Goal: Feedback & Contribution: Submit feedback/report problem

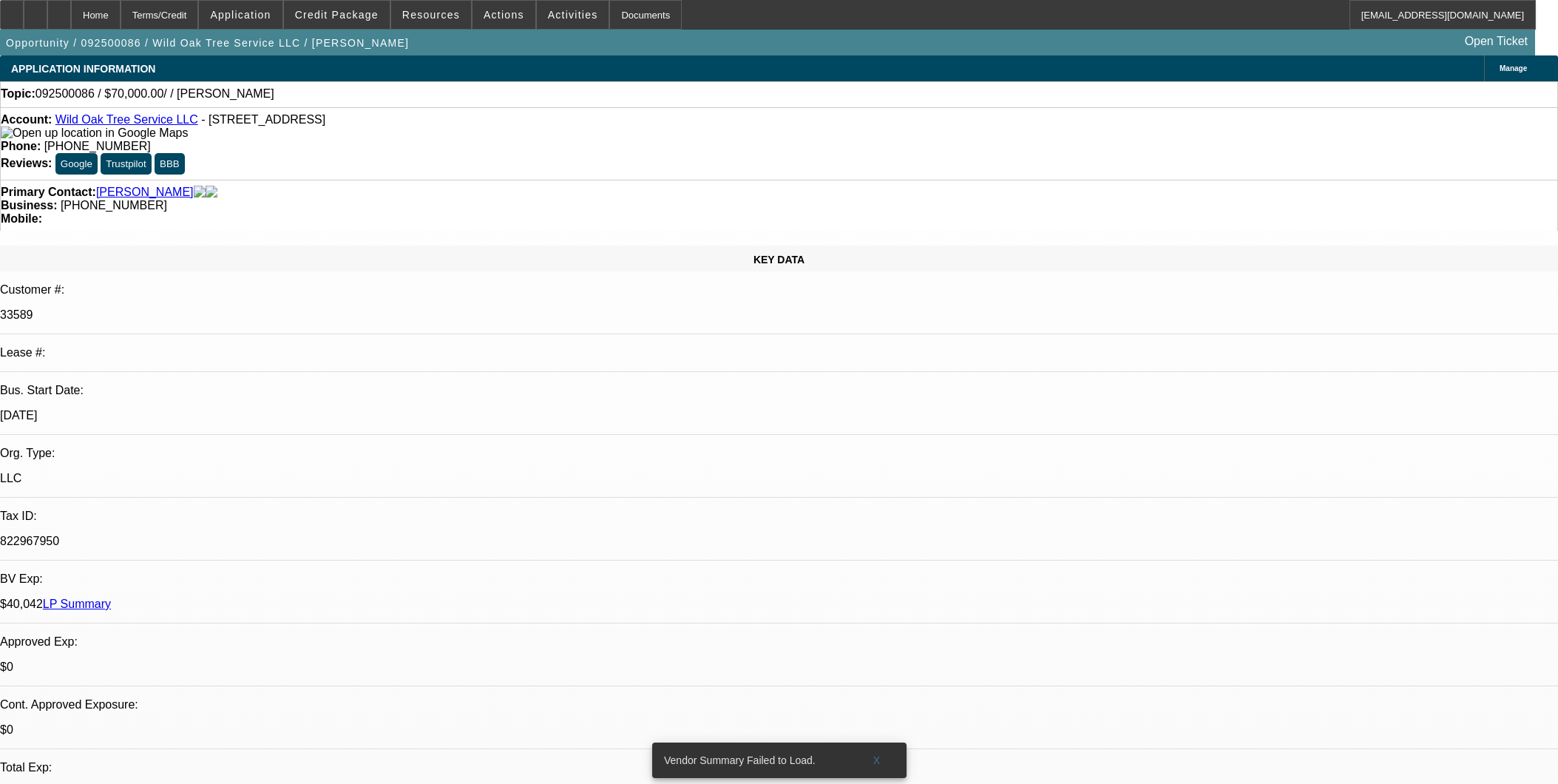
select select "0"
select select "2"
select select "0.1"
select select "4"
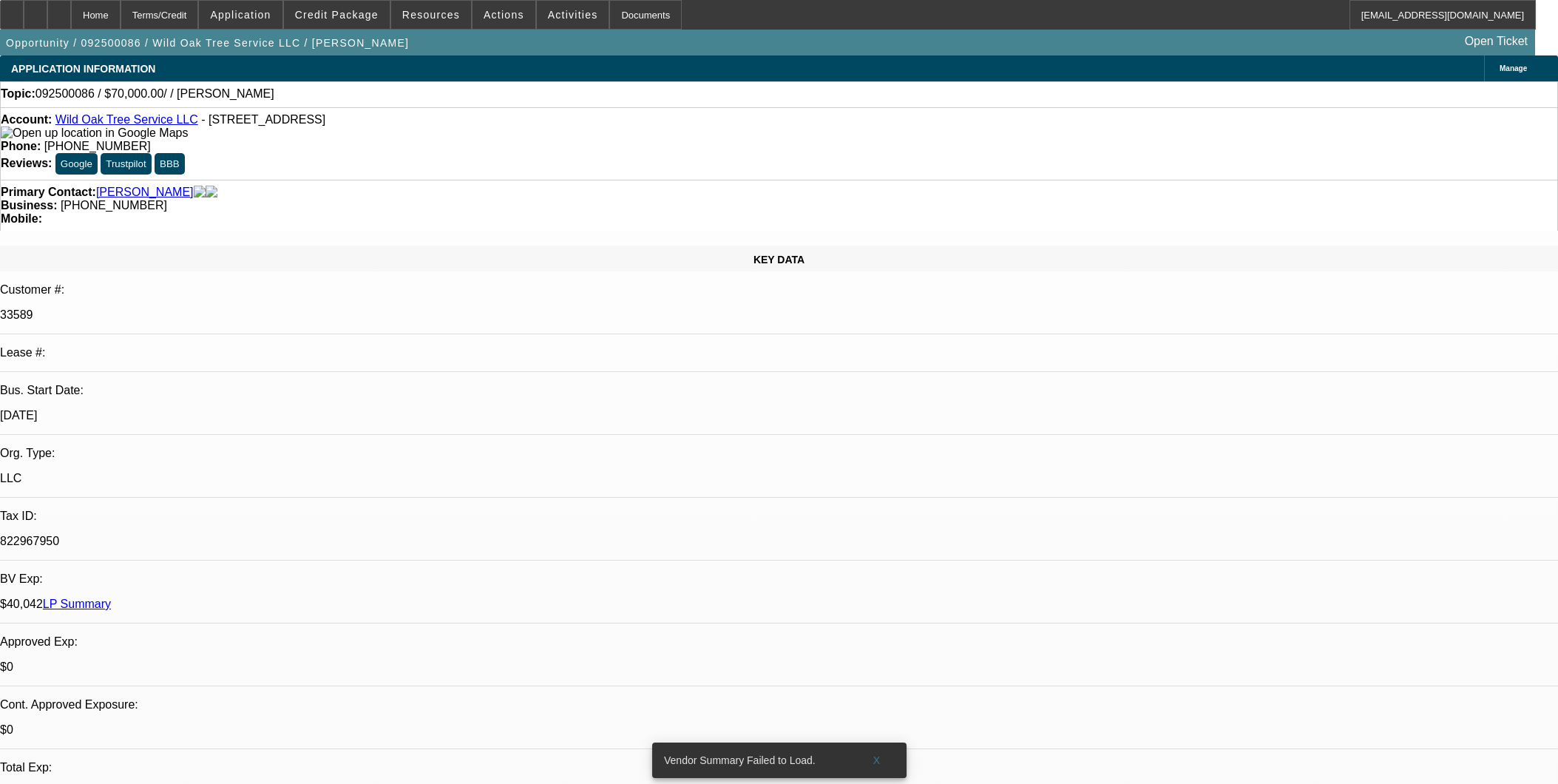
scroll to position [2116, 0]
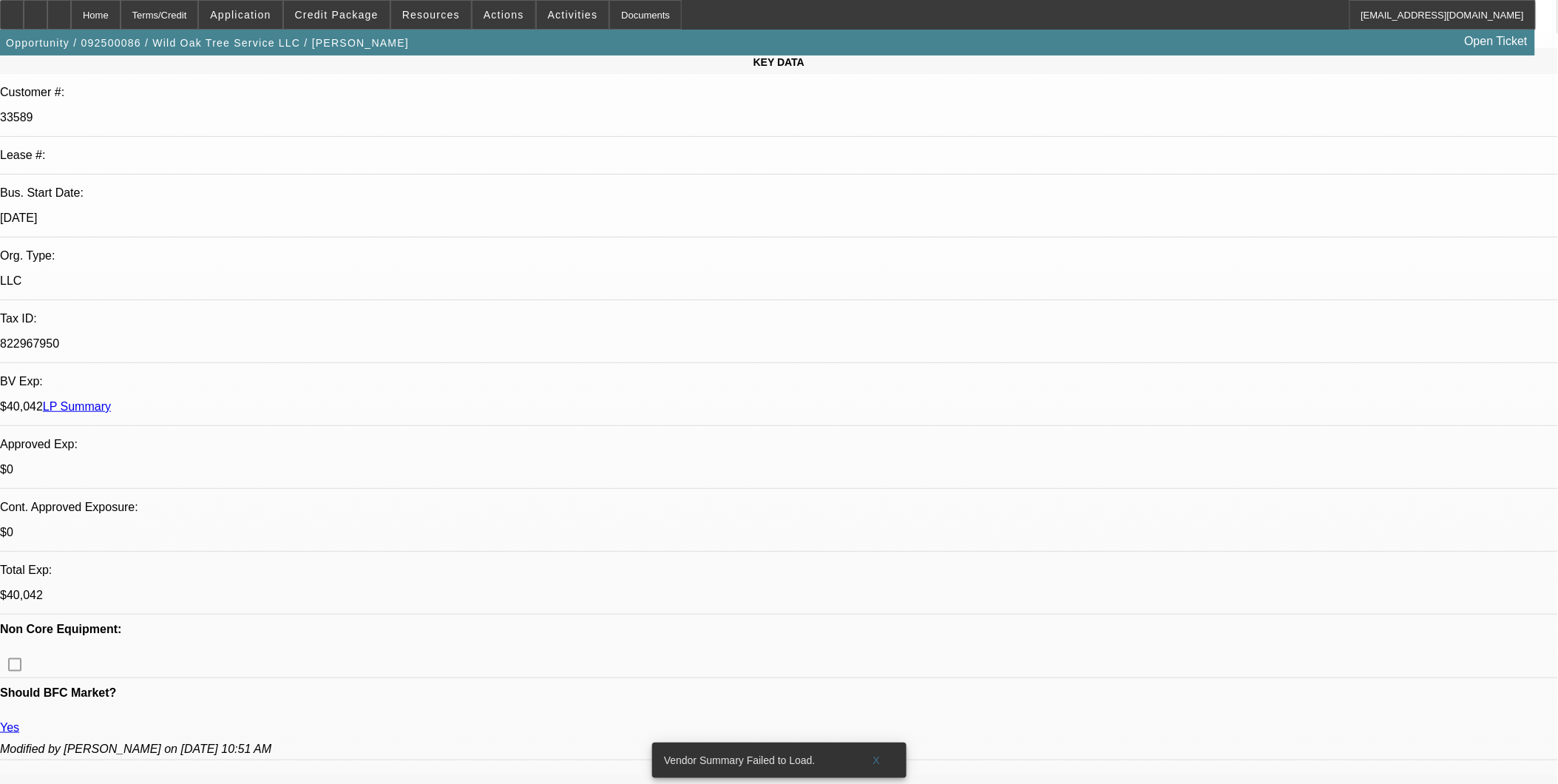
scroll to position [0, 0]
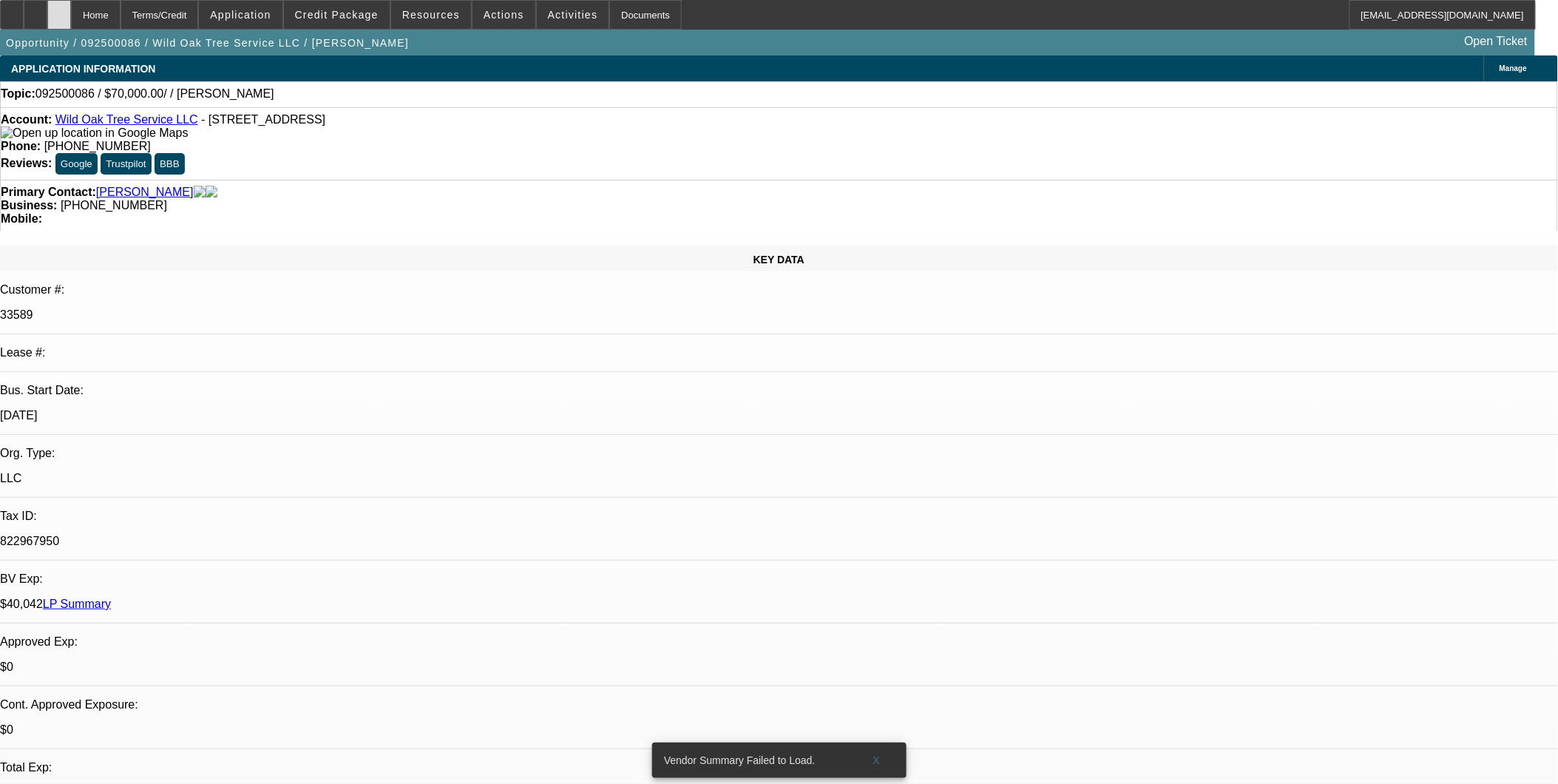
click at [71, 15] on div at bounding box center [59, 14] width 24 height 30
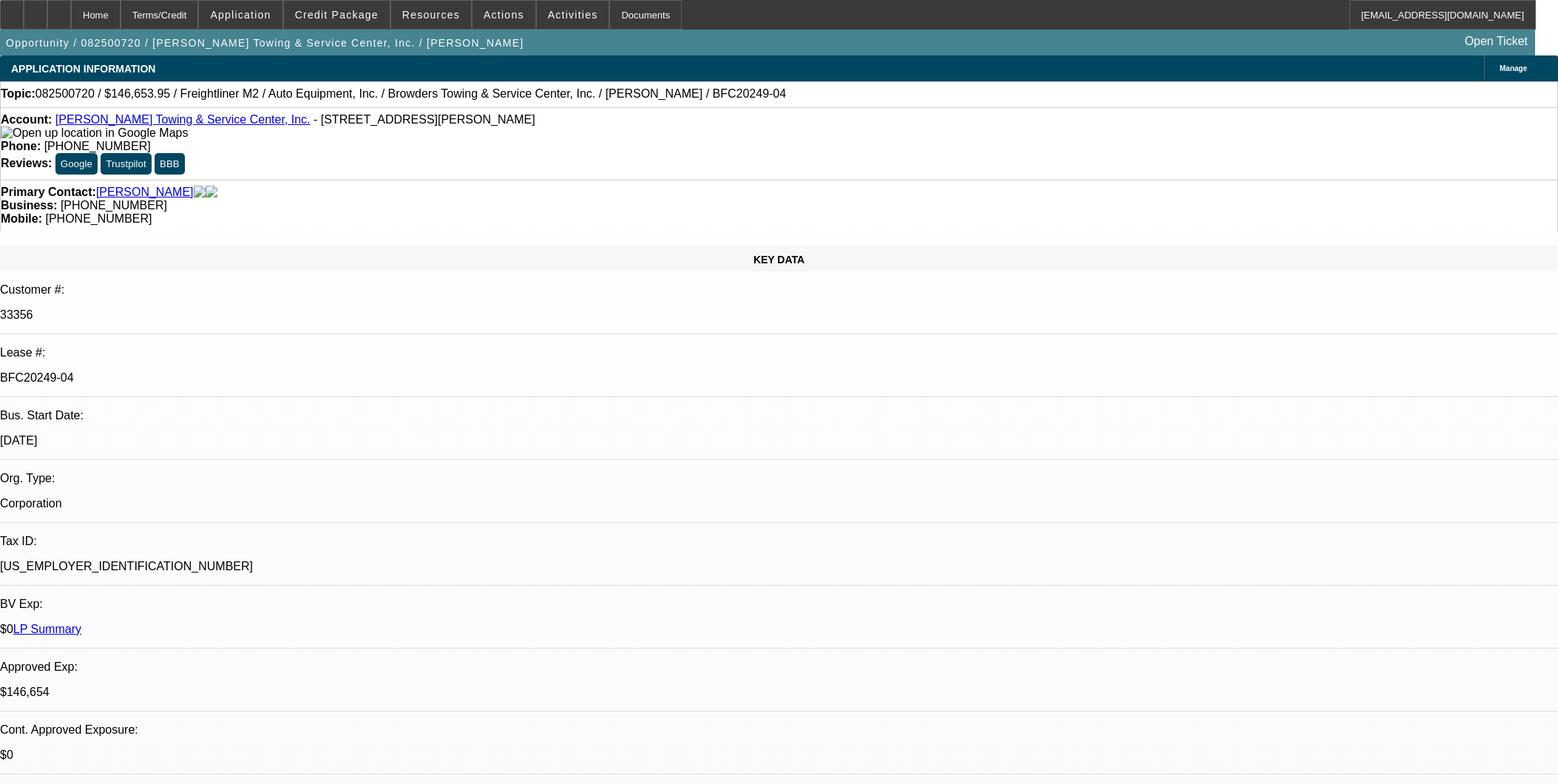
select select "0"
select select "2"
select select "0"
select select "6"
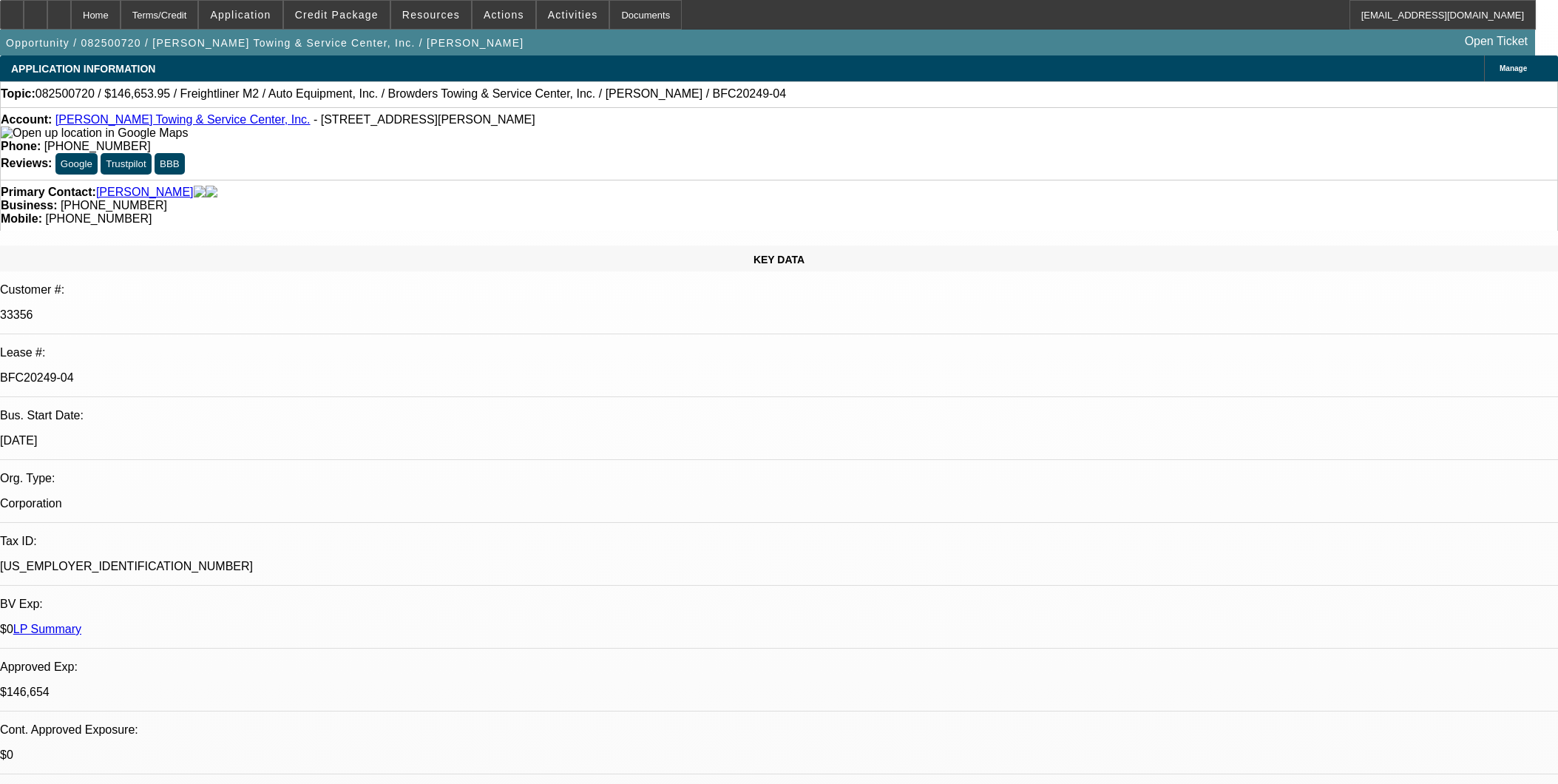
select select "0"
select select "2"
select select "0"
select select "6"
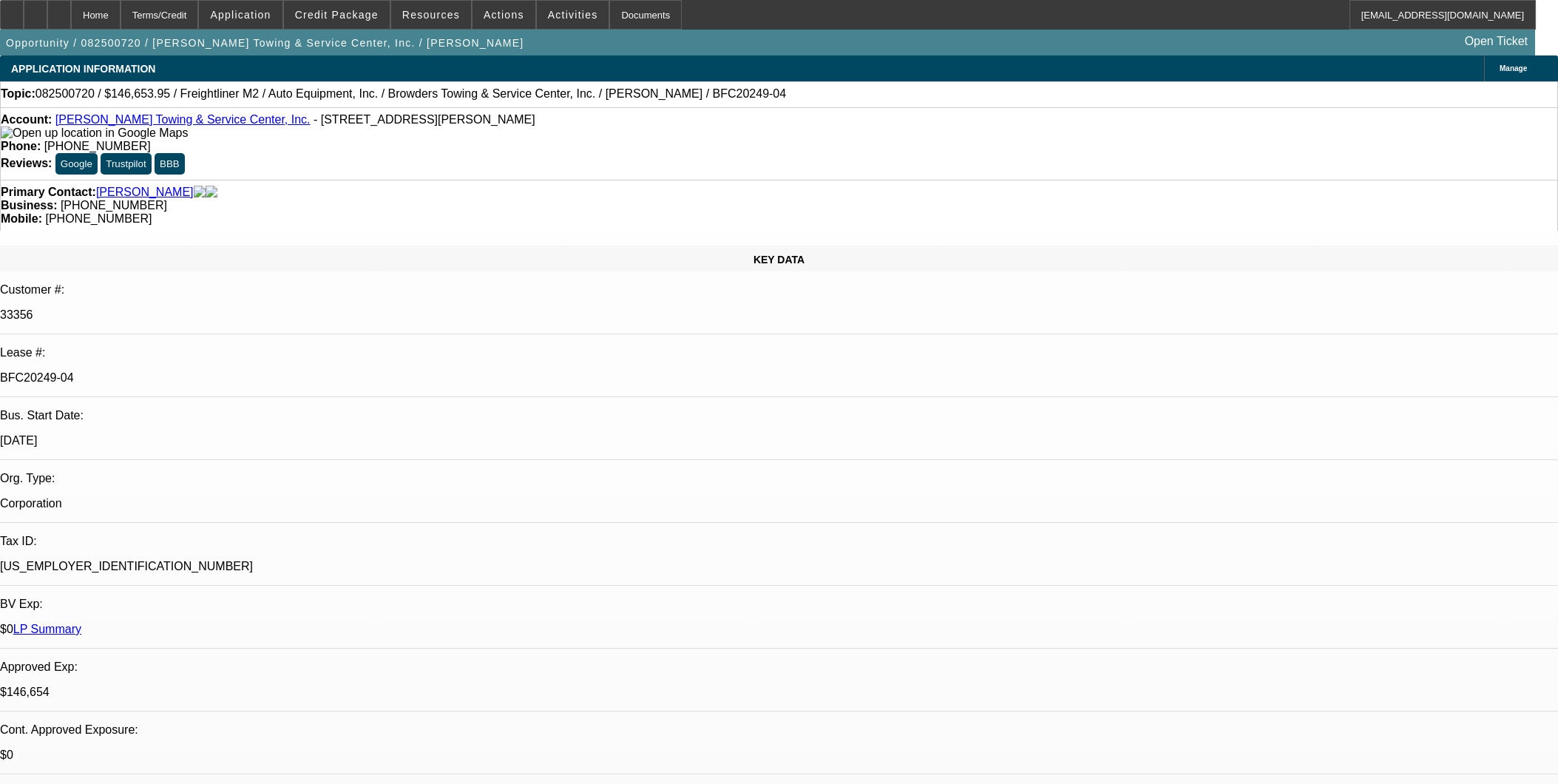
select select "0"
select select "2"
select select "0"
select select "6"
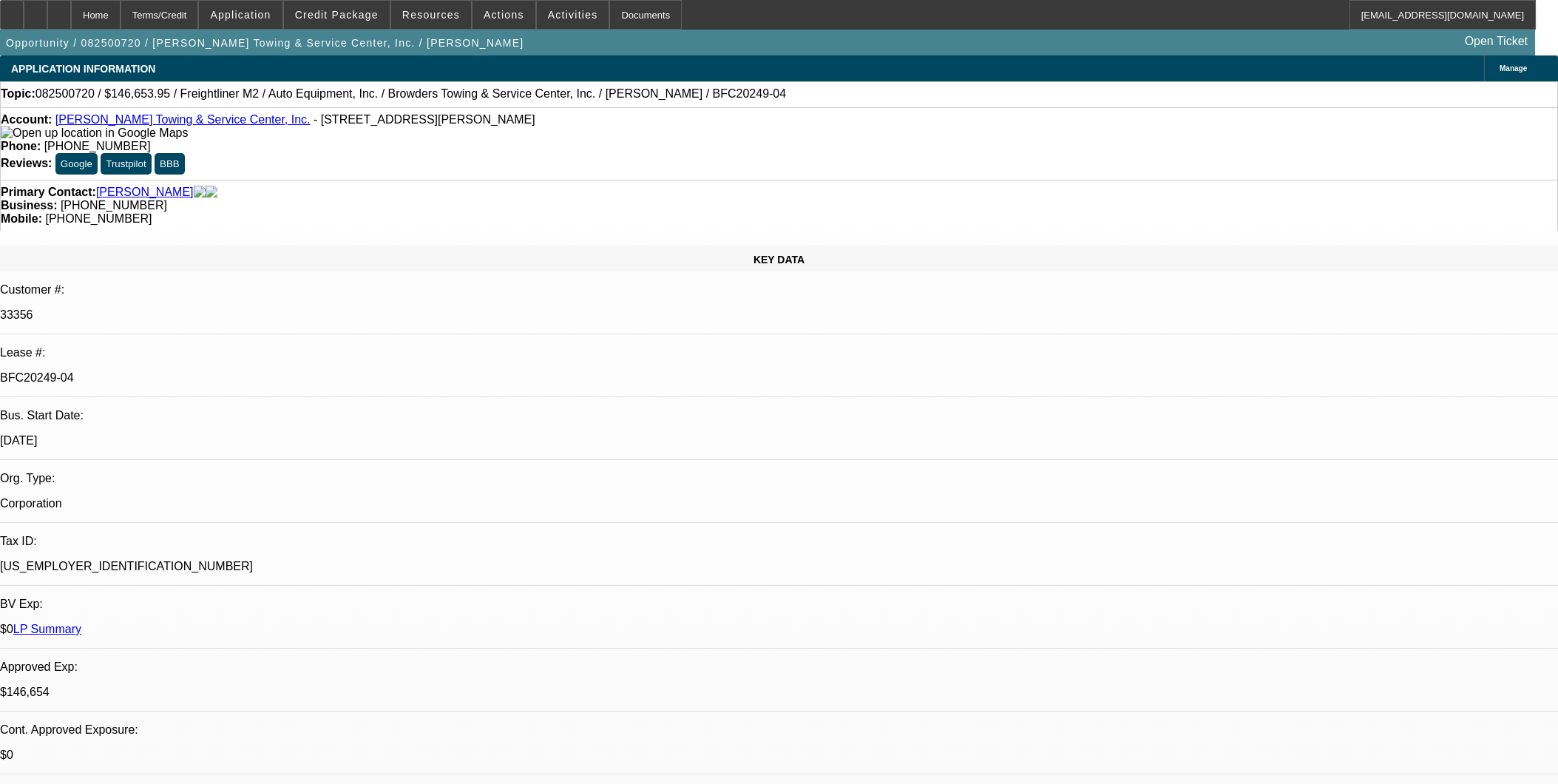
select select "0"
select select "2"
select select "0"
select select "6"
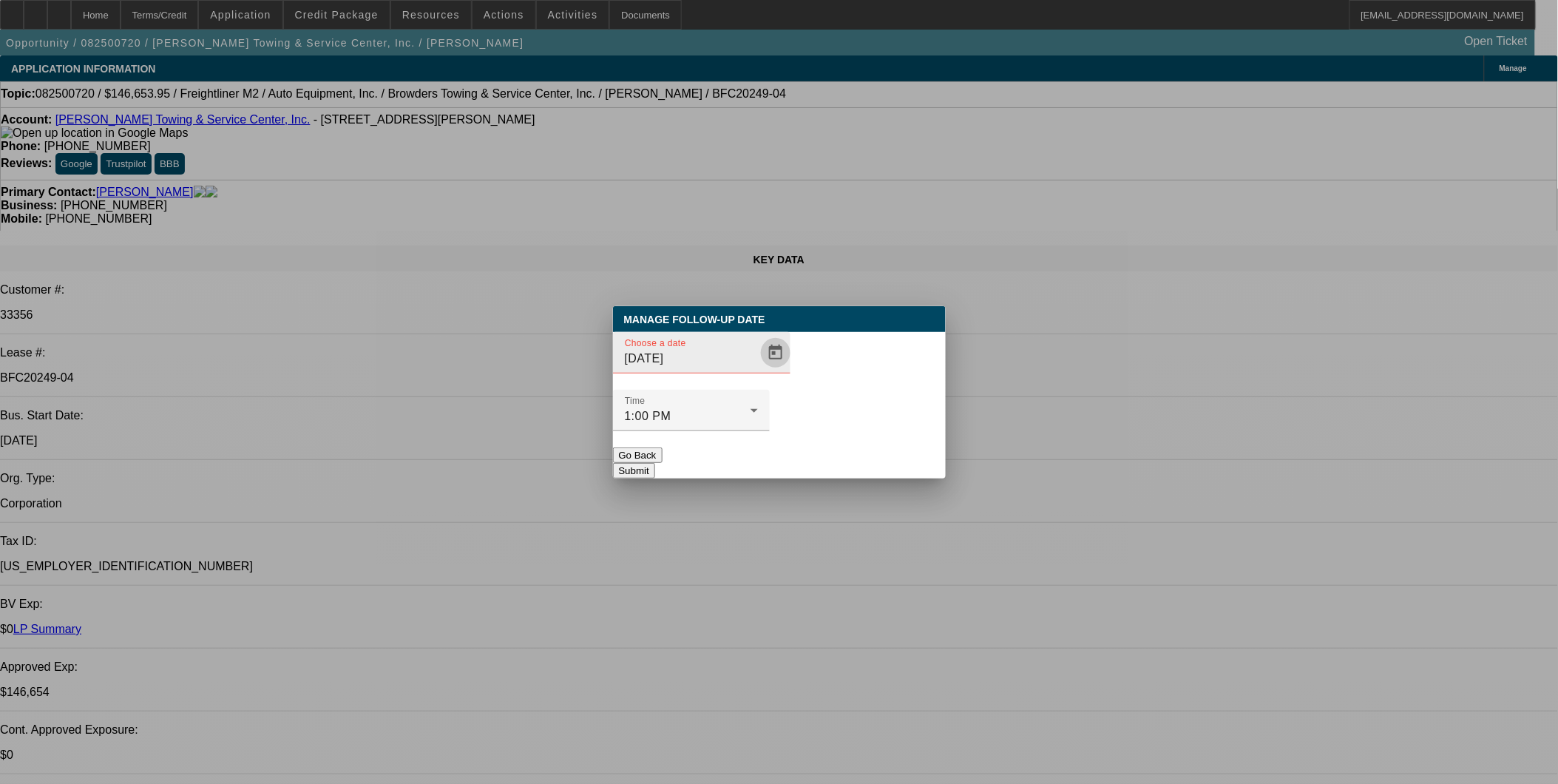
click at [758, 370] on span "Open calendar" at bounding box center [775, 352] width 35 height 35
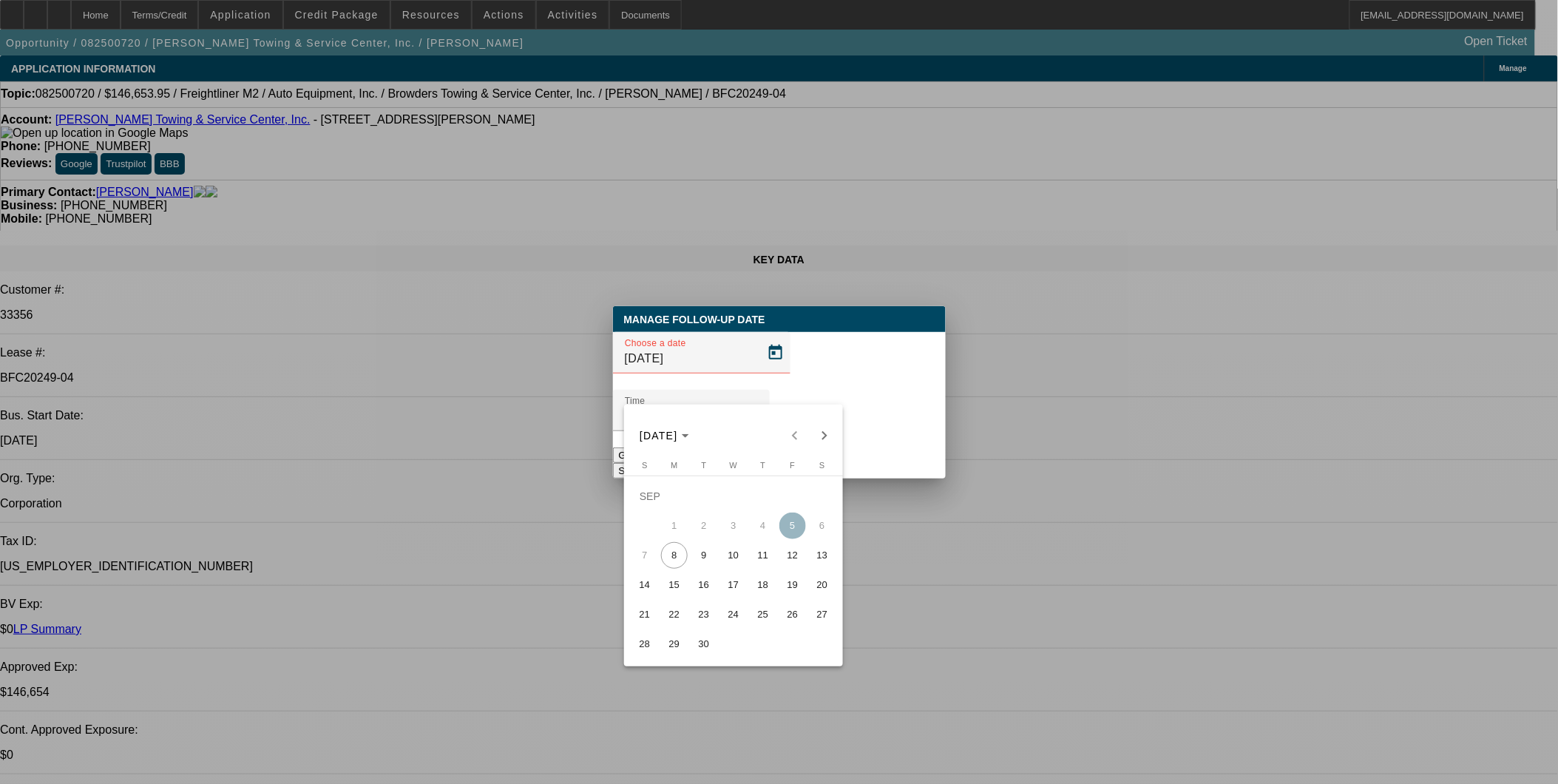
click at [795, 618] on span "26" at bounding box center [792, 614] width 26 height 26
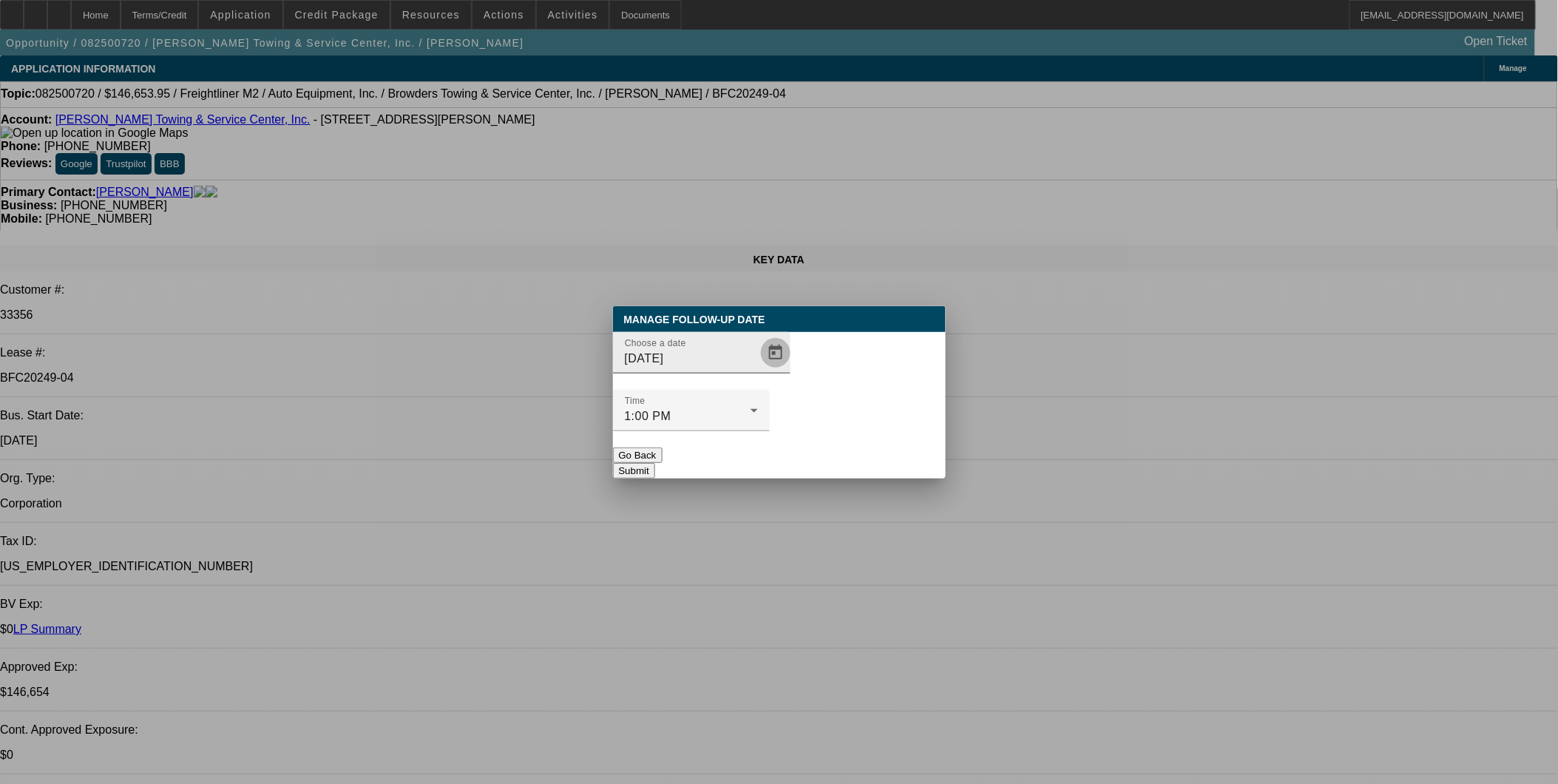
click at [758, 370] on span "Open calendar" at bounding box center [775, 352] width 35 height 35
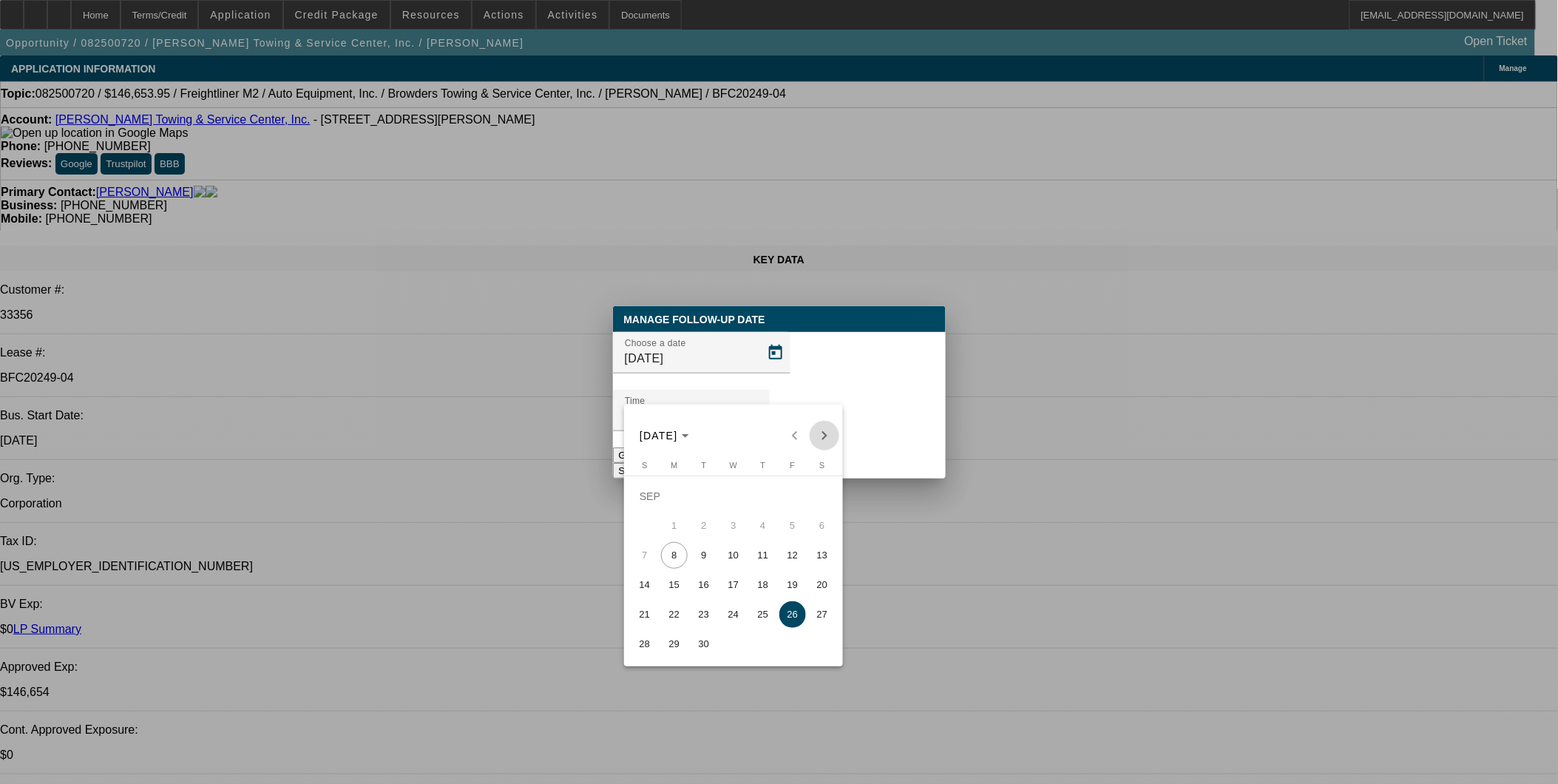
click at [823, 433] on span "Next month" at bounding box center [824, 435] width 30 height 30
click at [789, 494] on span "3" at bounding box center [792, 495] width 26 height 26
type input "10/3/2025"
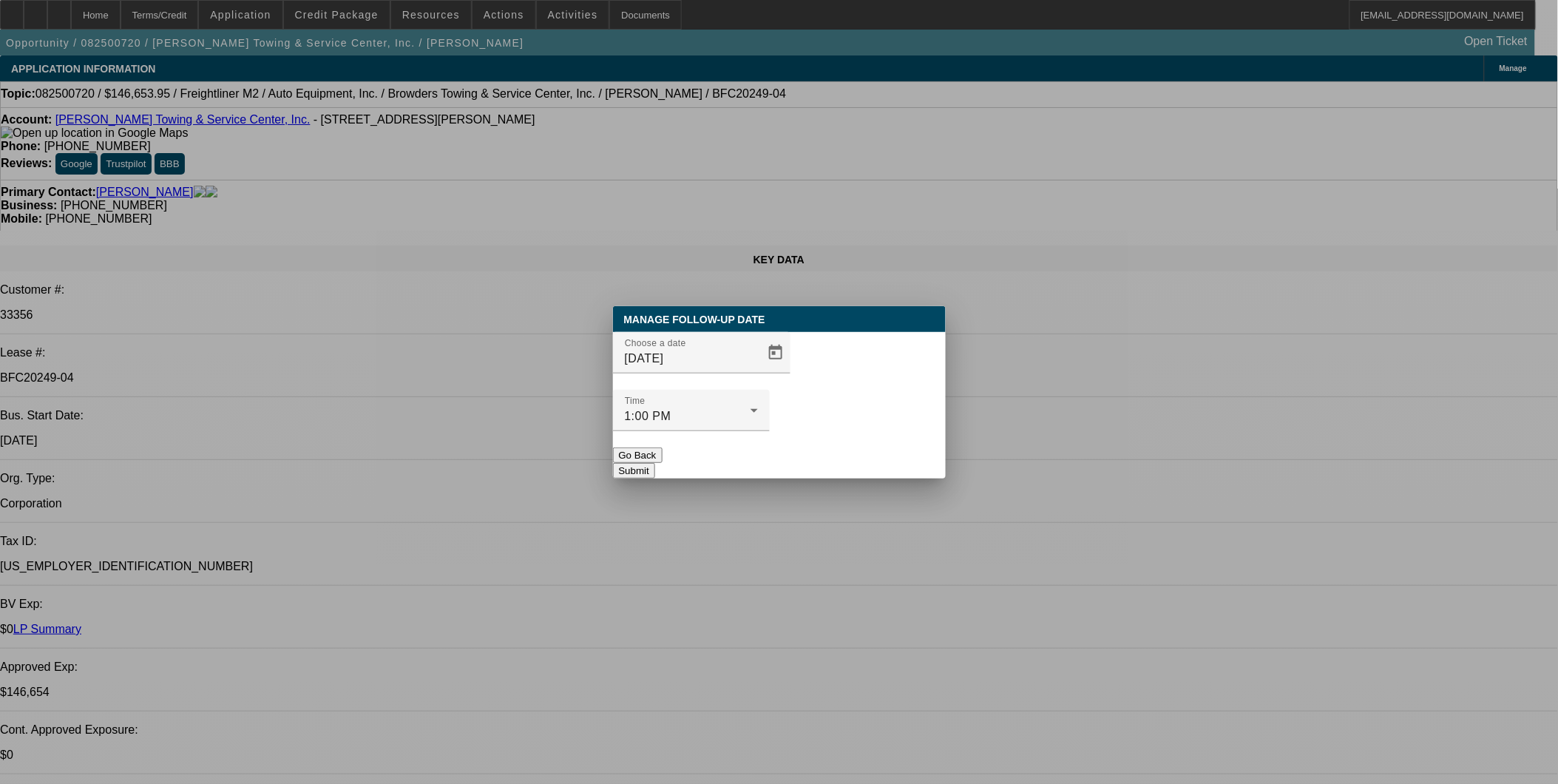
click at [655, 463] on button "Submit" at bounding box center [634, 470] width 42 height 15
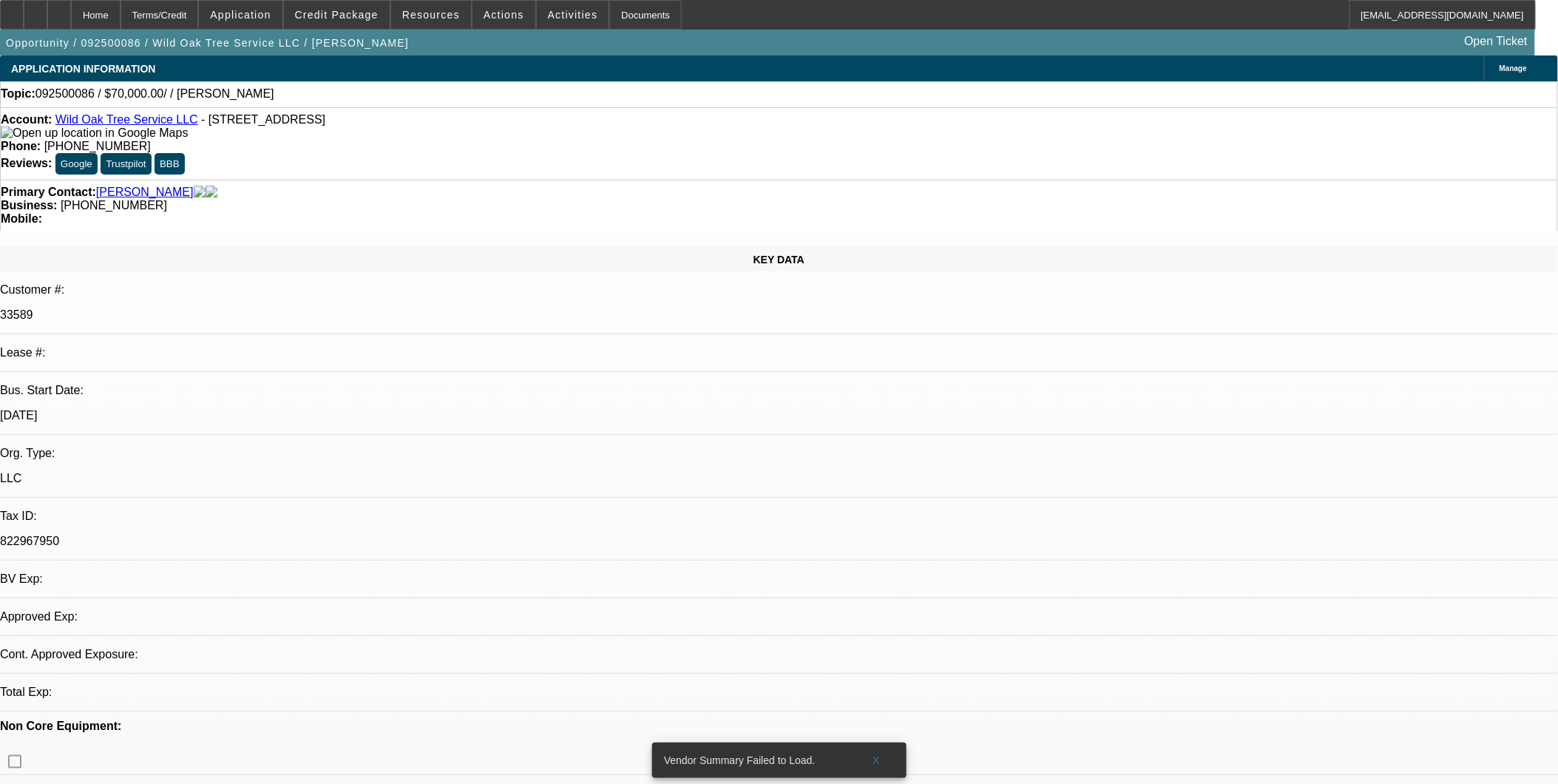
select select "0"
select select "2"
select select "0.1"
select select "1"
select select "2"
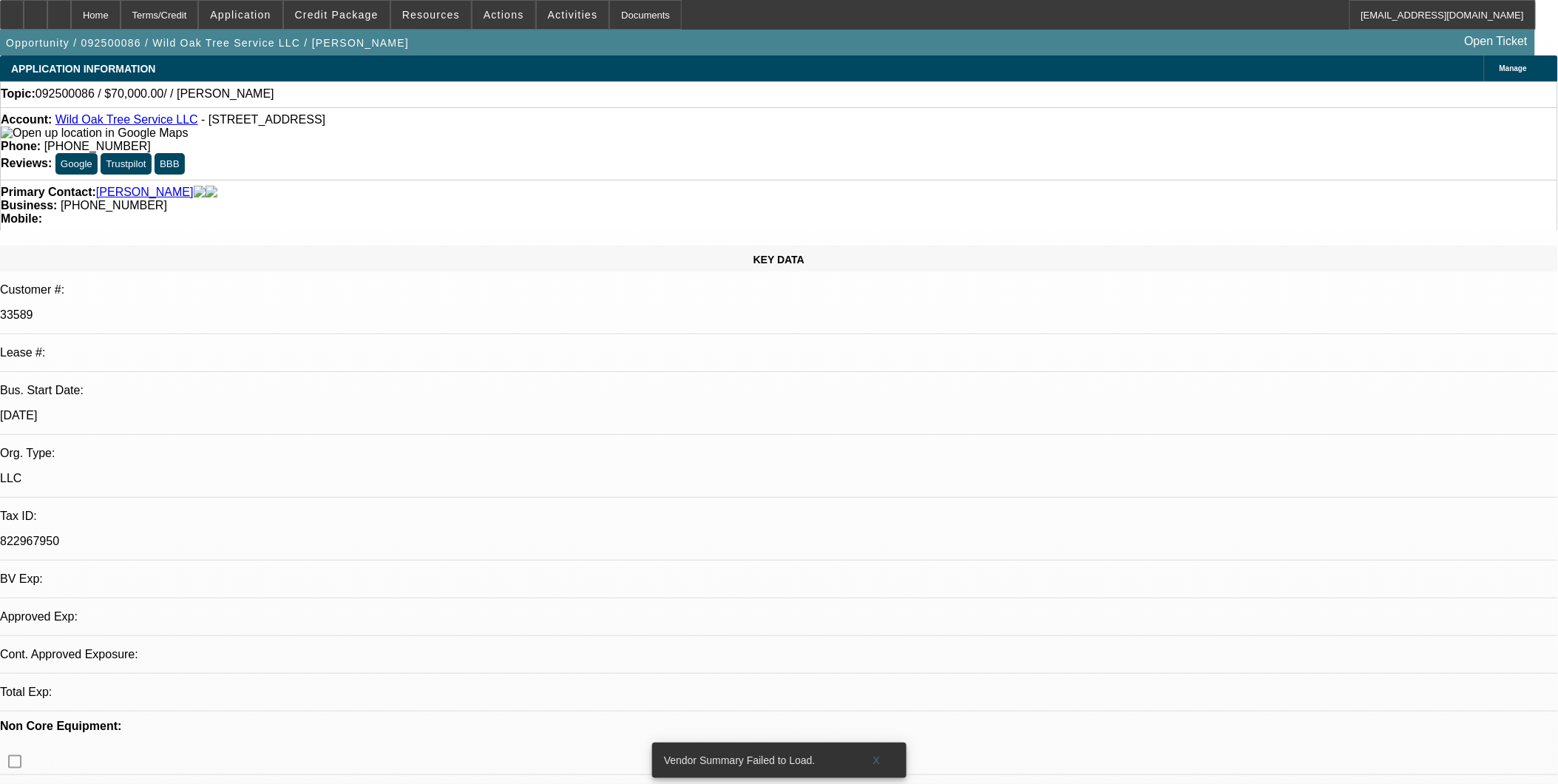
select select "4"
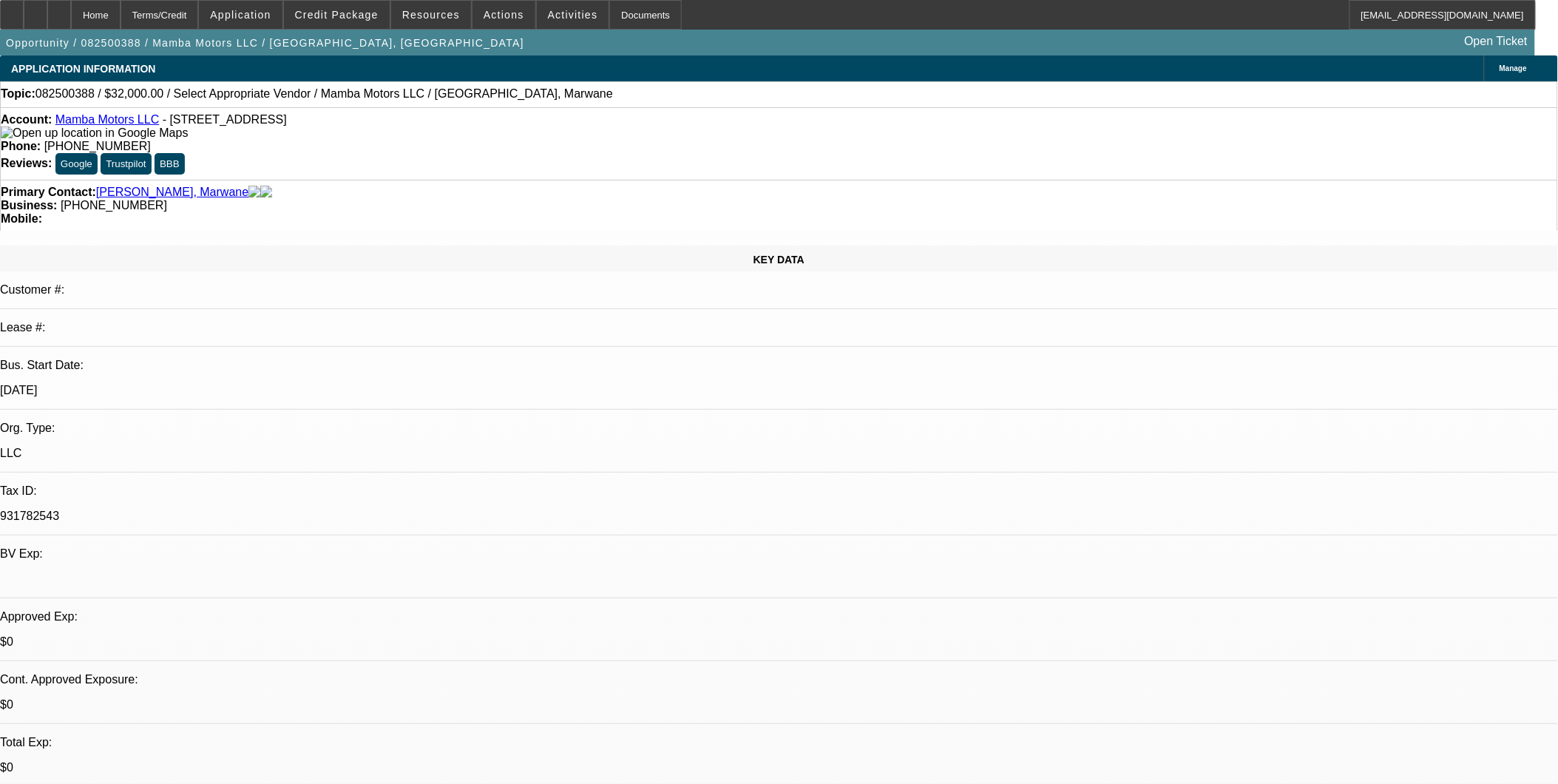
select select "0"
select select "2"
select select "0.1"
select select "1"
select select "2"
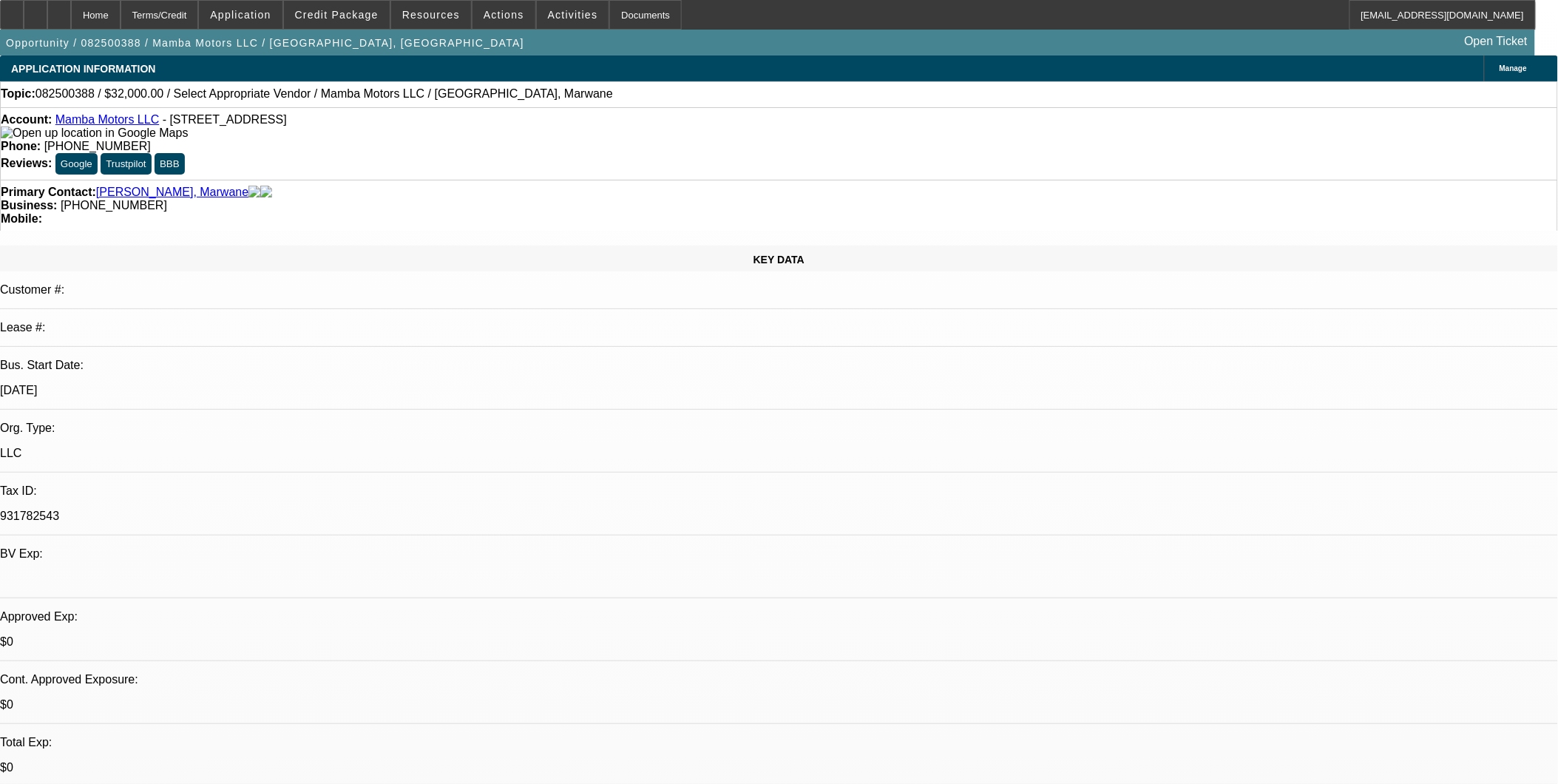
select select "4"
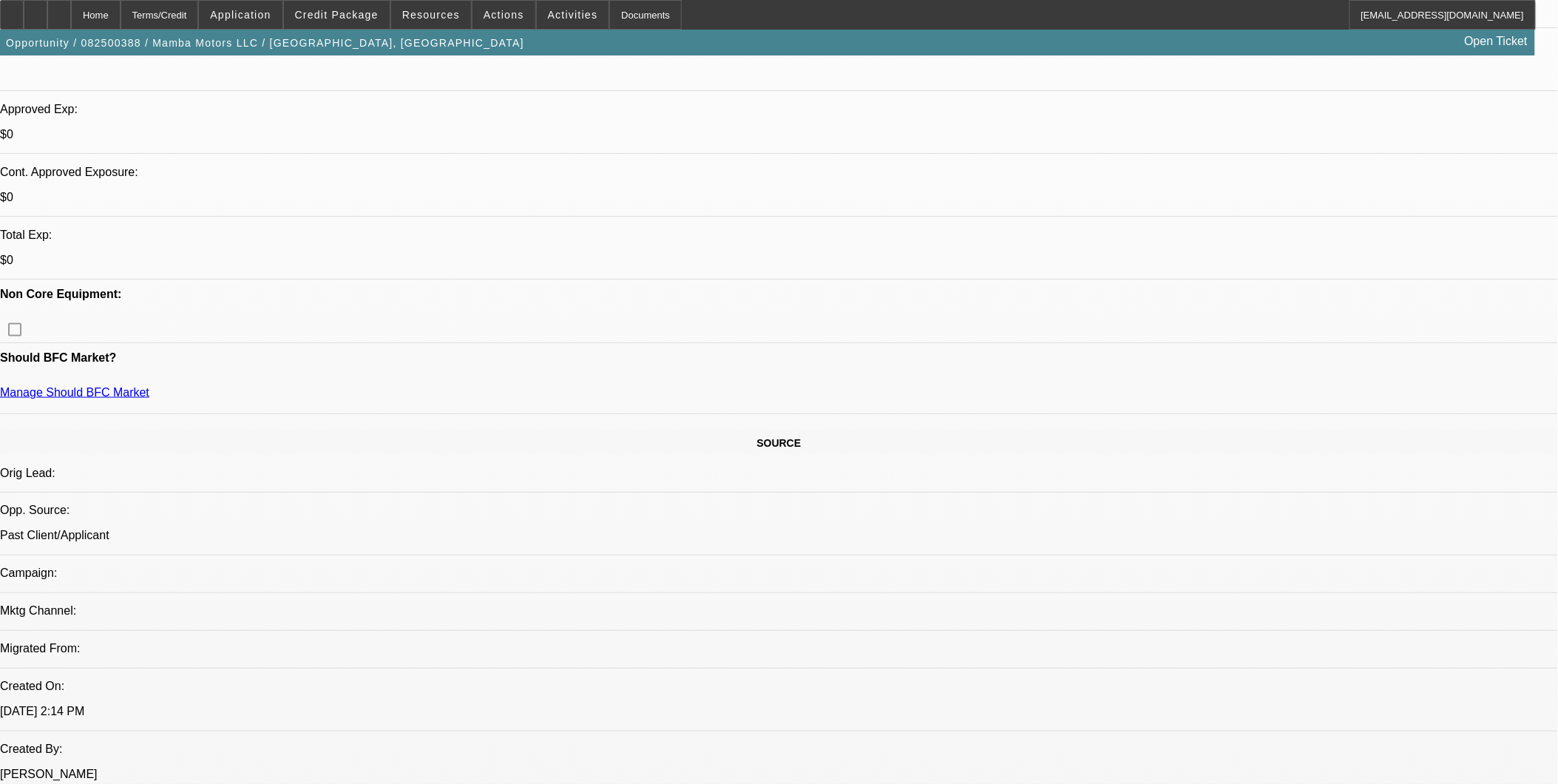
scroll to position [492, 0]
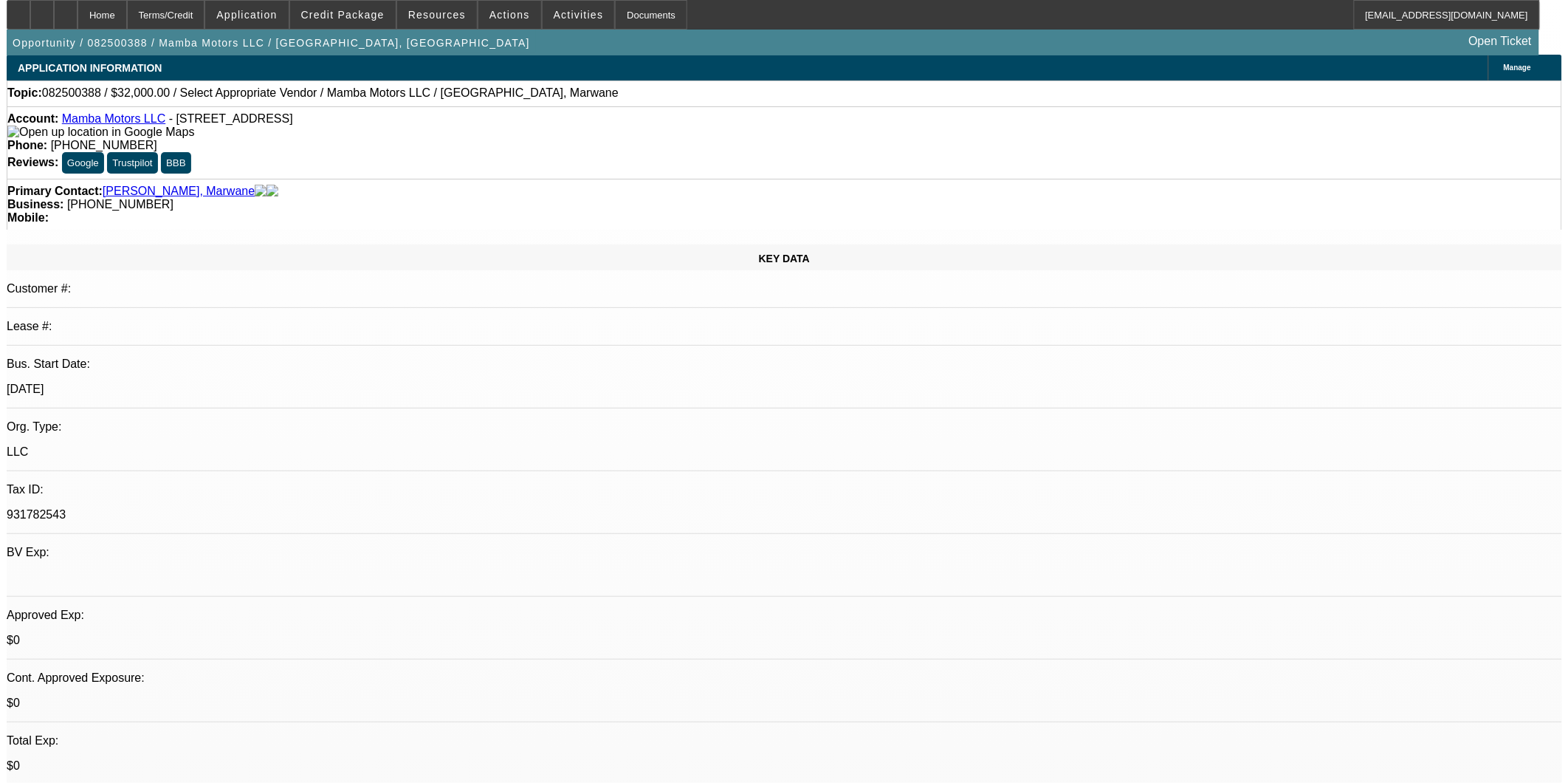
scroll to position [0, 0]
click at [135, 125] on link "Mamba Motors LLC" at bounding box center [107, 120] width 104 height 13
drag, startPoint x: 469, startPoint y: 405, endPoint x: 467, endPoint y: 389, distance: 16.1
click at [513, 15] on span at bounding box center [503, 14] width 63 height 35
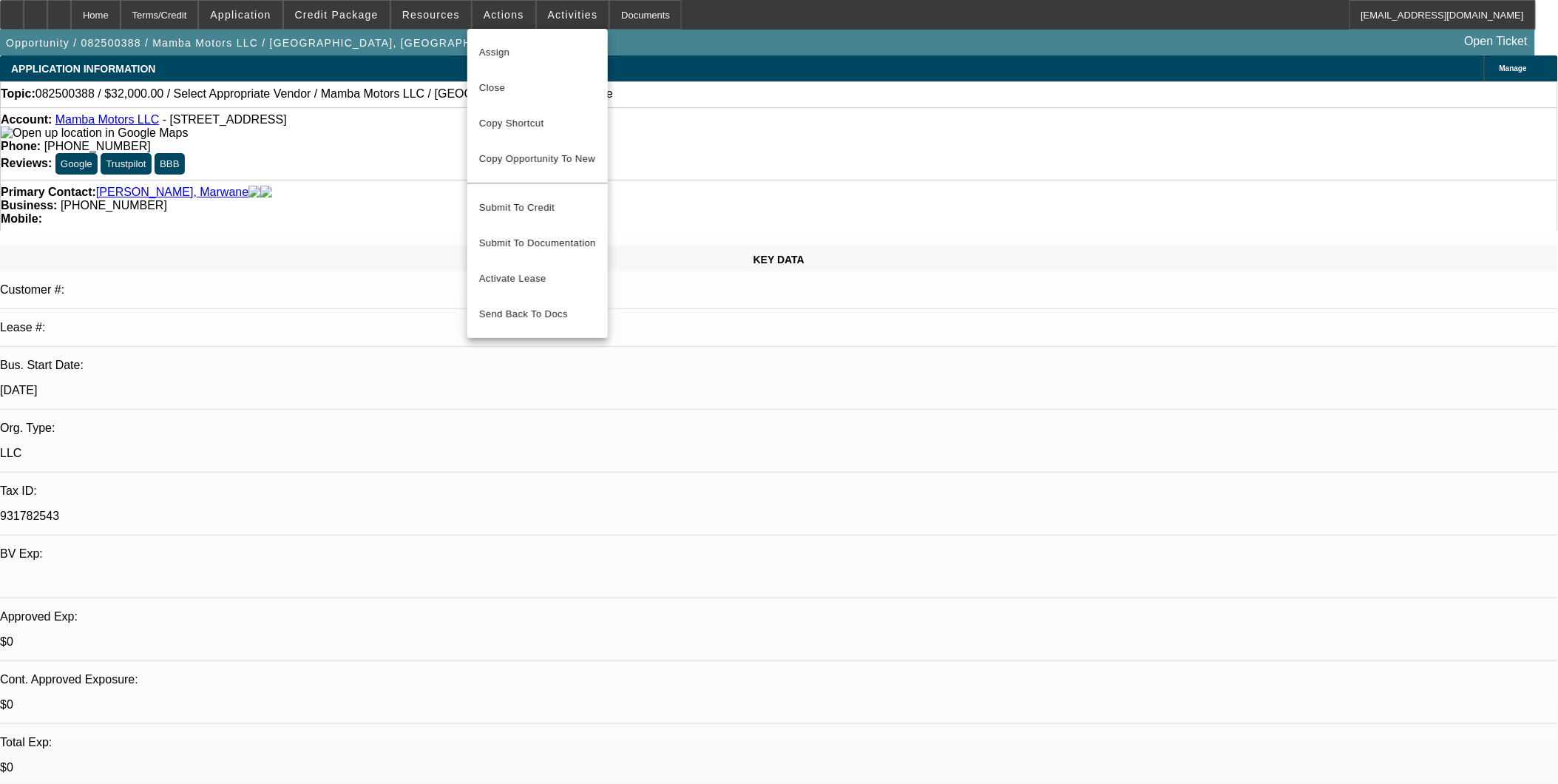
click at [311, 130] on div at bounding box center [779, 392] width 1558 height 784
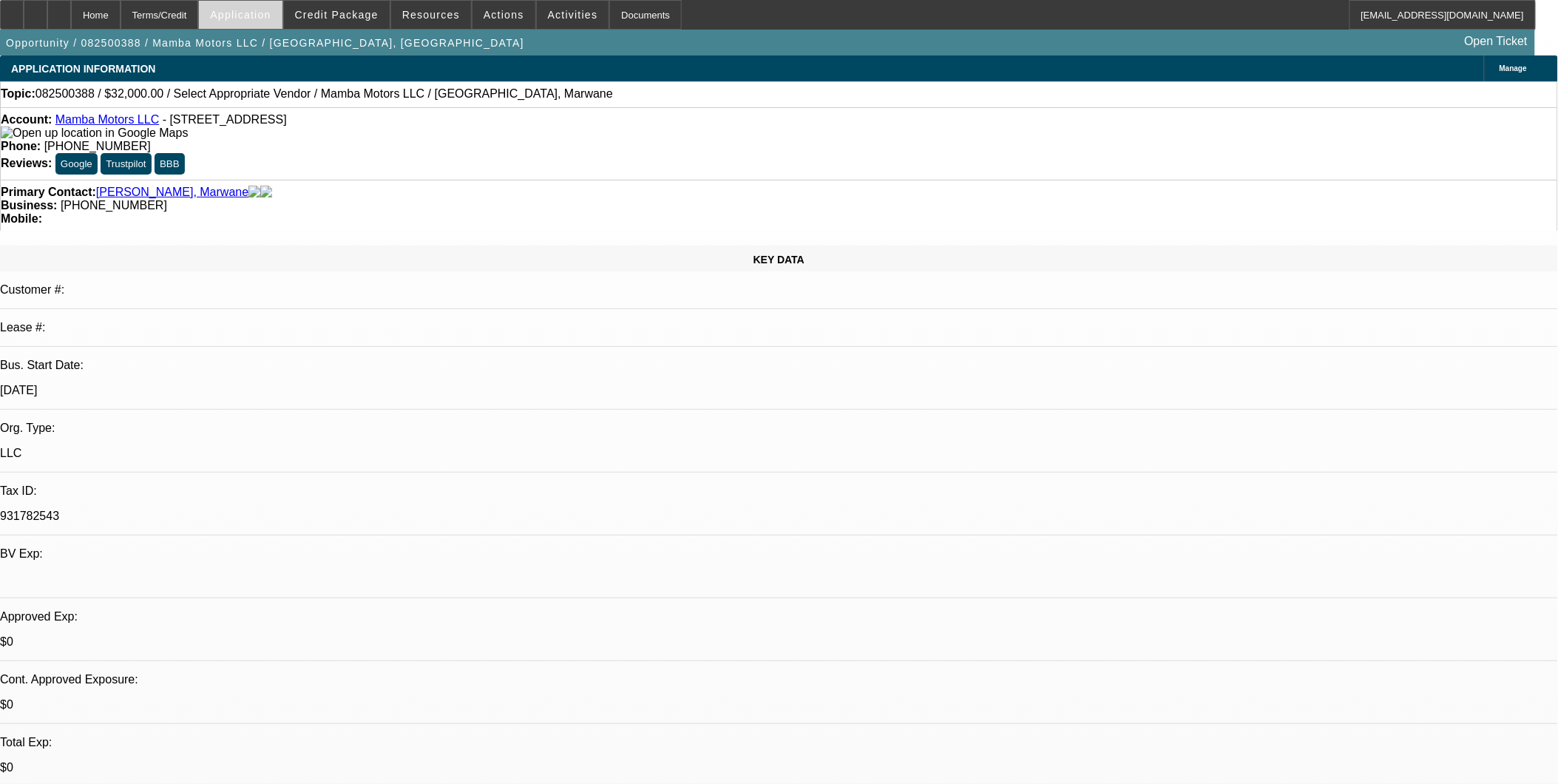
click at [252, 10] on span "Application" at bounding box center [241, 14] width 61 height 12
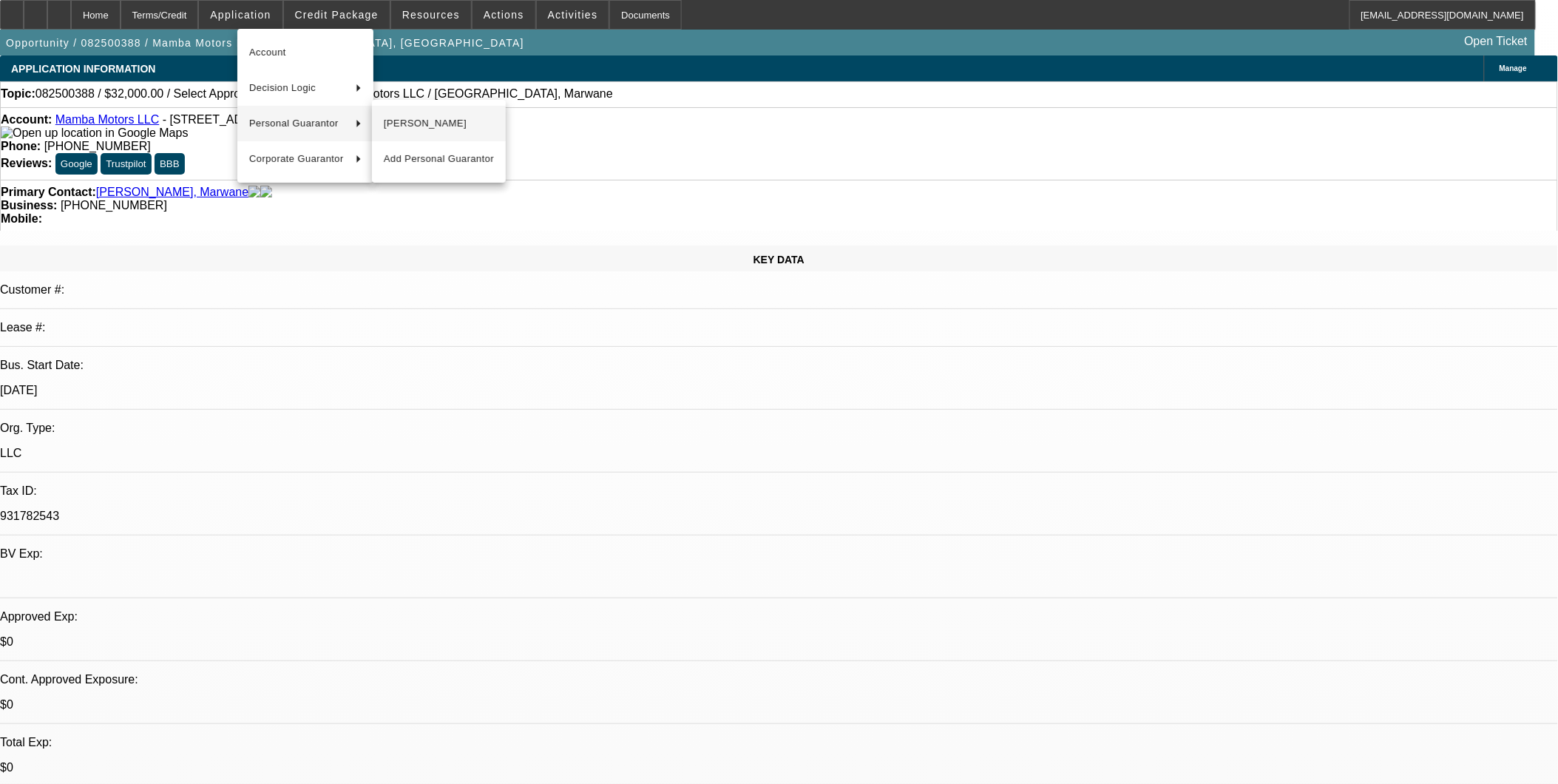
click at [422, 116] on span "Marwane Sabari" at bounding box center [439, 123] width 110 height 18
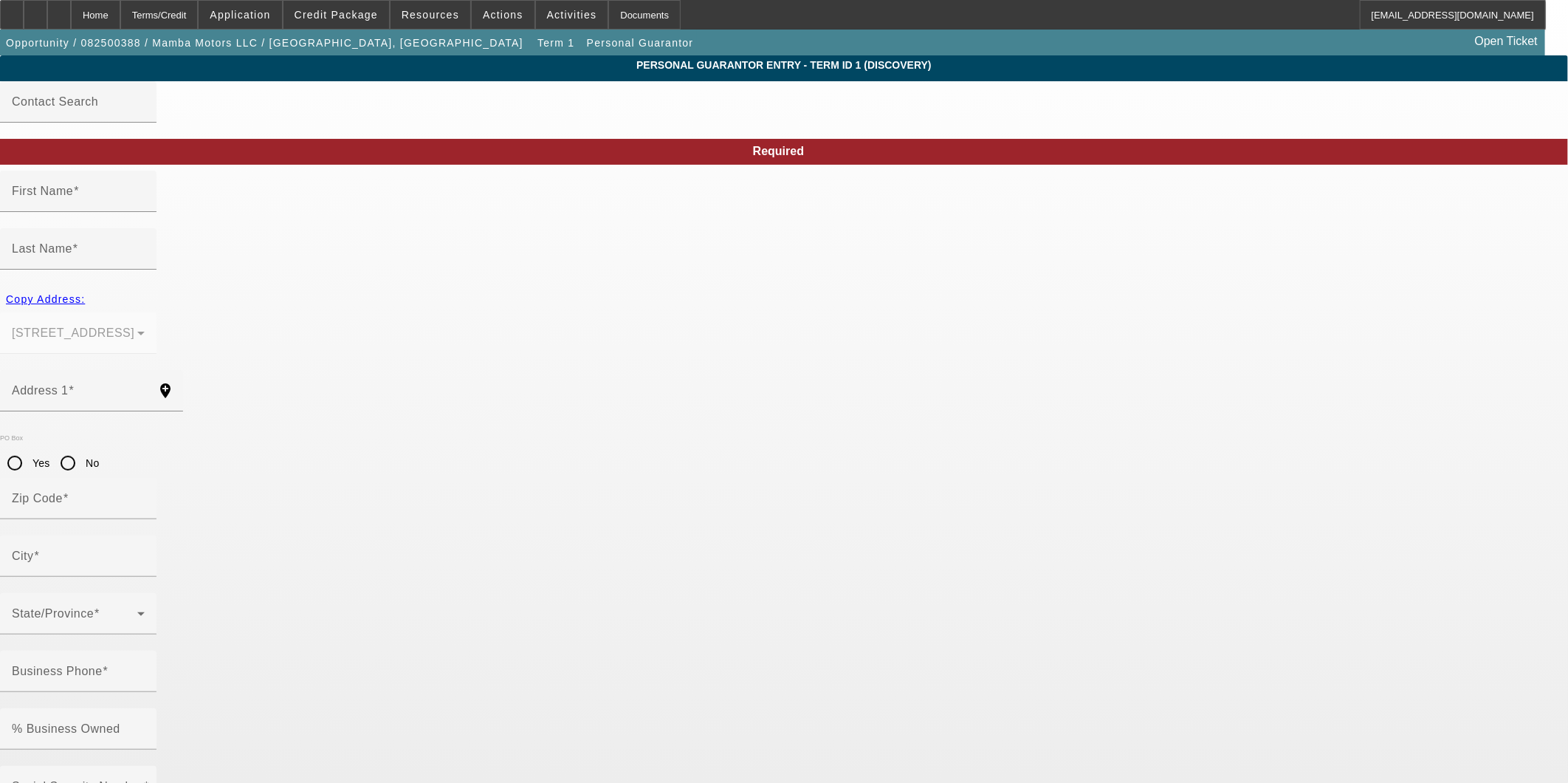
type input "Marwane"
type input "Sabari"
type input "2722 S 76th St"
radio input "true"
type input "19153"
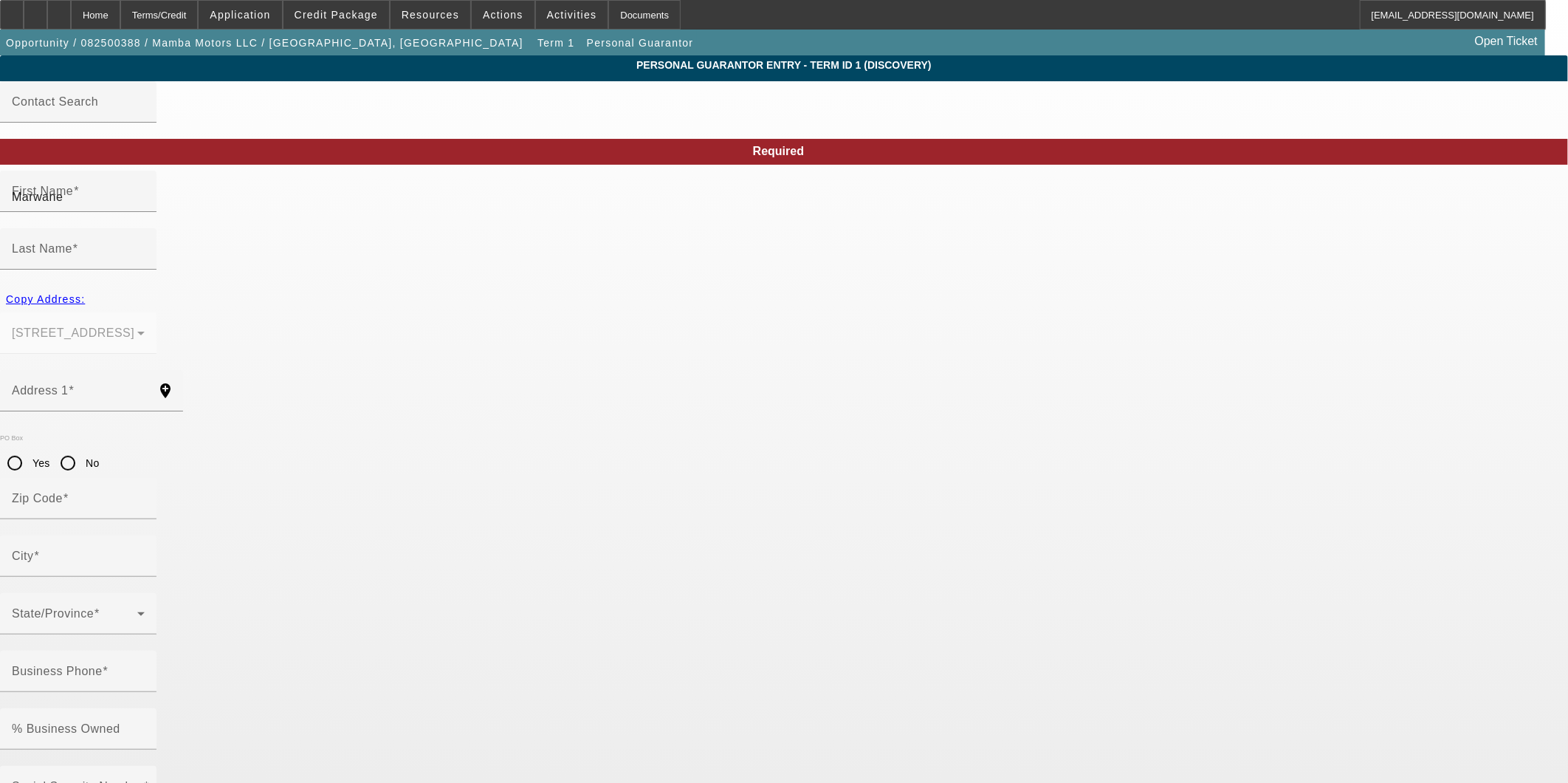
type input "Philadelphia"
type input "(267) 499-6881"
type input "100"
type input "177-84-9132"
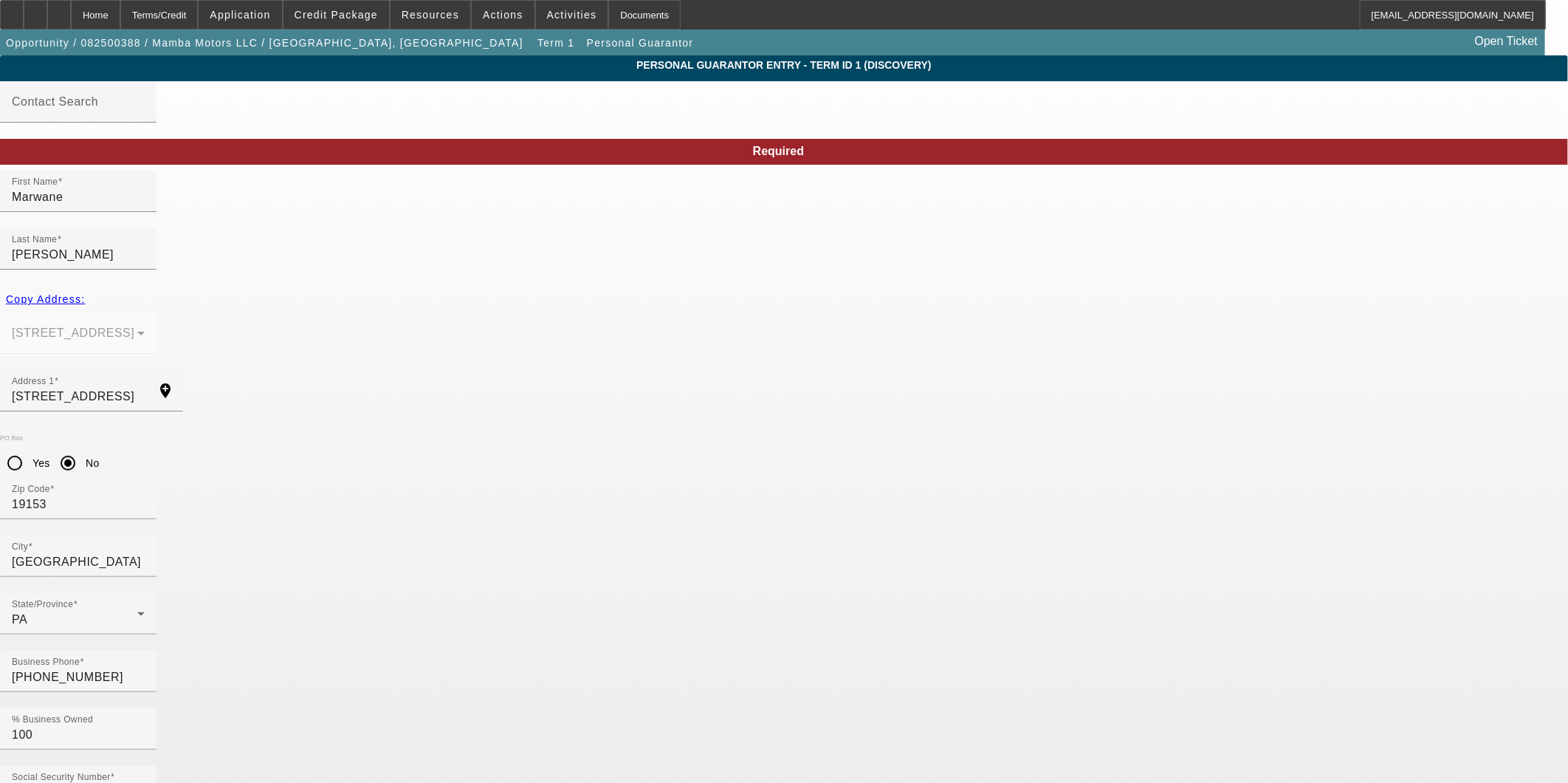
type input "marwanesabari@gmail.co"
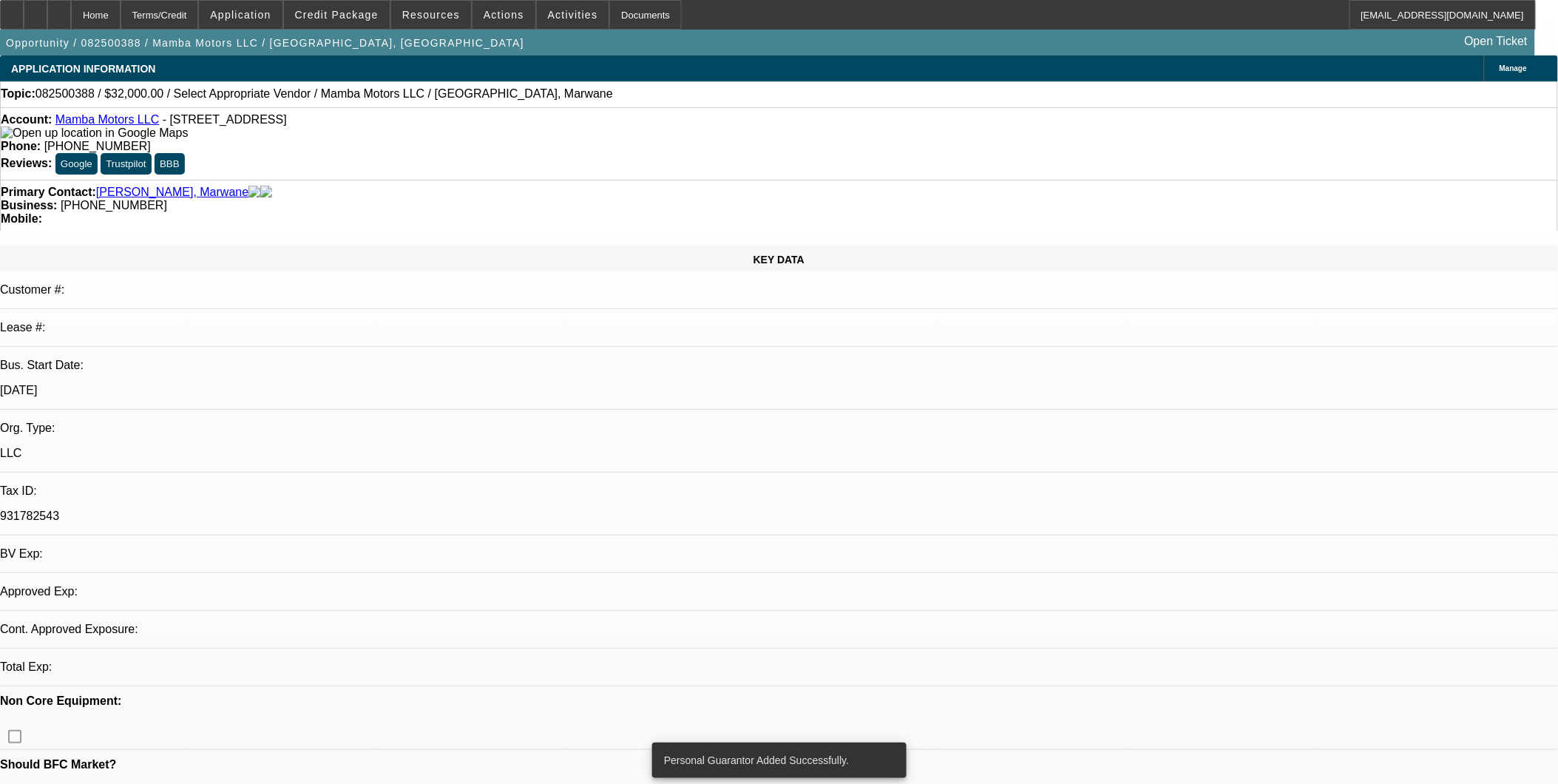
select select "0"
select select "2"
select select "0.1"
select select "4"
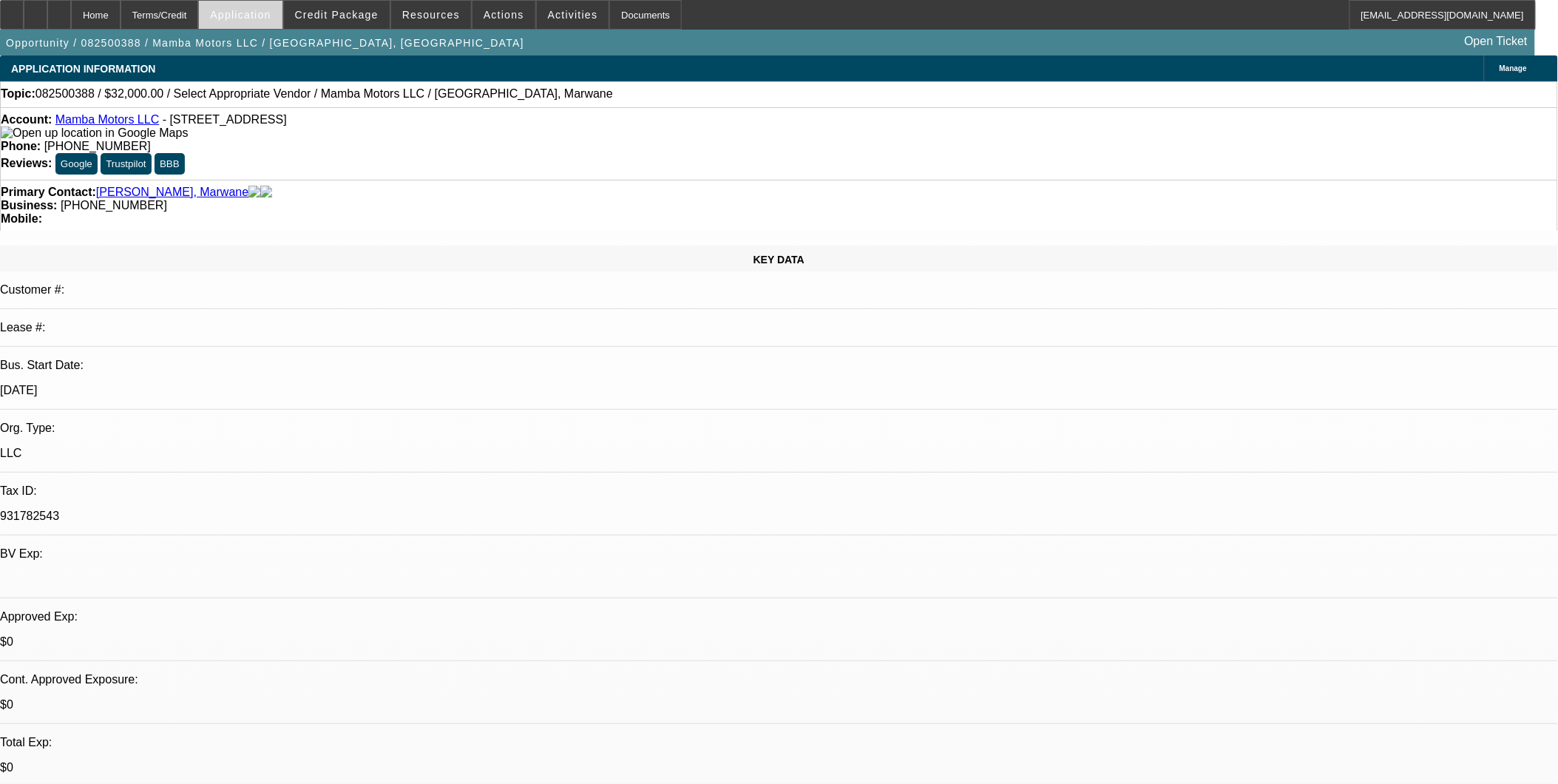
click at [249, 17] on span "Application" at bounding box center [241, 14] width 61 height 12
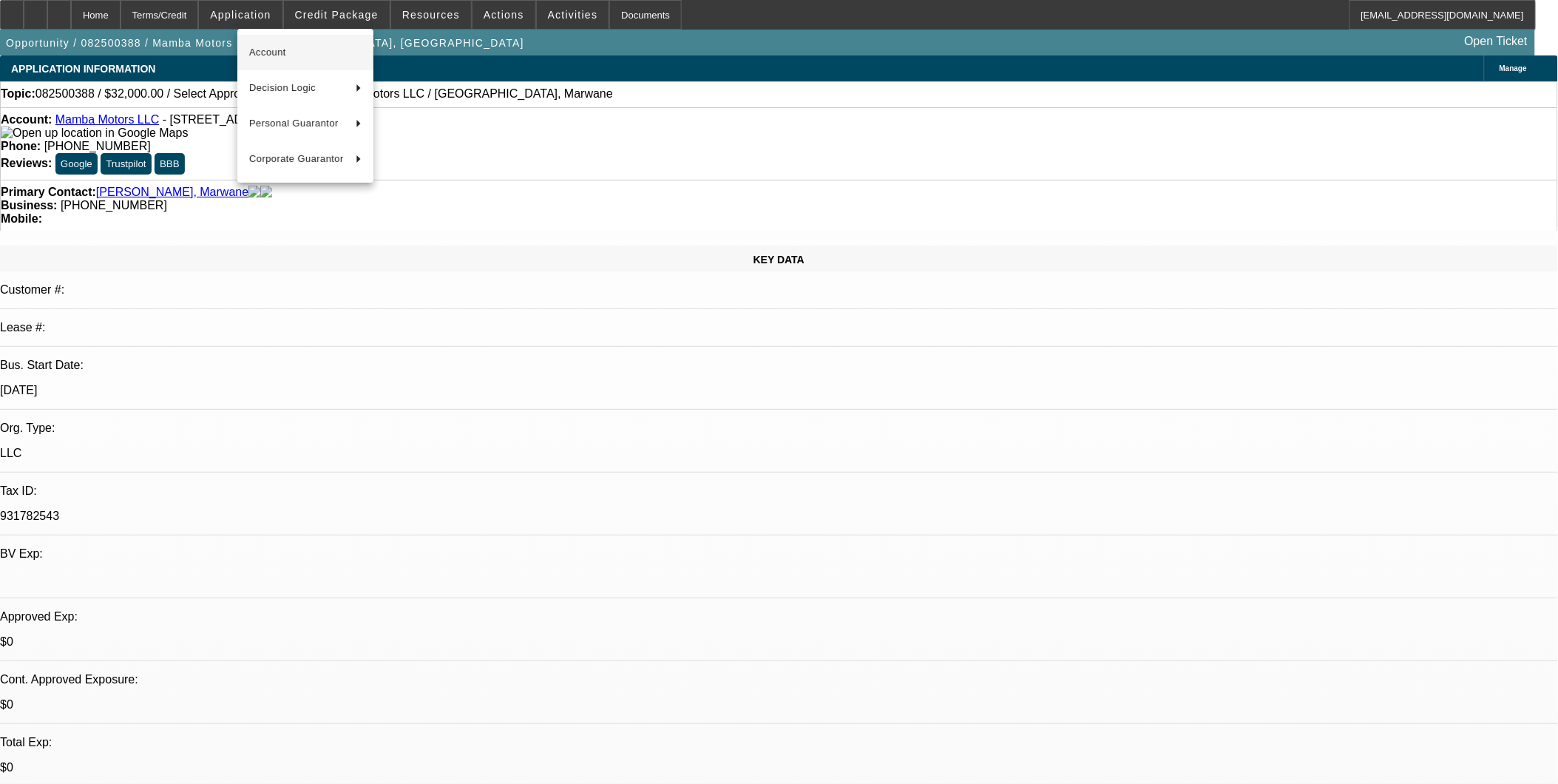
click at [273, 59] on span "Account" at bounding box center [305, 53] width 113 height 18
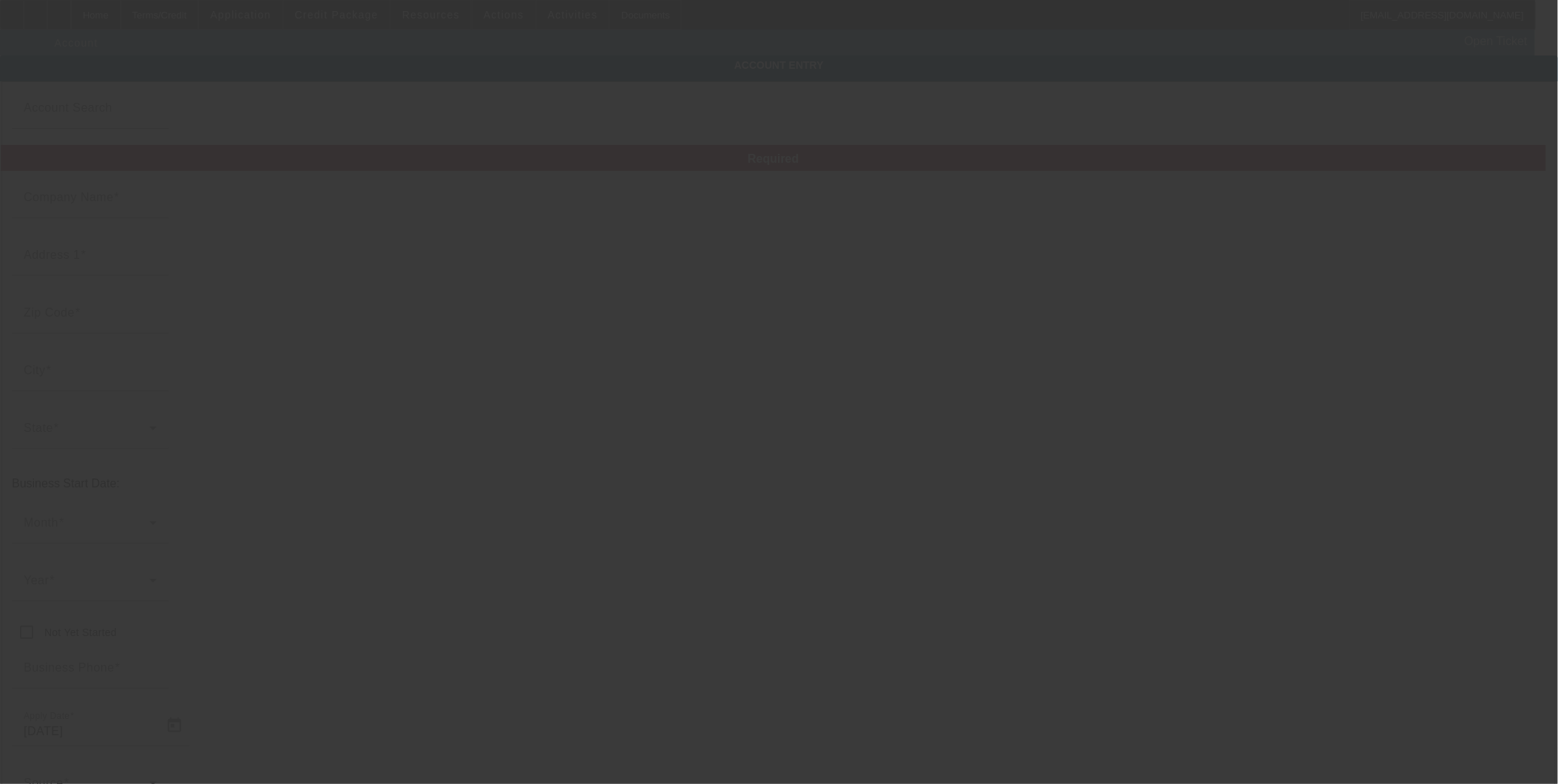
type input "Mamba Motors LLC"
type input "2722 S 76th St"
type input "19153"
type input "Philadelphia"
type input "(267) 499-6681"
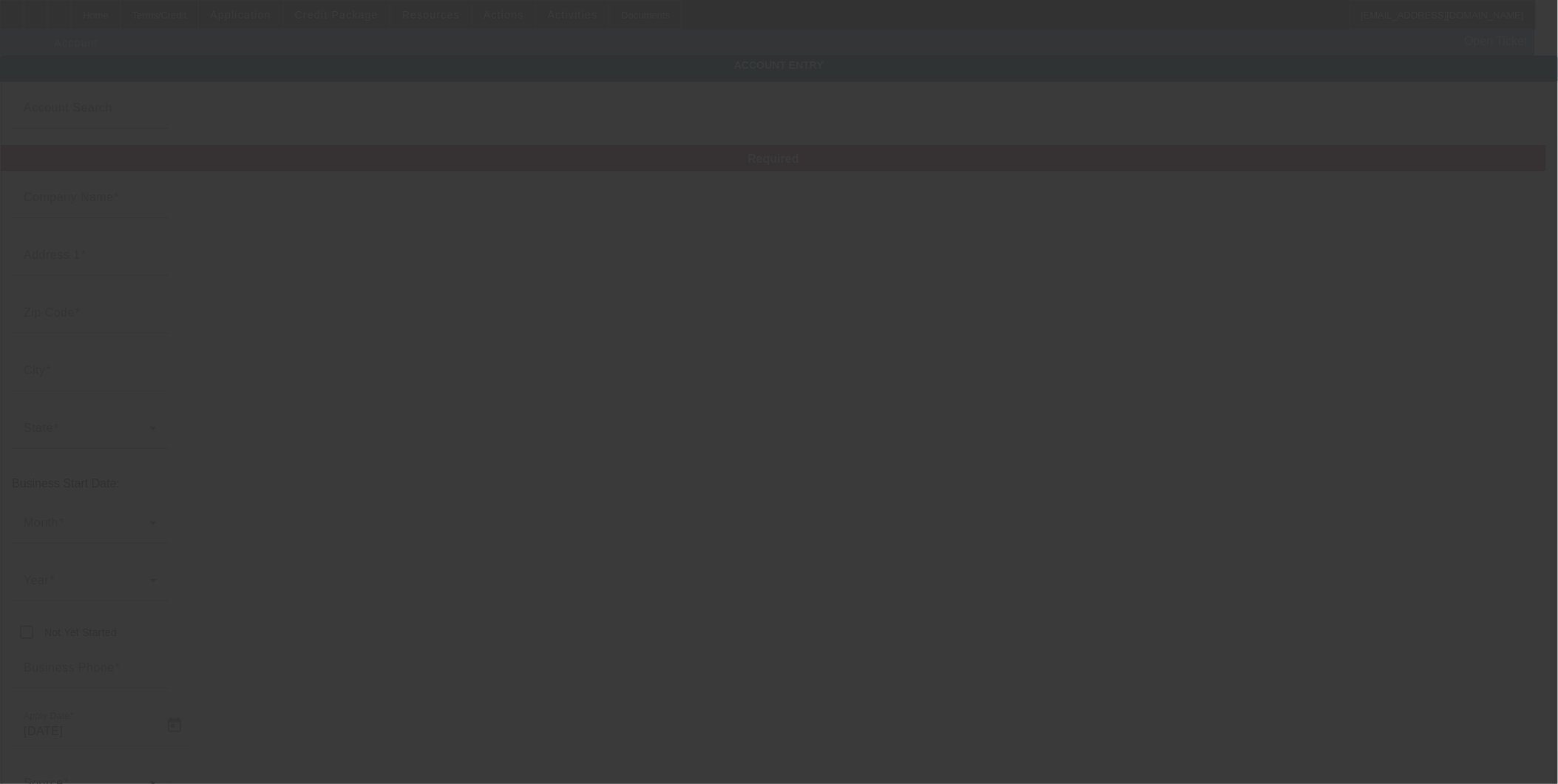
type input "931782543"
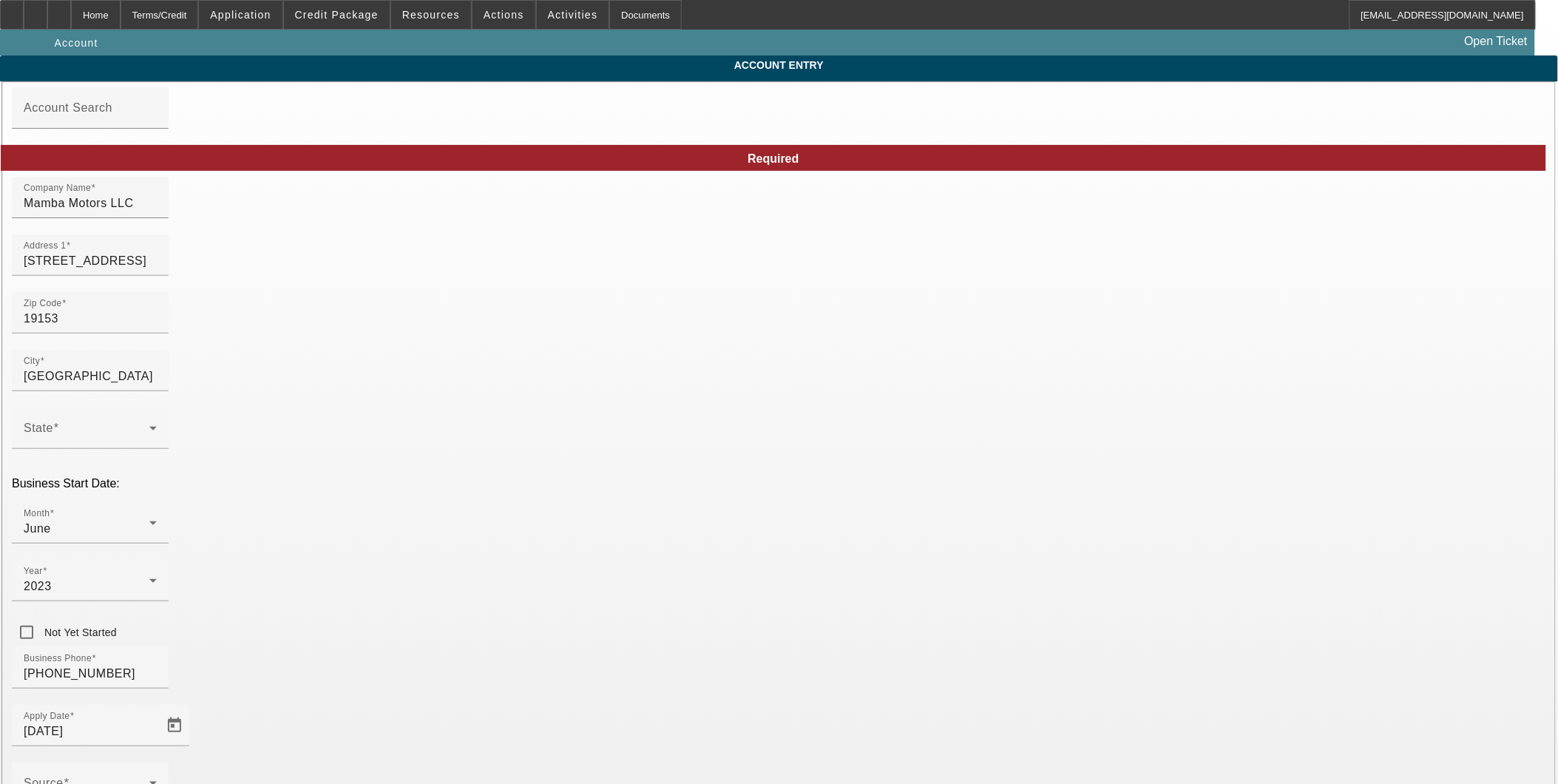
type input "8/14/2025"
click at [518, 20] on span at bounding box center [504, 14] width 63 height 35
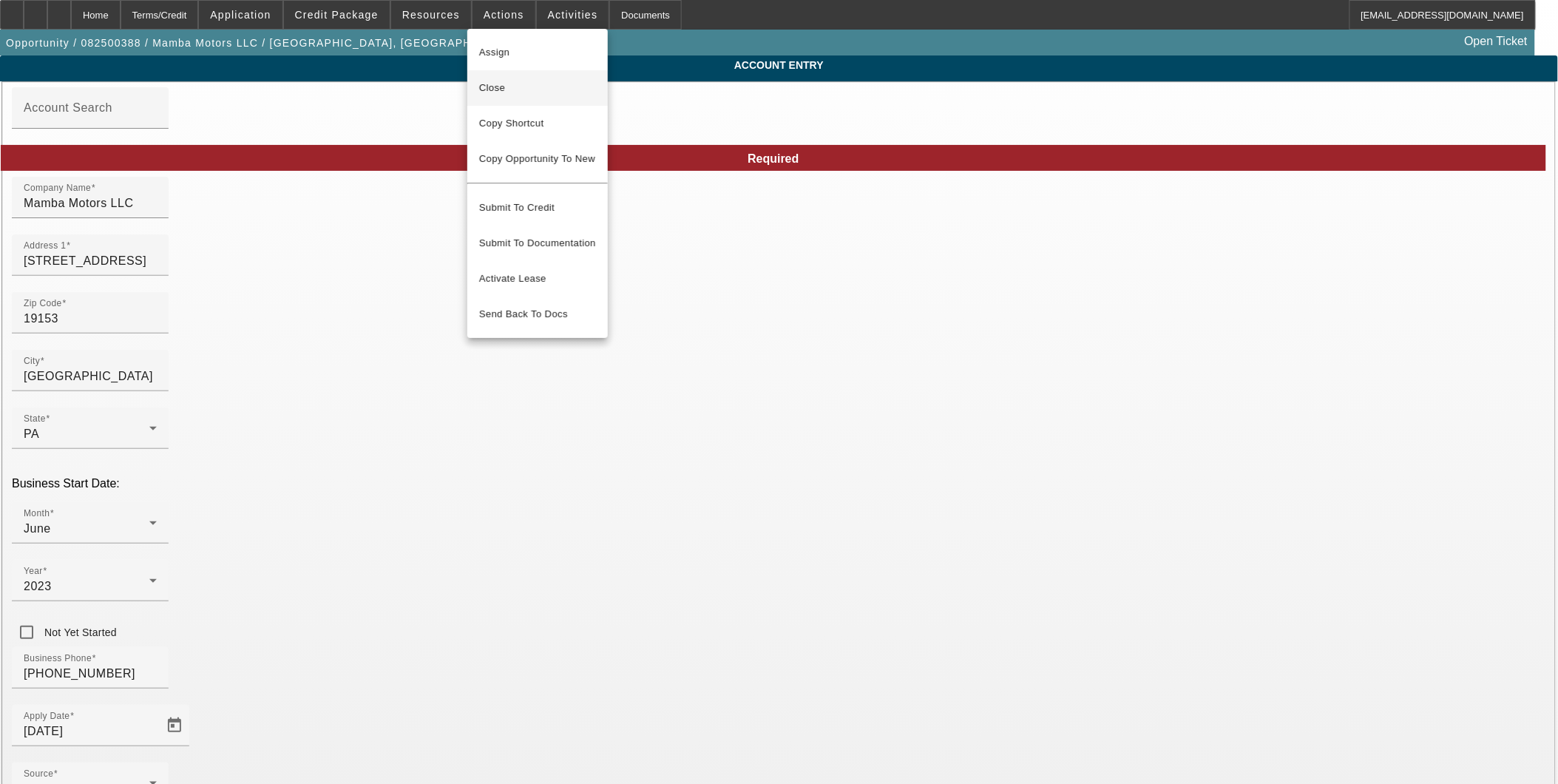
click at [544, 90] on span "Close" at bounding box center [537, 88] width 117 height 18
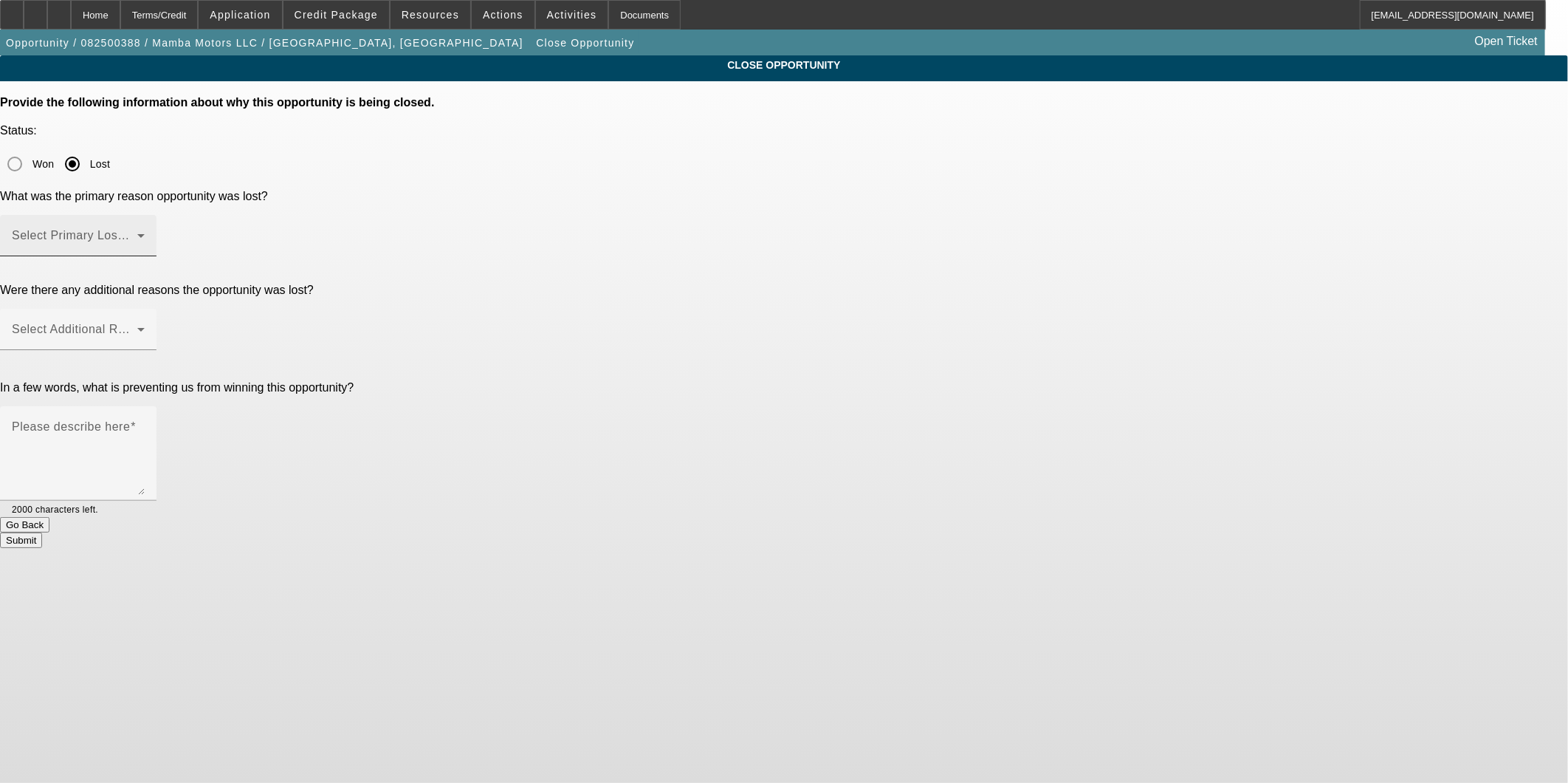
click at [168, 229] on mat-label "Select Primary Lost Reason" at bounding box center [89, 235] width 156 height 13
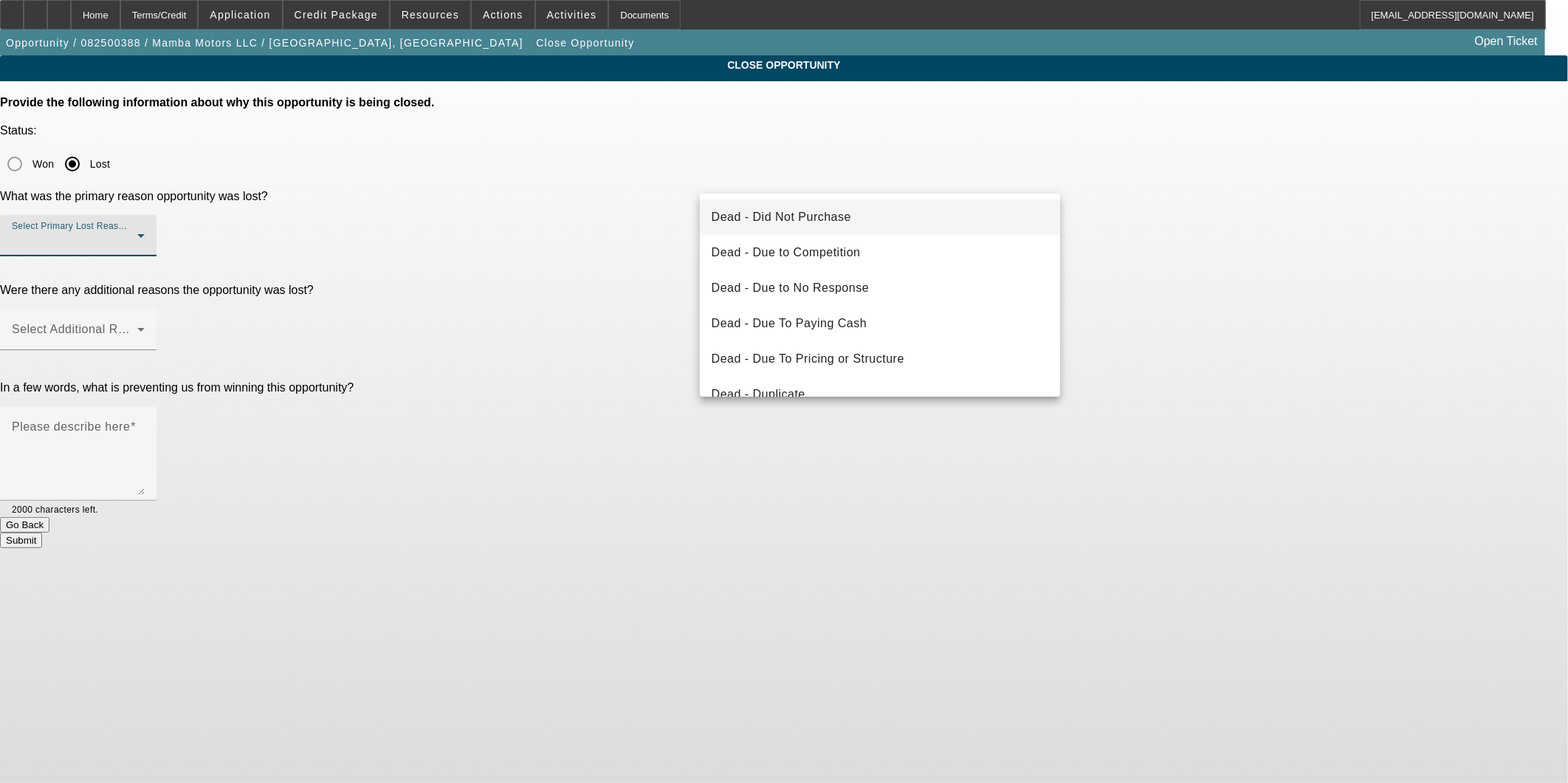
click at [902, 211] on mat-option "Dead - Did Not Purchase" at bounding box center [880, 217] width 361 height 35
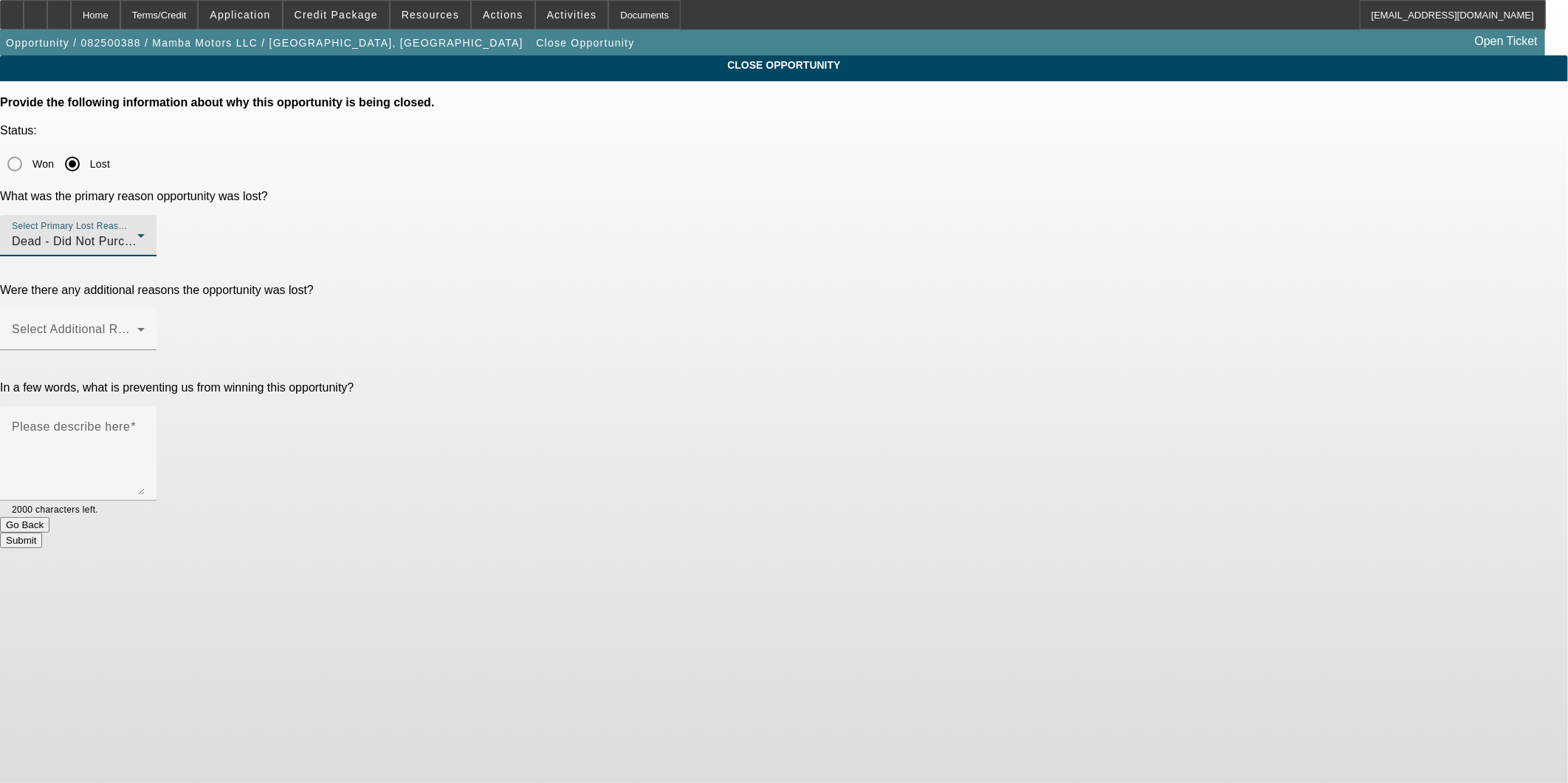
click at [1198, 246] on div "CLOSE OPPORTUNITY Provide the following information about why this opportunity …" at bounding box center [784, 301] width 1568 height 492
click at [137, 326] on span at bounding box center [74, 335] width 125 height 18
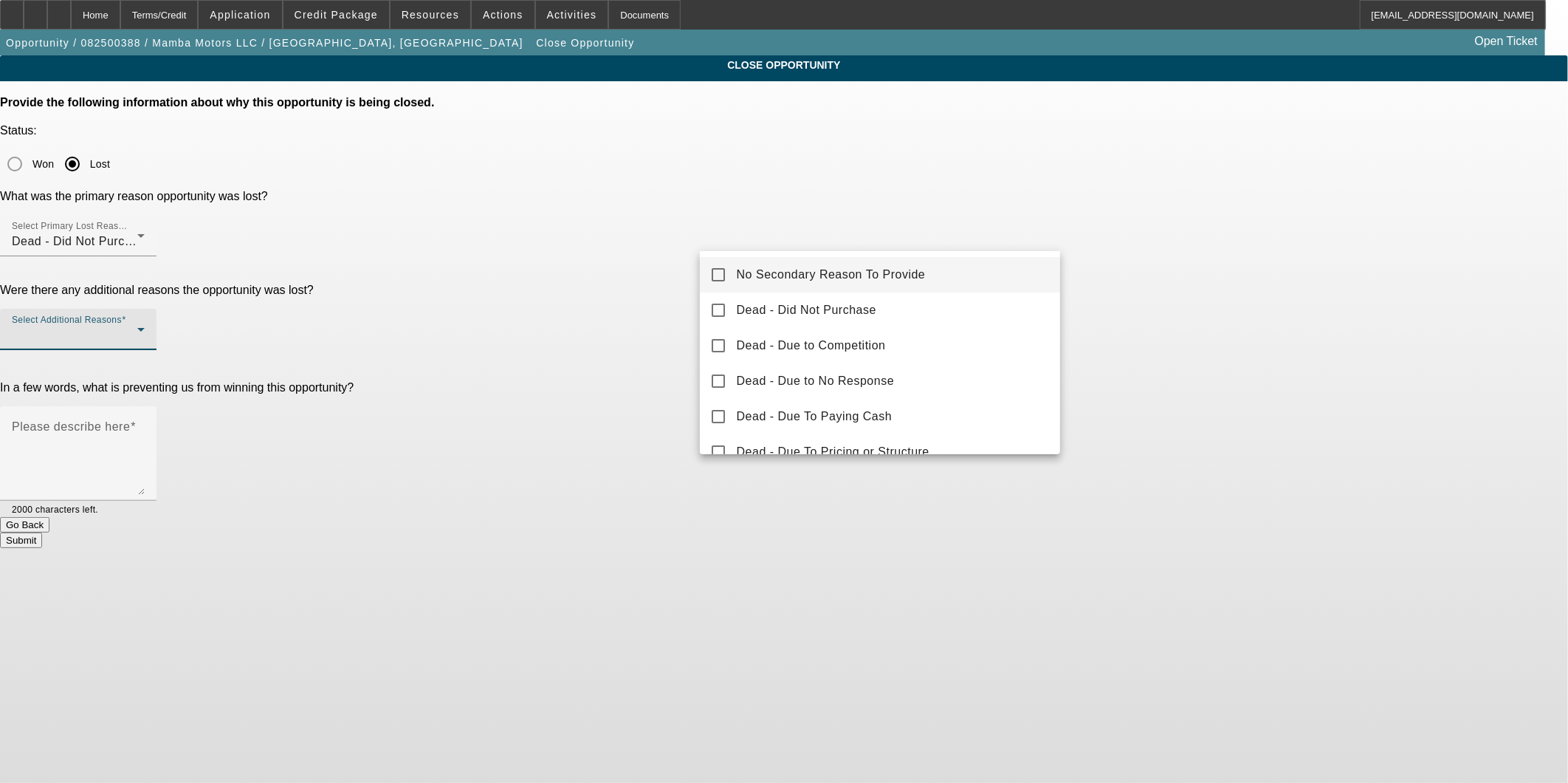
click at [853, 281] on span "No Secondary Reason To Provide" at bounding box center [831, 275] width 189 height 18
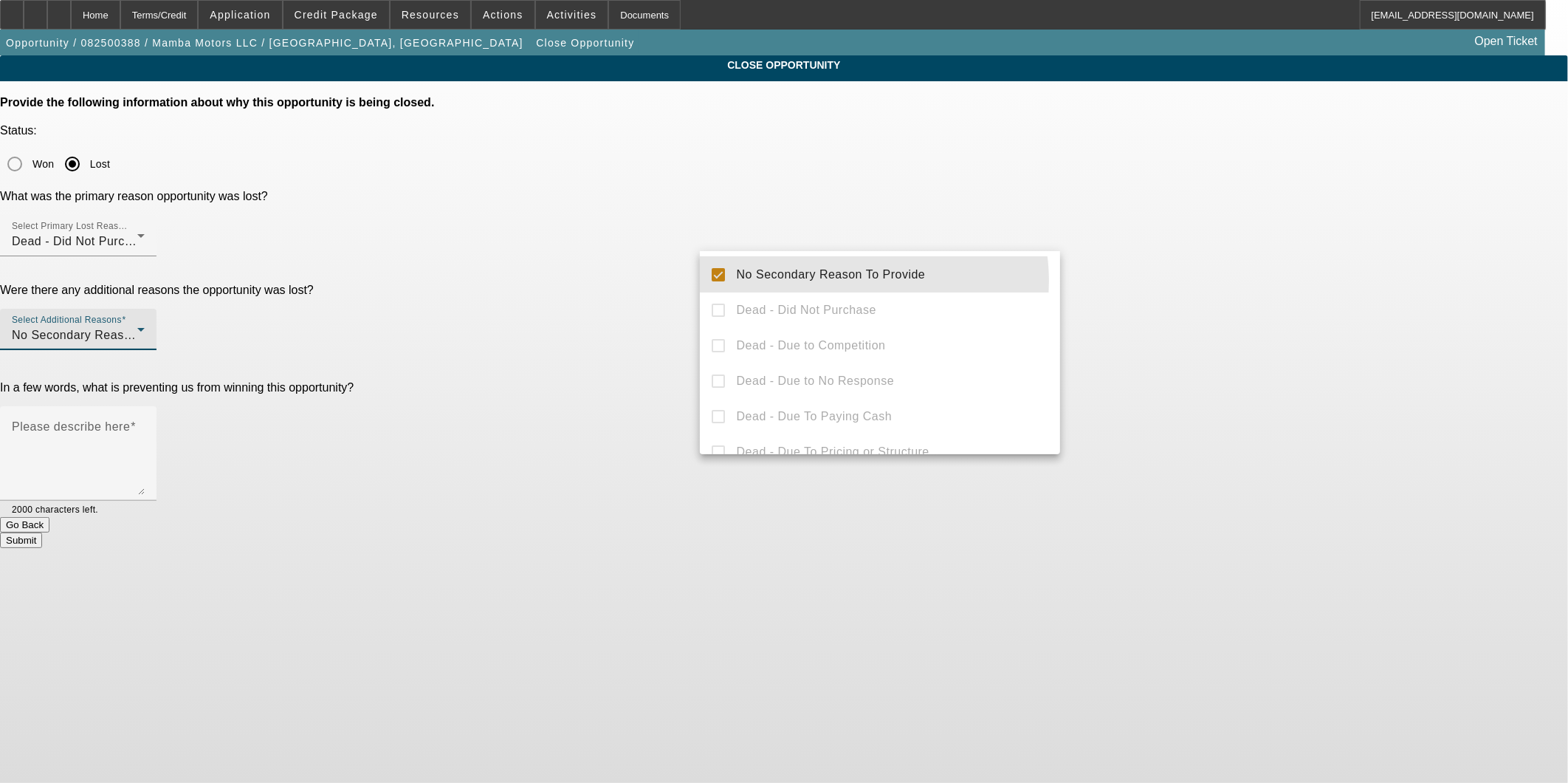
click at [1160, 253] on div at bounding box center [784, 391] width 1568 height 783
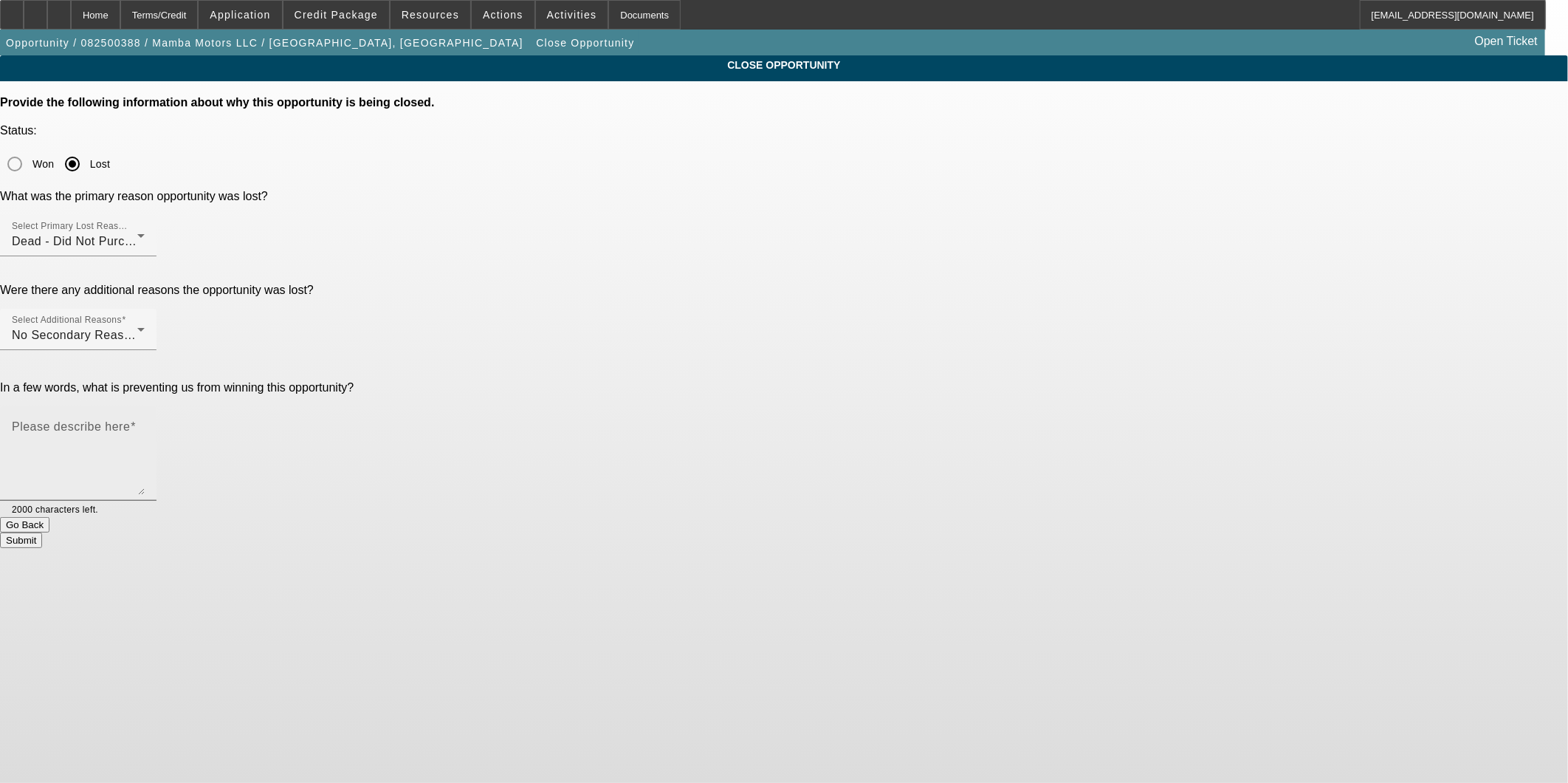
click at [144, 424] on textarea "Please describe here" at bounding box center [78, 459] width 133 height 71
type textarea "Not interested"
click at [42, 532] on button "Submit" at bounding box center [21, 540] width 42 height 15
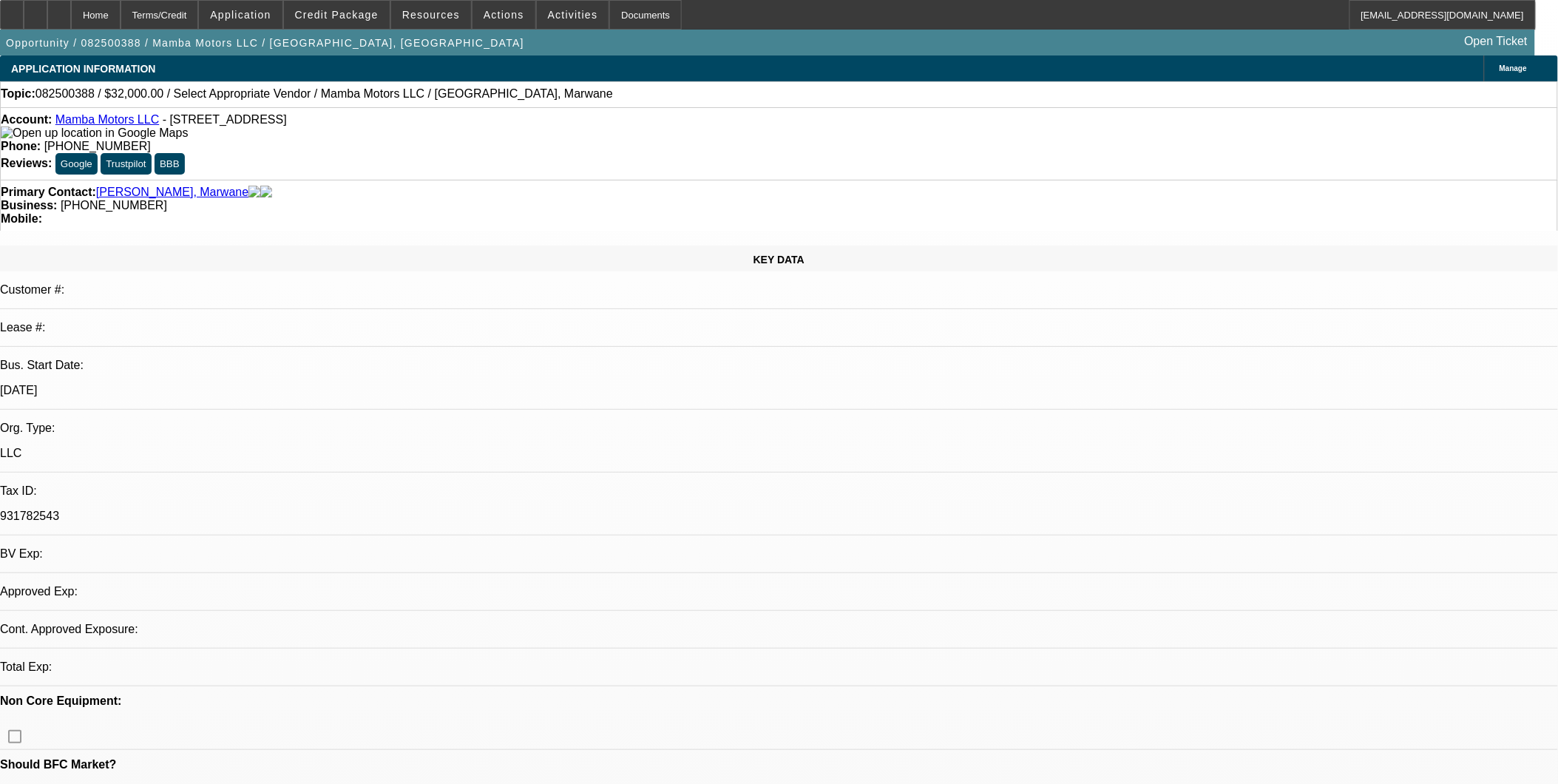
select select "0"
select select "2"
select select "0.1"
select select "1"
select select "2"
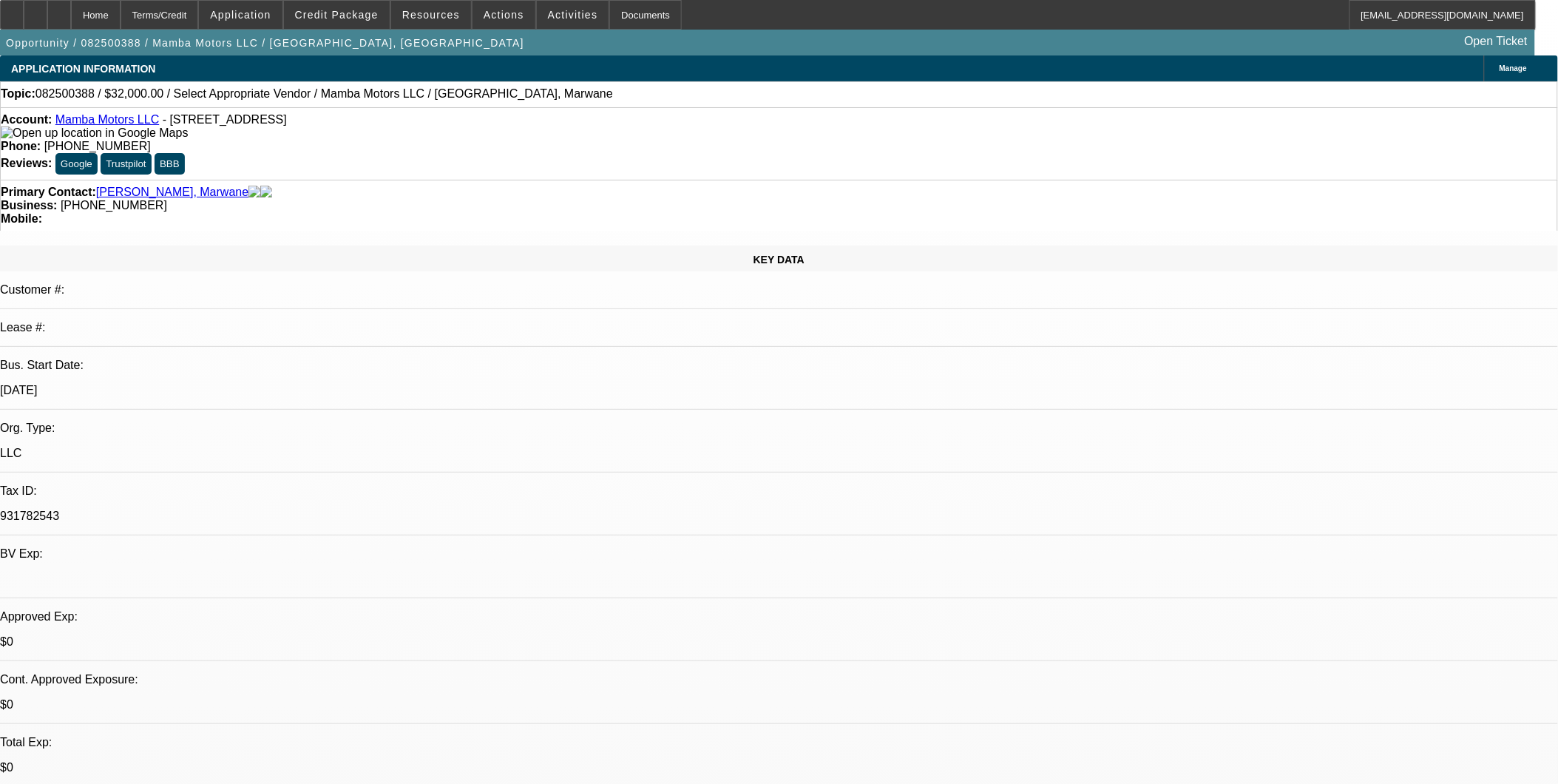
select select "4"
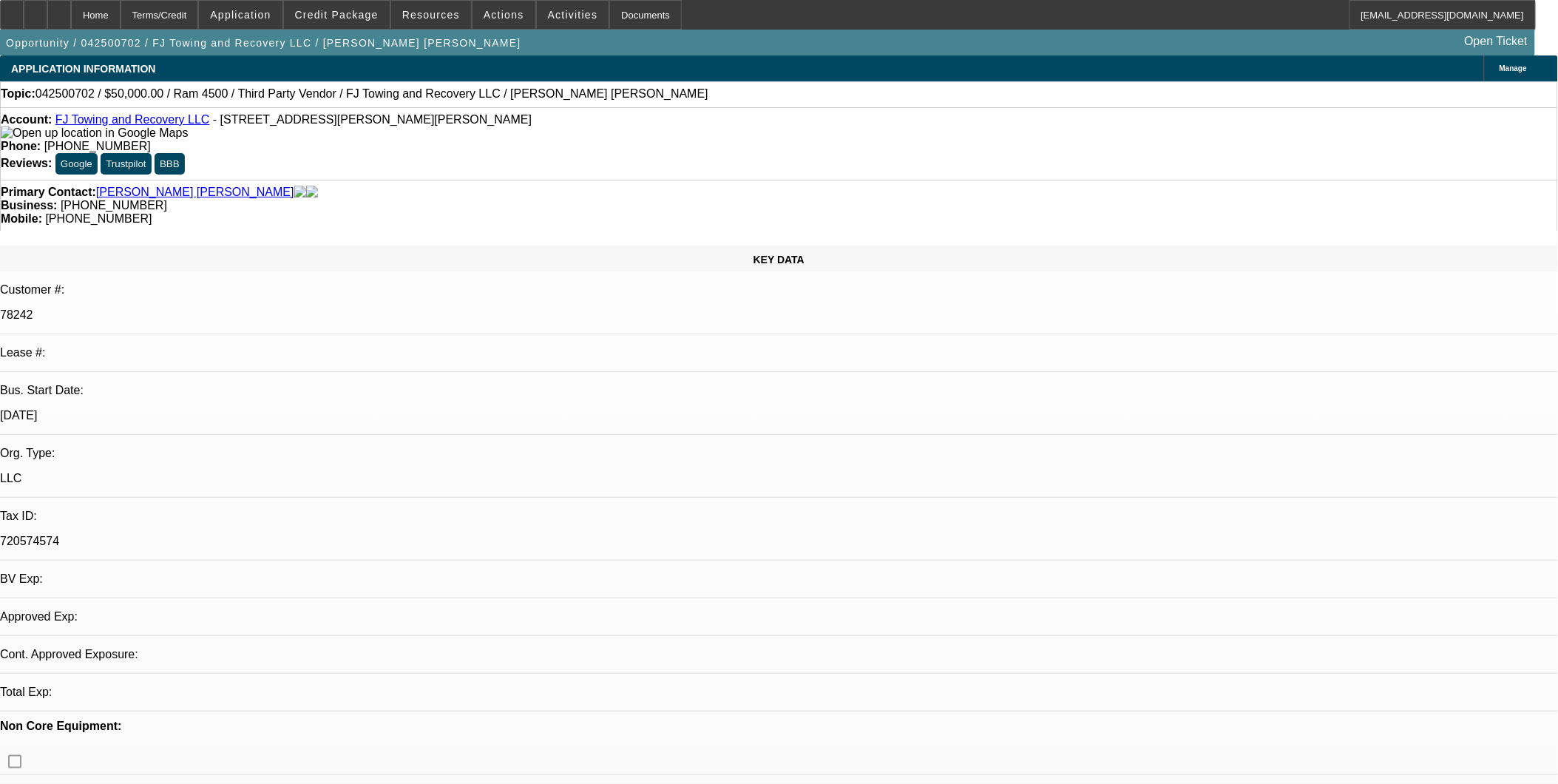
select select "0"
select select "6"
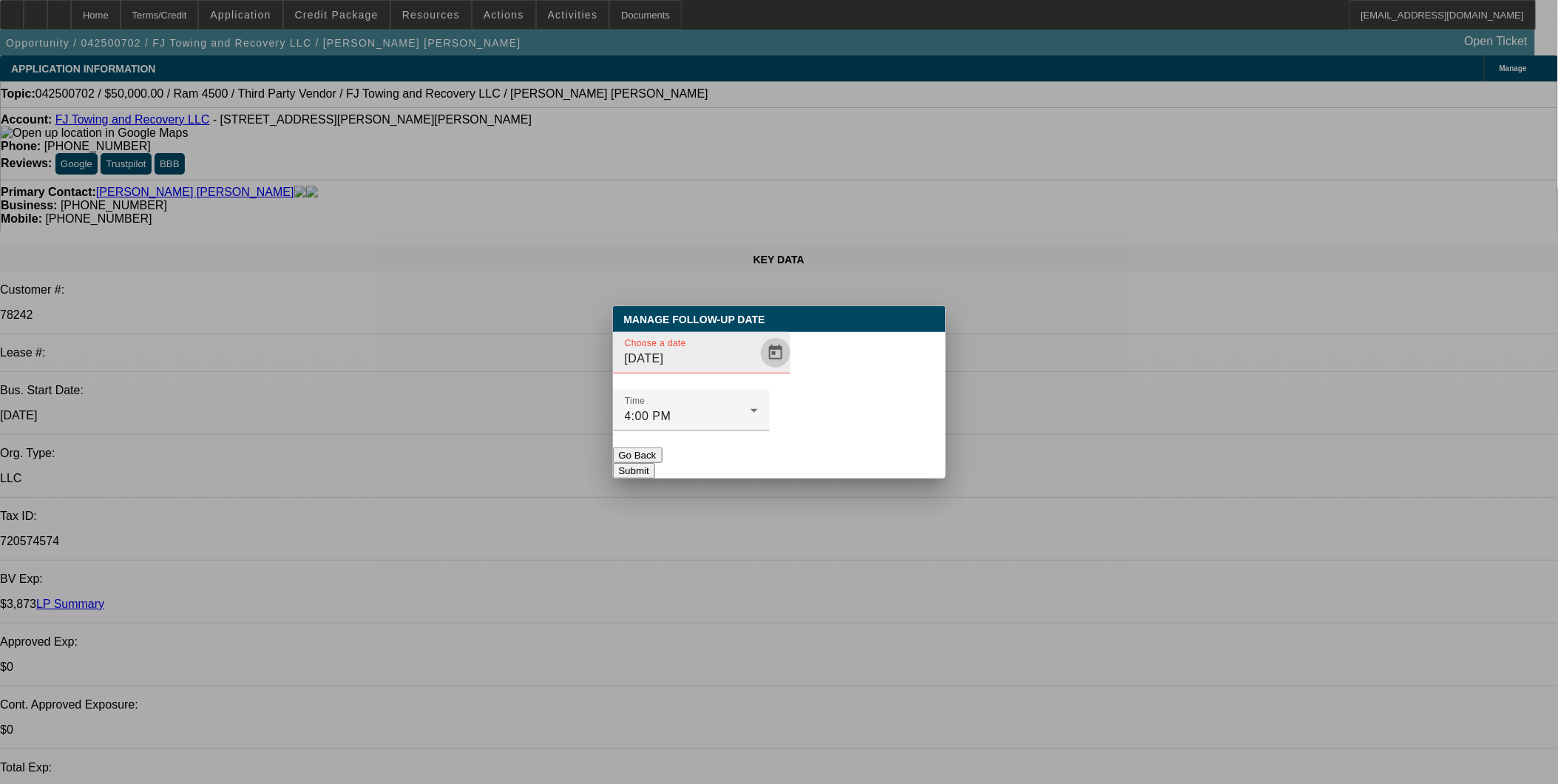
click at [758, 370] on span "Open calendar" at bounding box center [775, 352] width 35 height 35
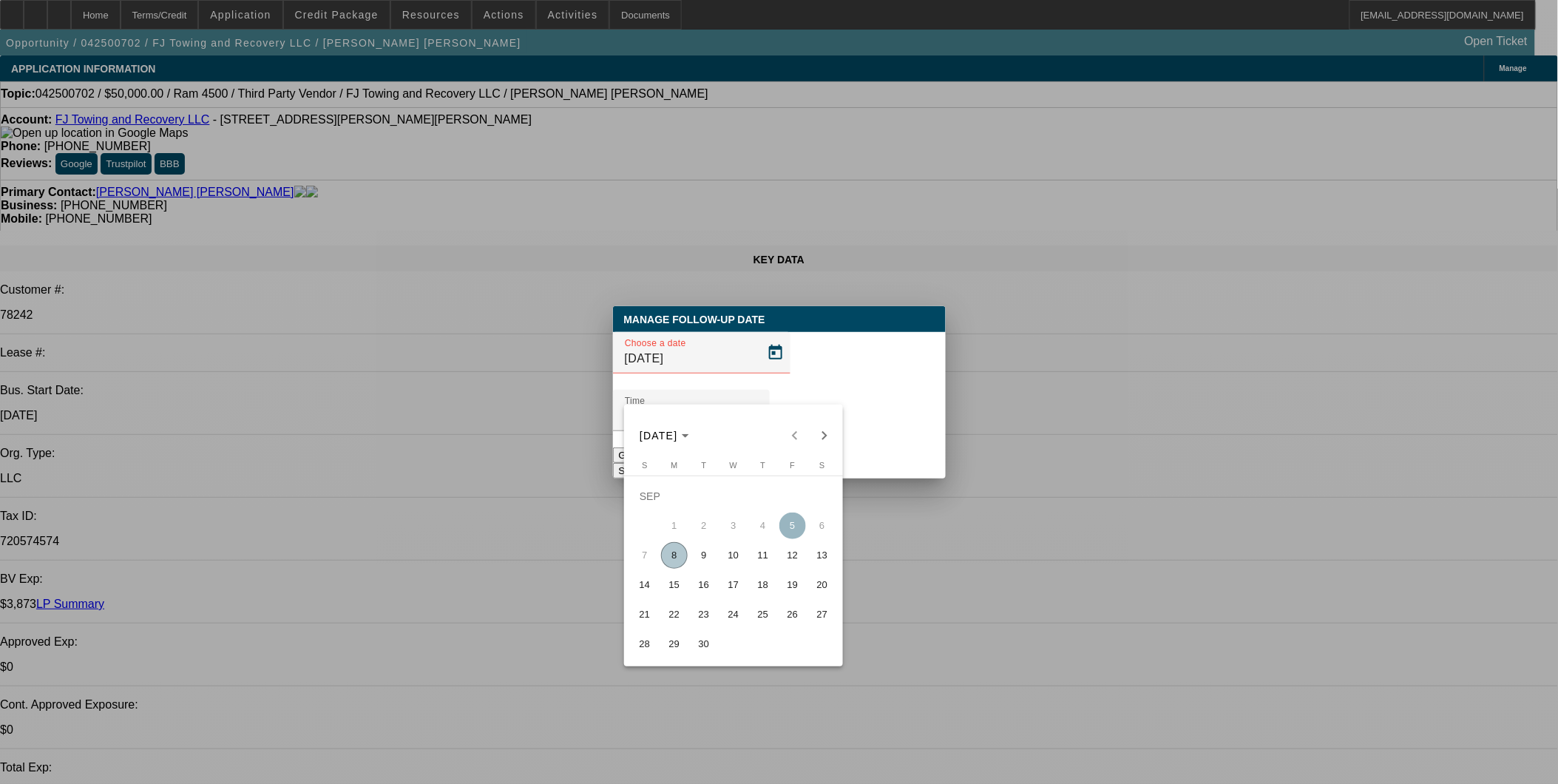
click at [735, 552] on span "10" at bounding box center [733, 555] width 26 height 26
type input "9/10/2025"
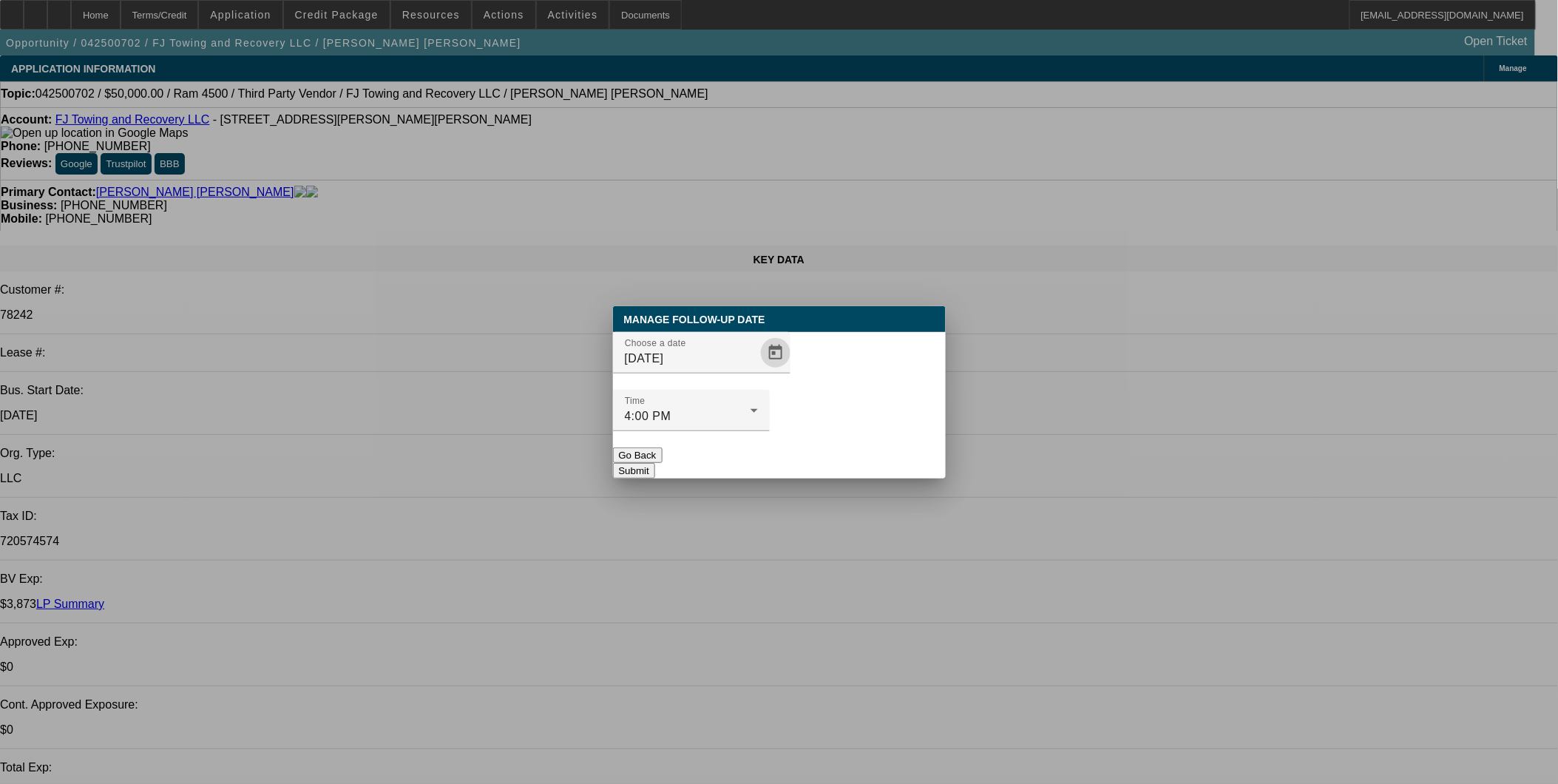
click at [770, 431] on div at bounding box center [691, 439] width 157 height 16
click at [655, 463] on button "Submit" at bounding box center [634, 470] width 42 height 15
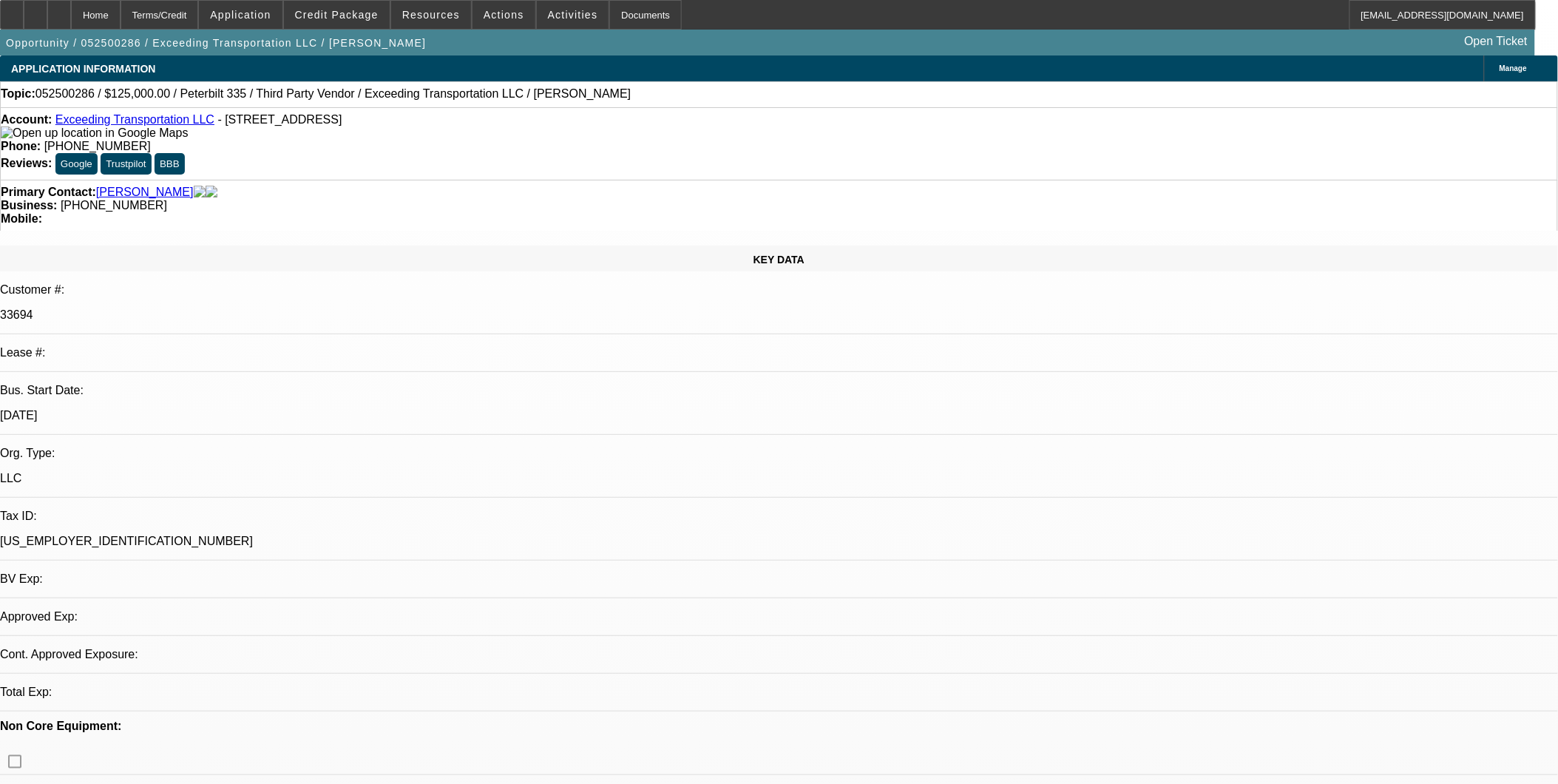
select select "0"
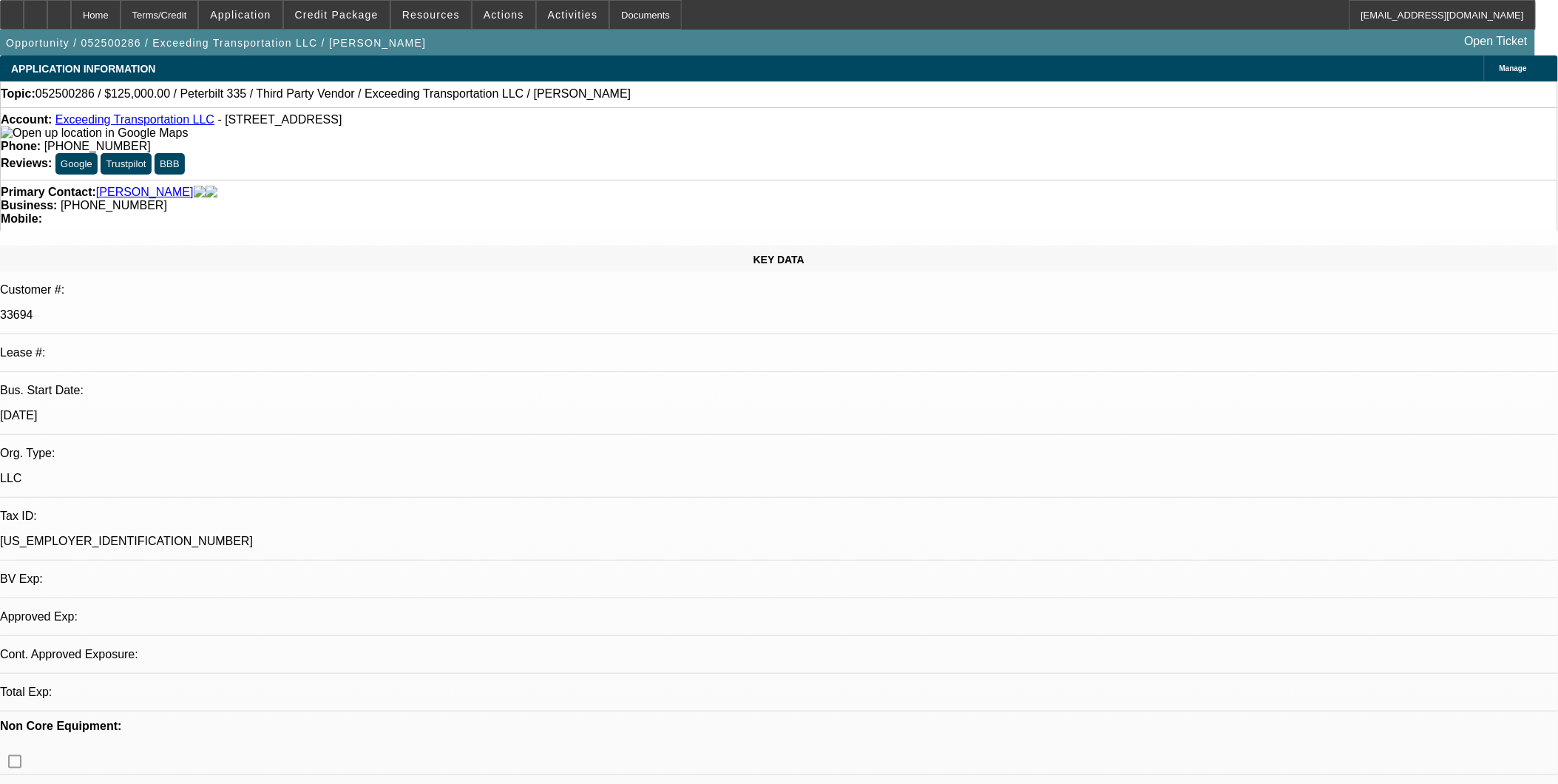
select select "0"
select select "1"
select select "6"
select select "1"
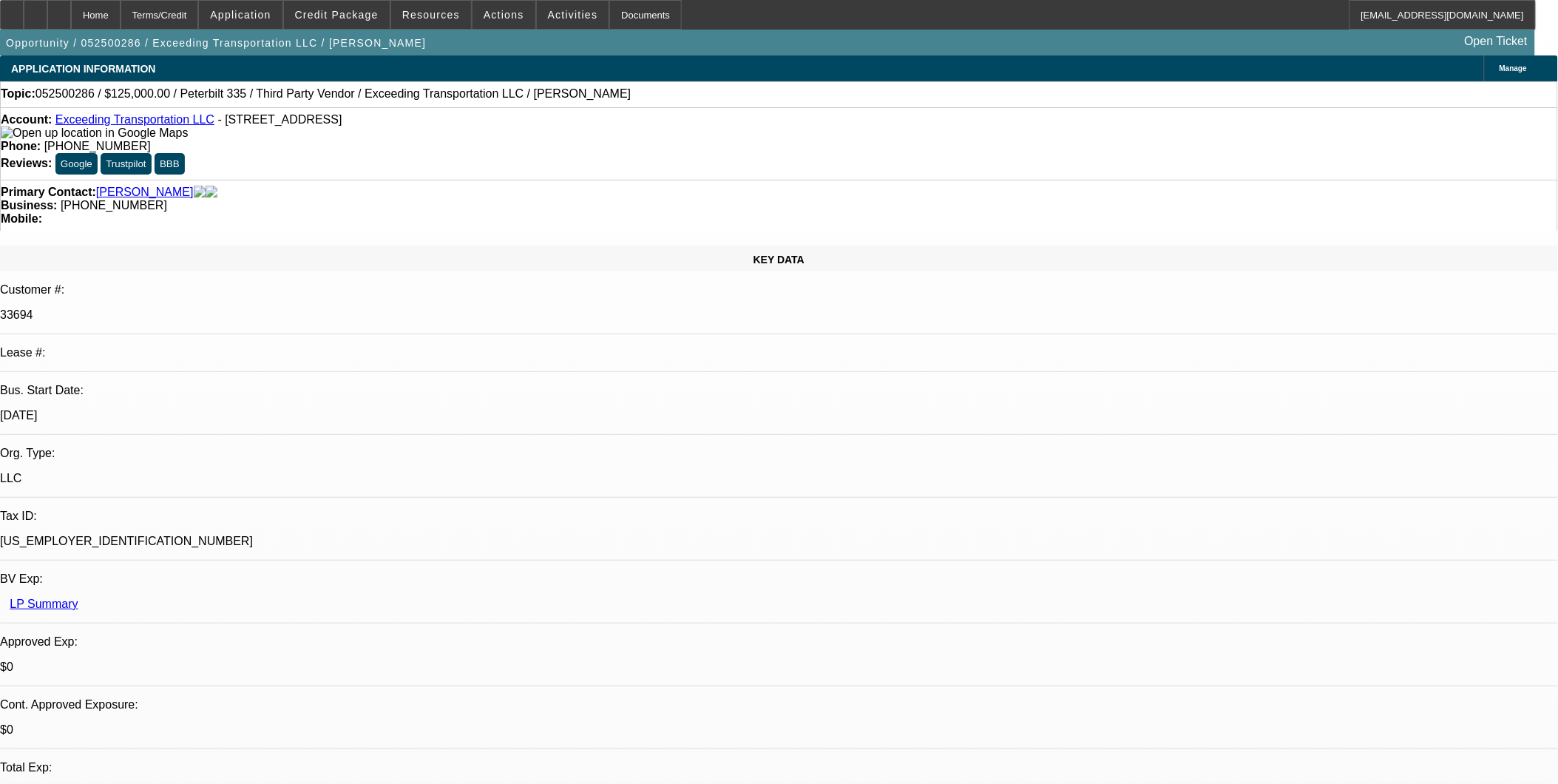
select select "15"
select select "6"
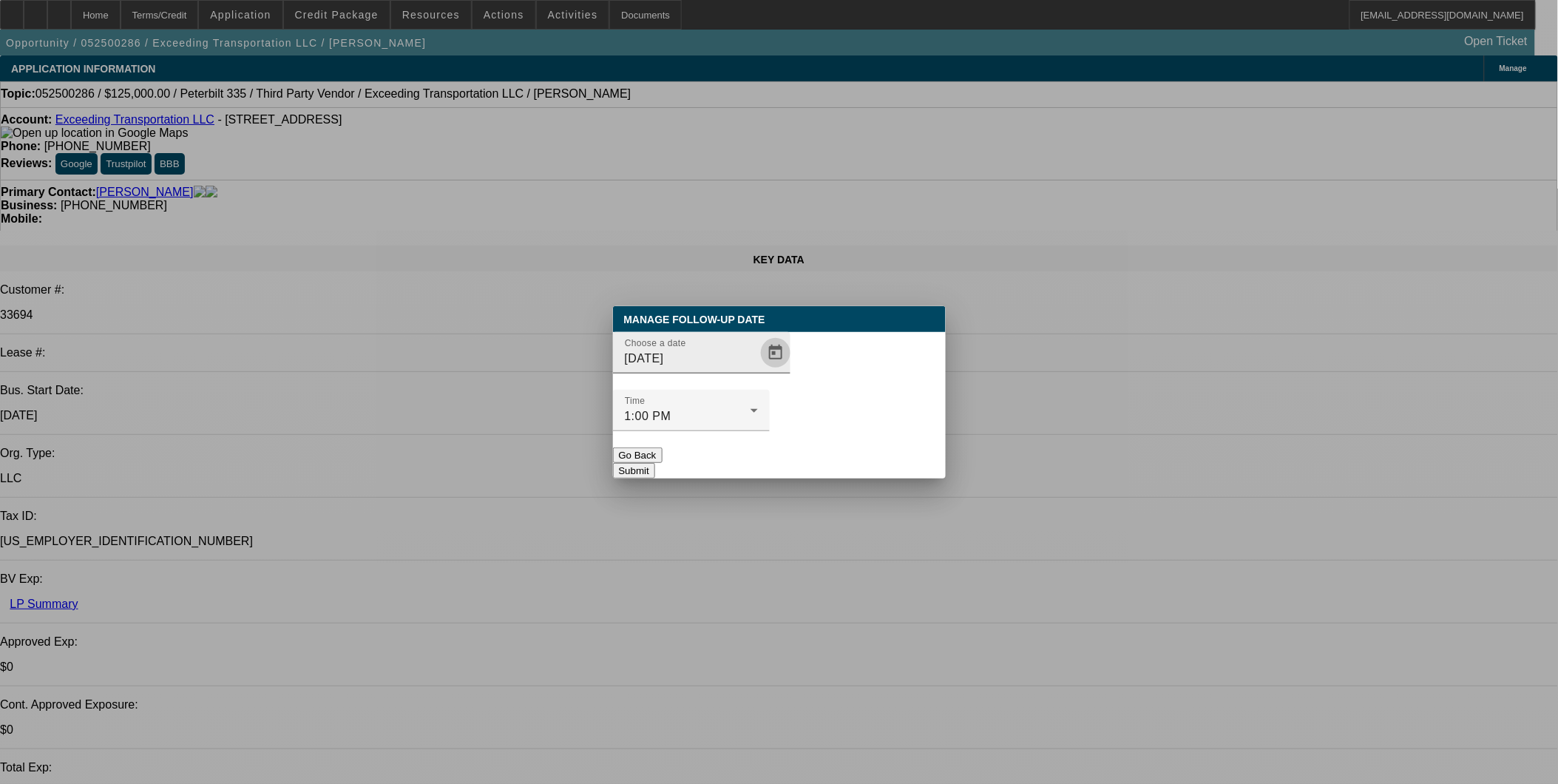
click at [758, 370] on span "Open calendar" at bounding box center [775, 352] width 35 height 35
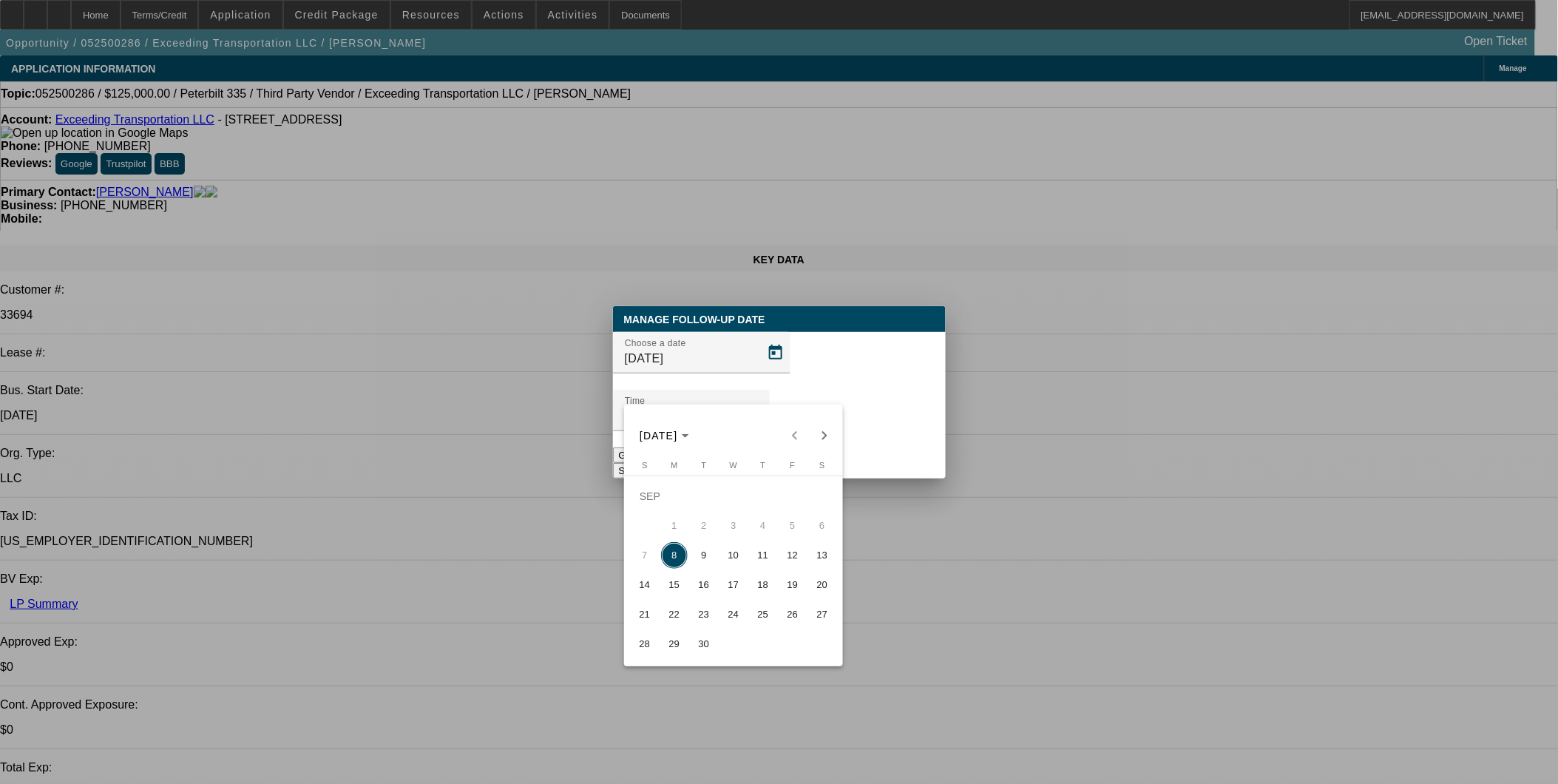
click at [741, 556] on span "10" at bounding box center [733, 555] width 26 height 26
type input "[DATE]"
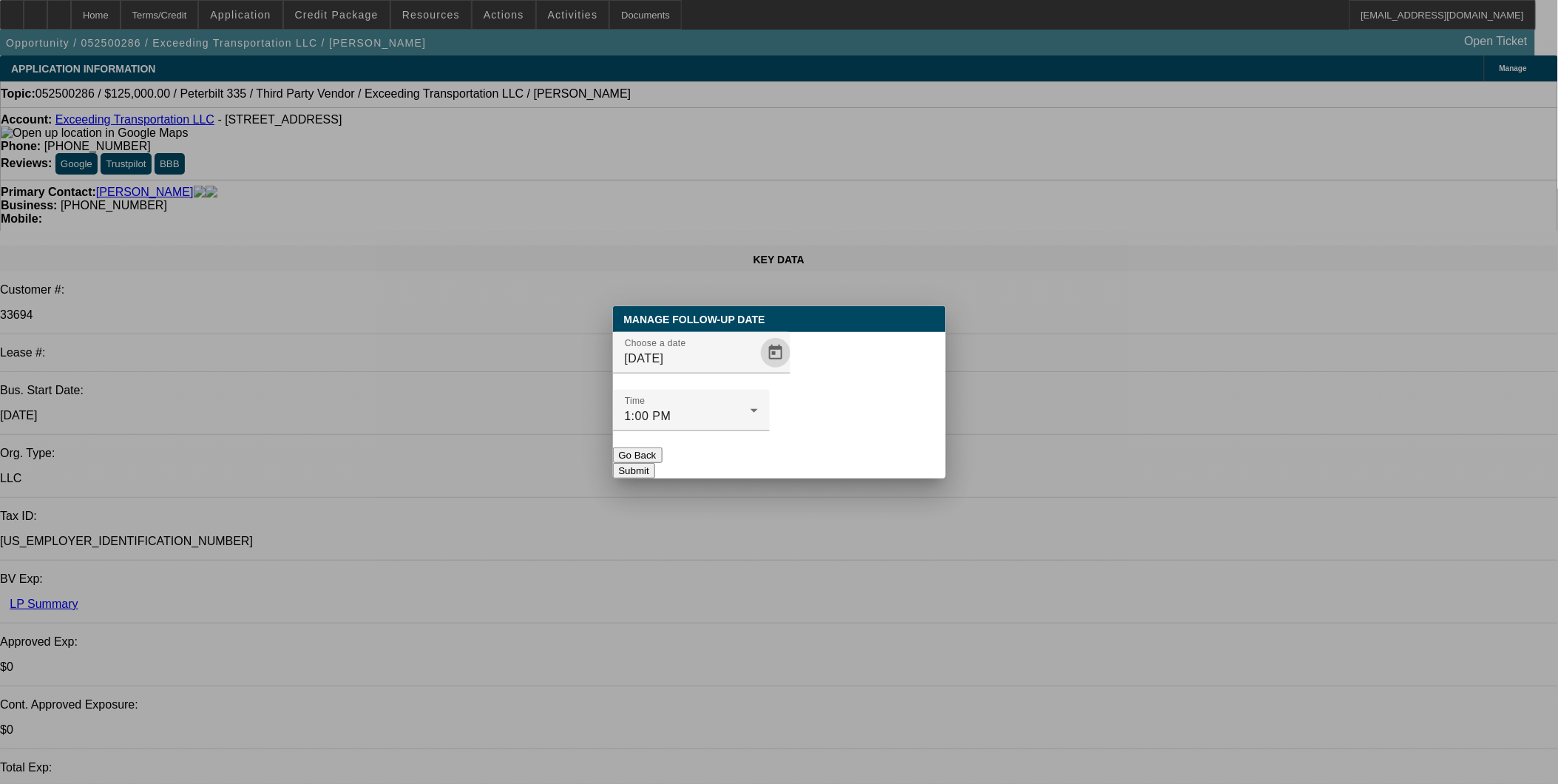
click at [655, 463] on button "Submit" at bounding box center [634, 470] width 42 height 15
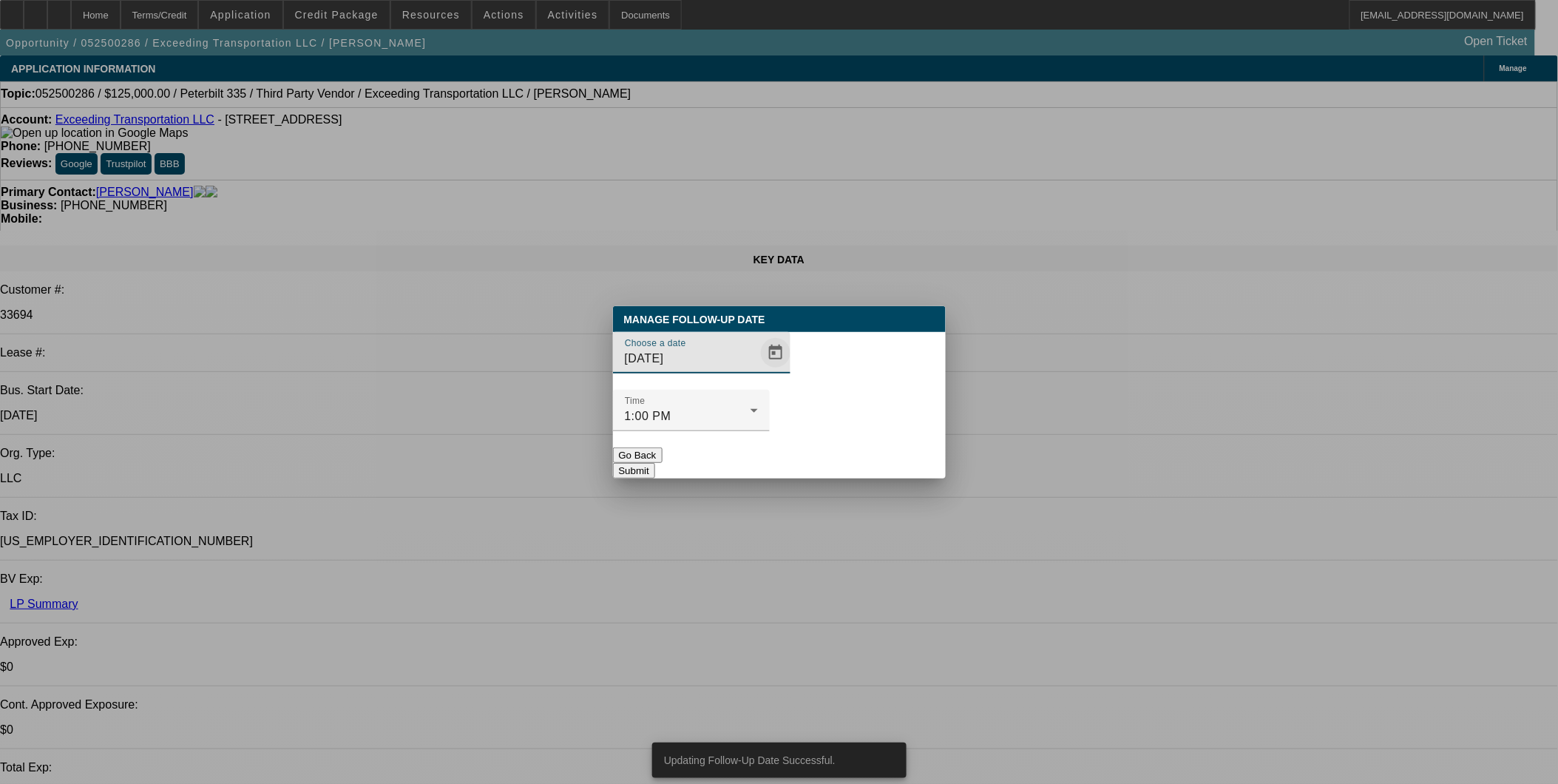
click at [758, 370] on span "Open calendar" at bounding box center [775, 352] width 35 height 35
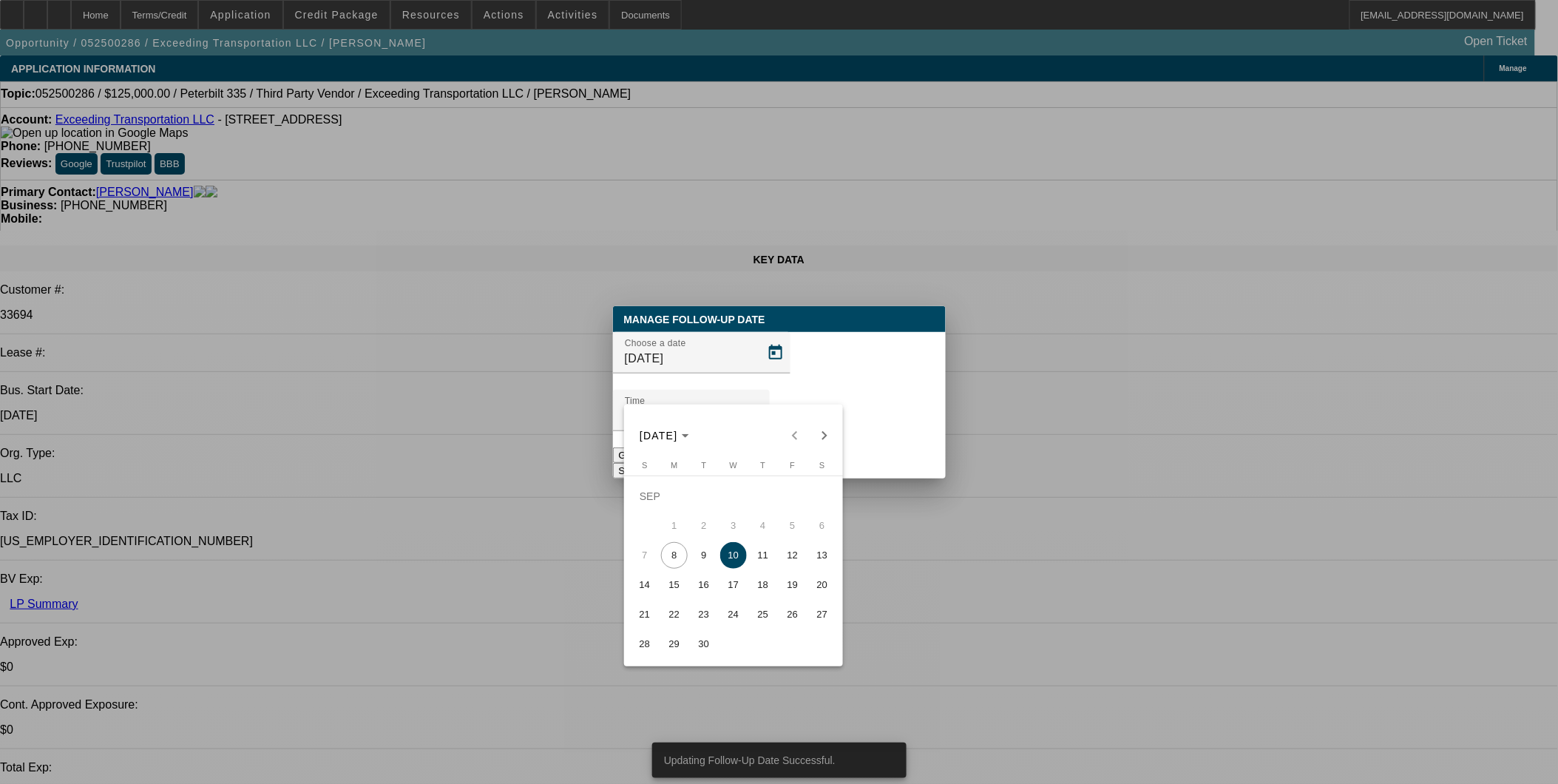
click at [791, 555] on span "12" at bounding box center [792, 555] width 26 height 26
type input "9/12/2025"
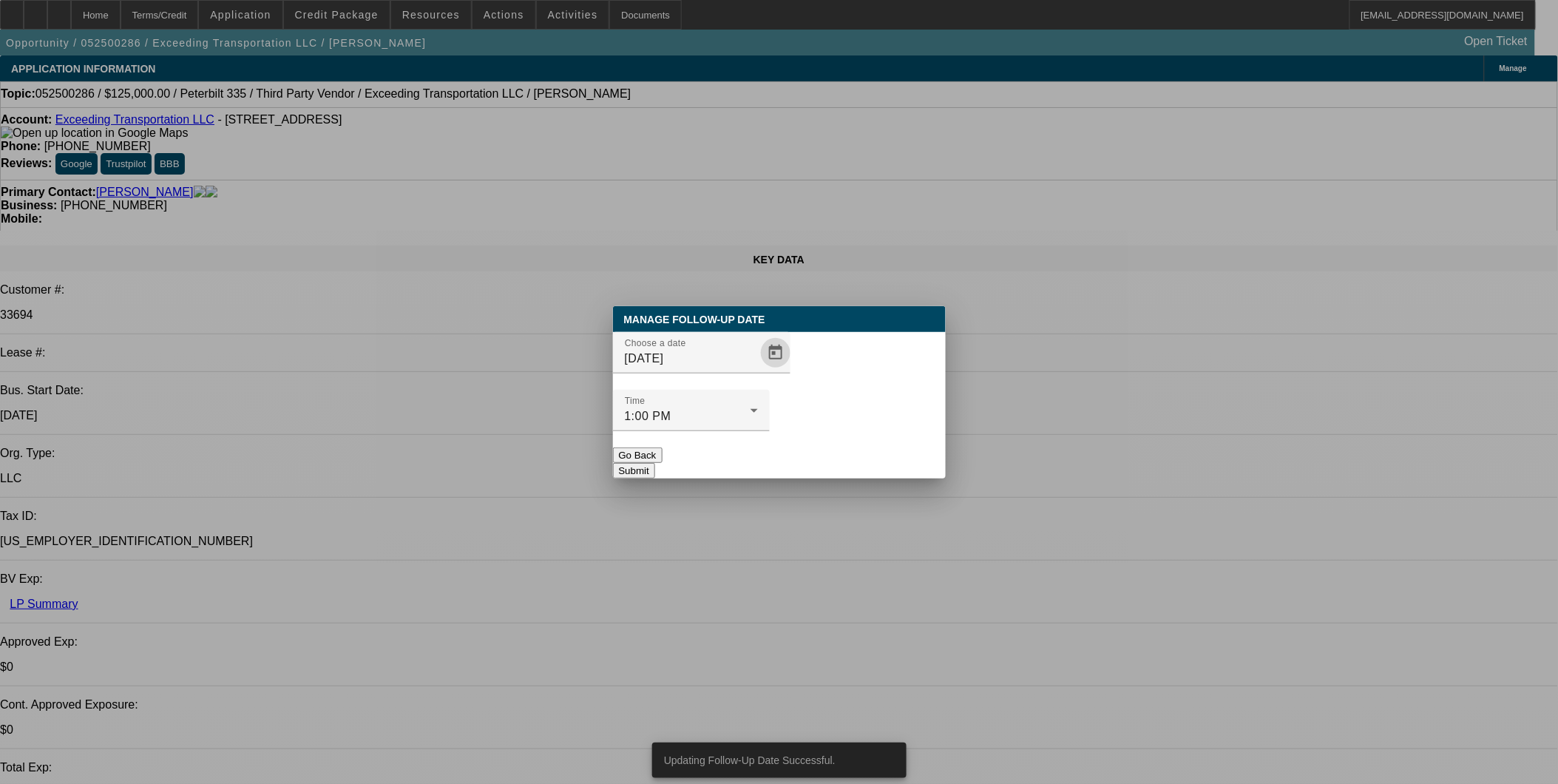
click at [655, 463] on button "Submit" at bounding box center [634, 470] width 42 height 15
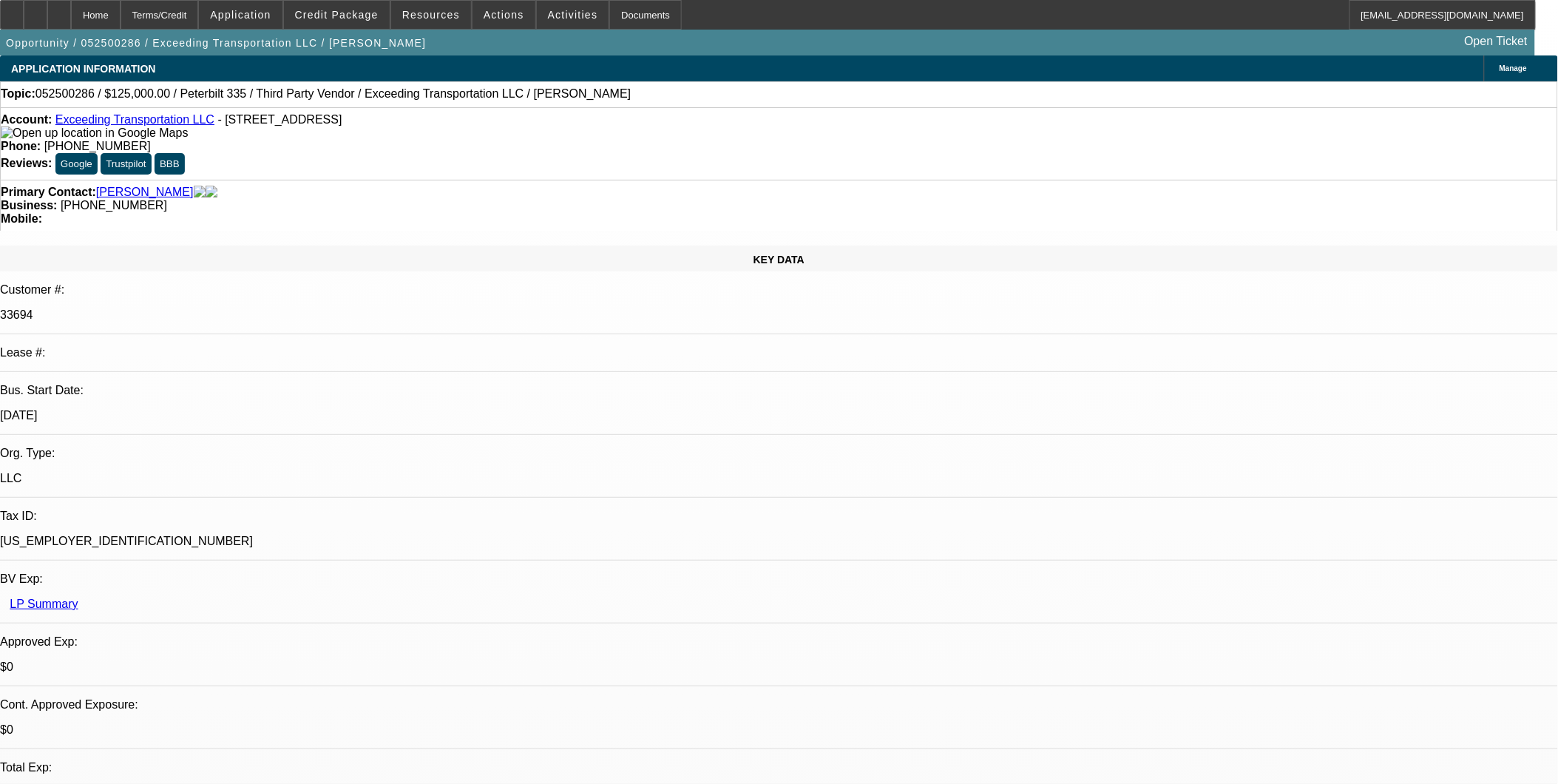
click at [436, 180] on div "Primary Contact: Gray, Billy Business: (601) 507-4161 Mobile:" at bounding box center [779, 205] width 1558 height 51
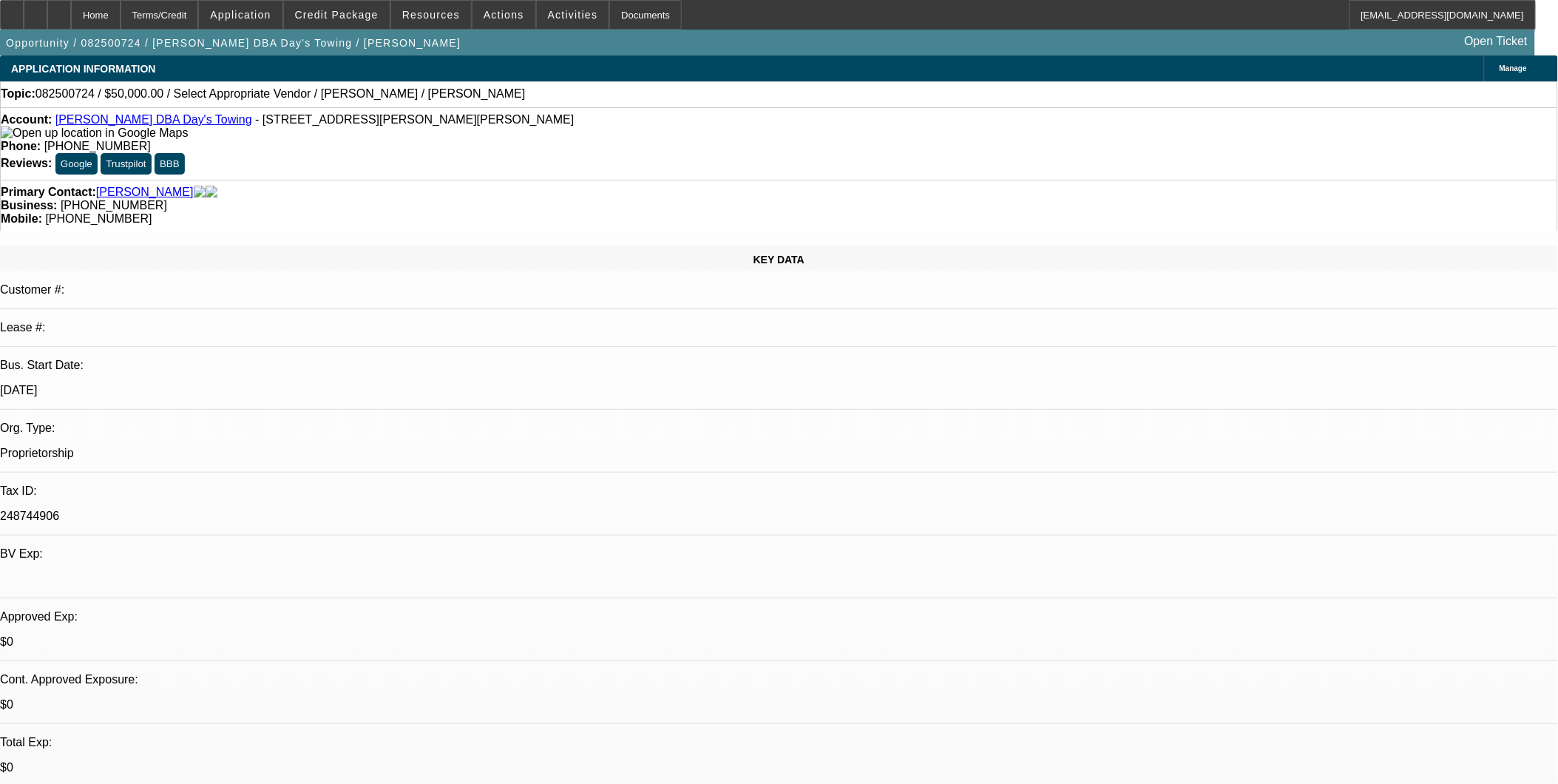
select select "0"
select select "2"
select select "0.1"
select select "1"
select select "2"
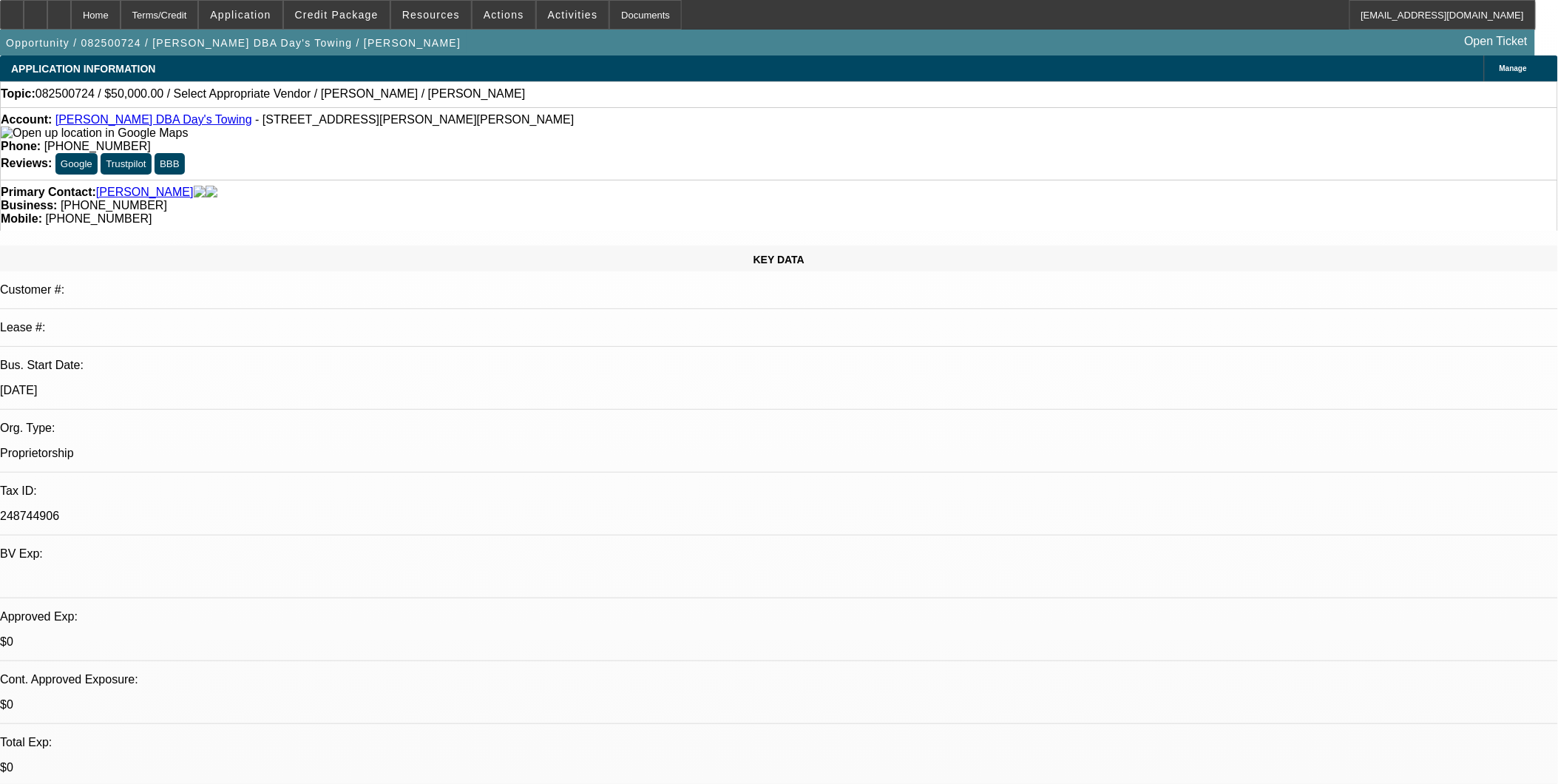
select select "4"
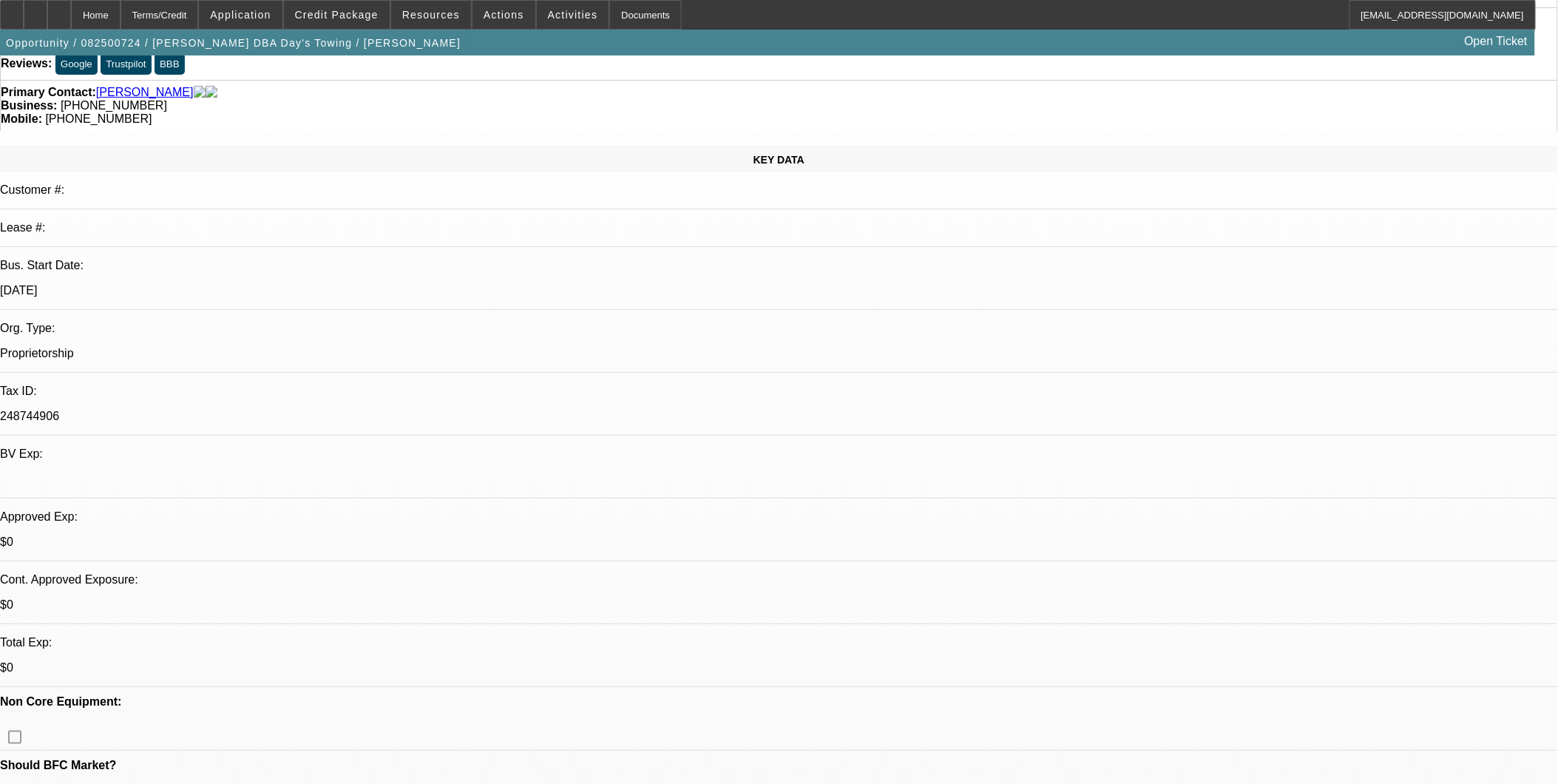
scroll to position [82, 0]
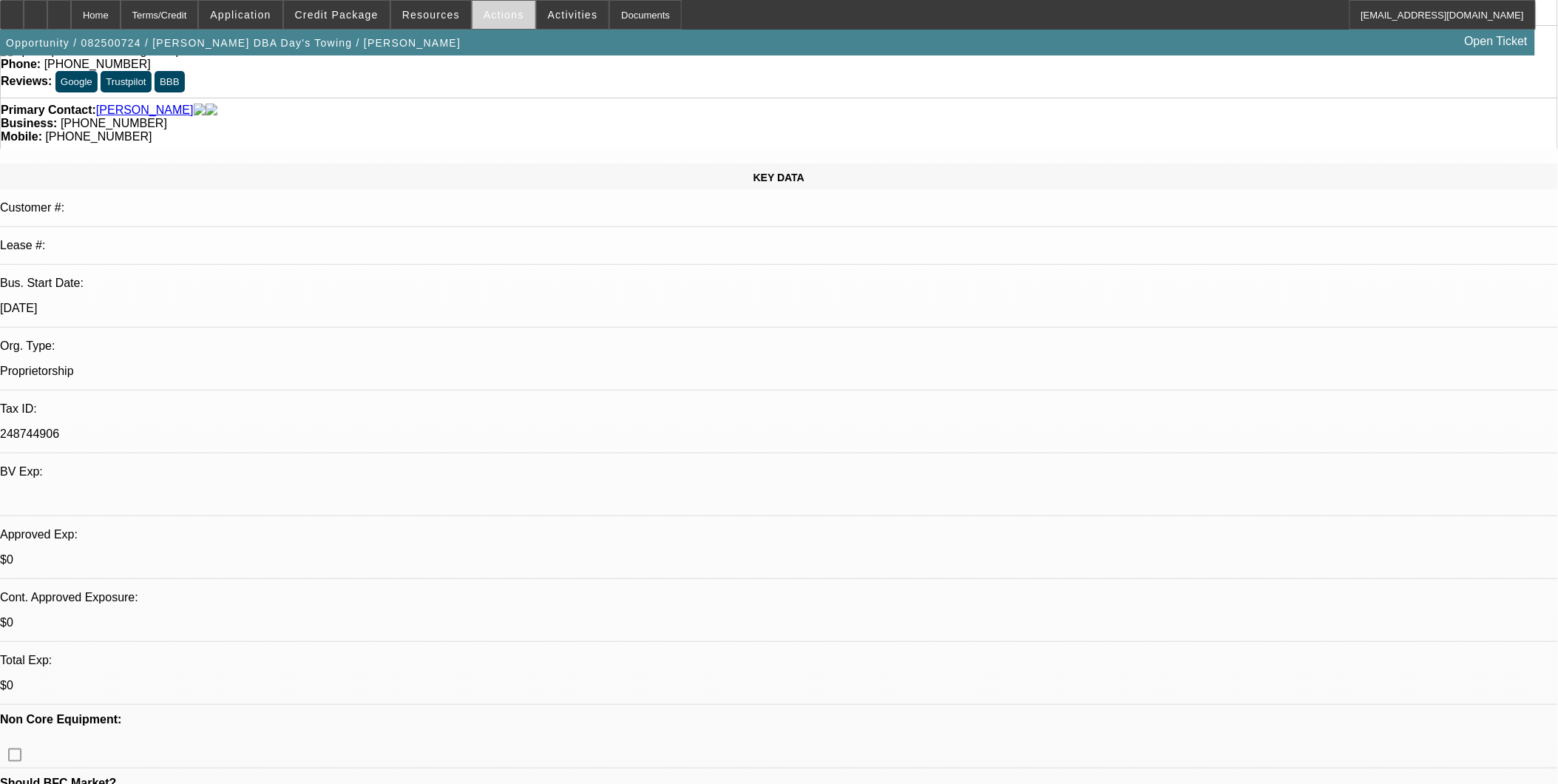
click at [503, 10] on span "Actions" at bounding box center [504, 14] width 41 height 12
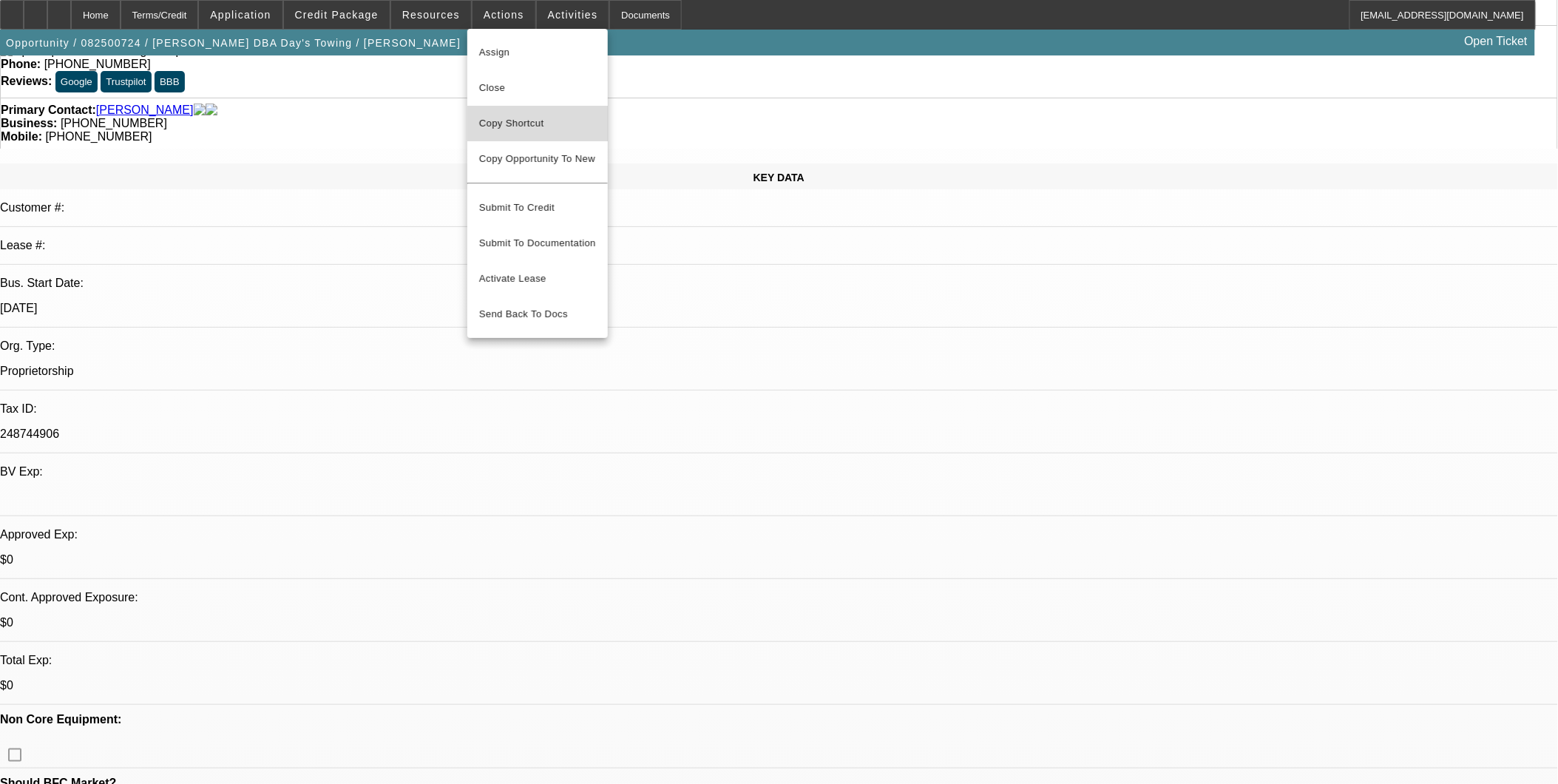
click at [527, 121] on span "Copy Shortcut" at bounding box center [537, 123] width 117 height 18
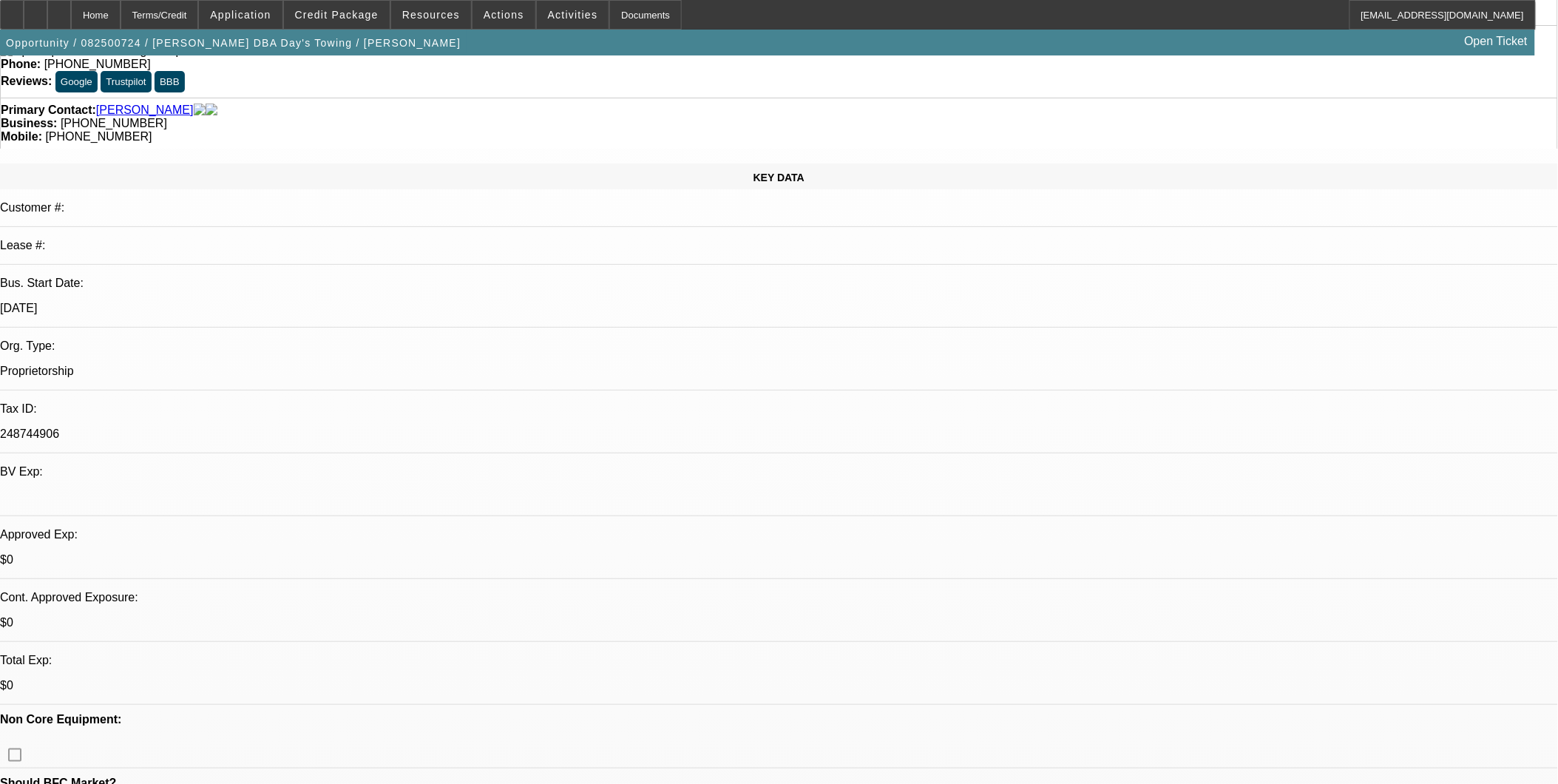
click at [281, 3] on span at bounding box center [241, 14] width 83 height 35
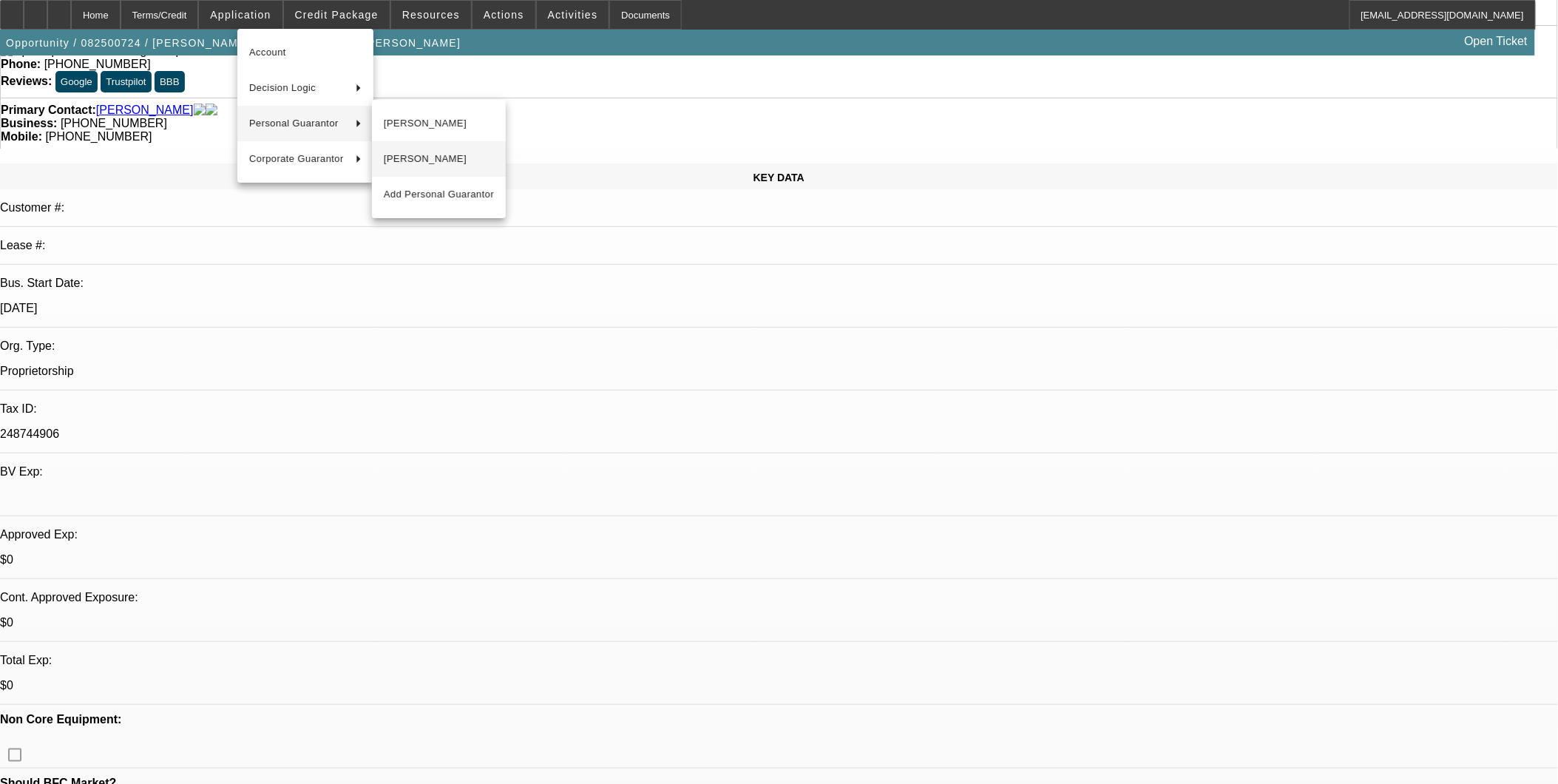
click at [398, 158] on span "Pam Day" at bounding box center [439, 159] width 110 height 18
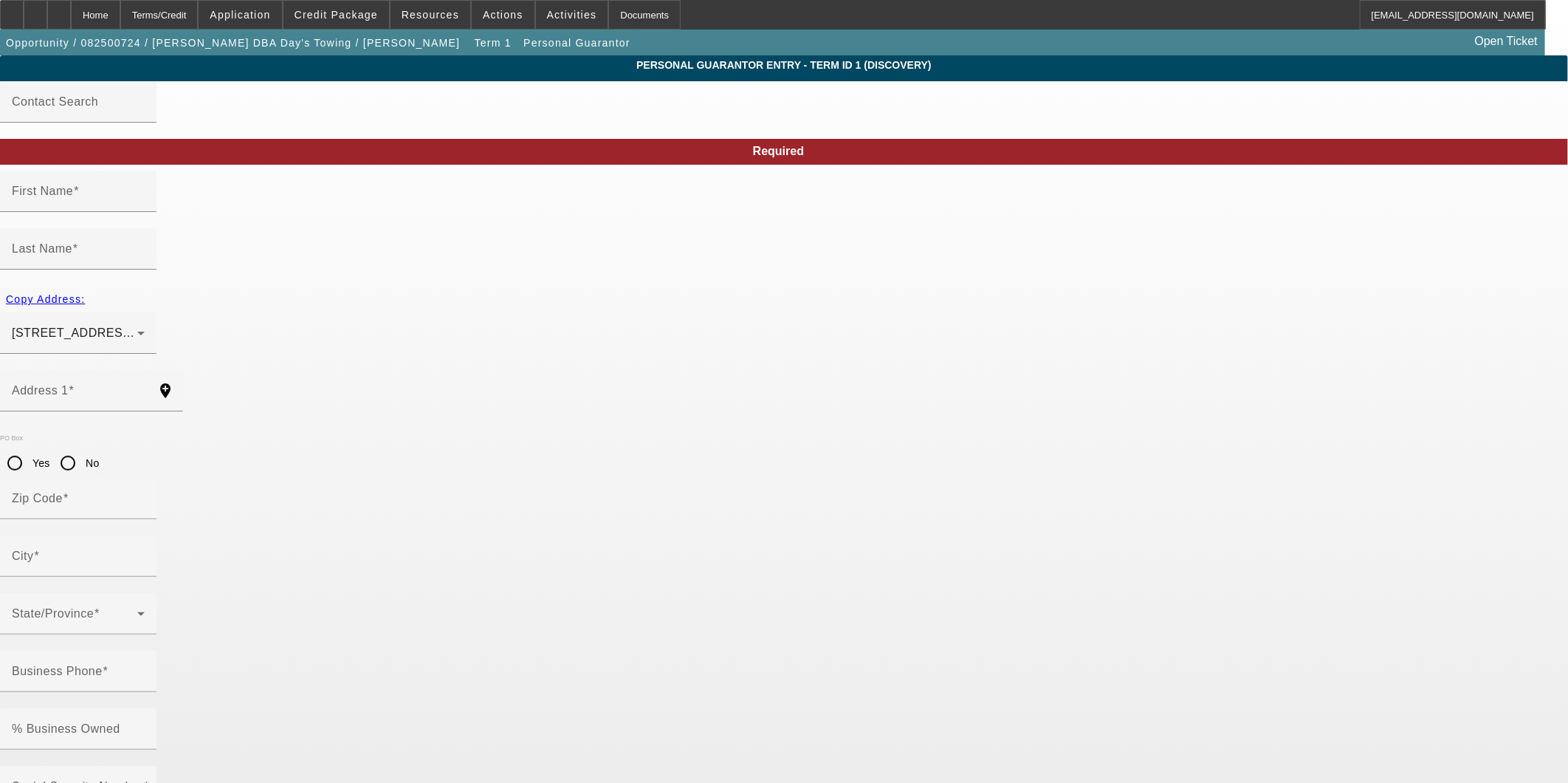
type input "Pam"
type input "Day"
type input "900 MACK ST."
radio input "true"
type input "29053"
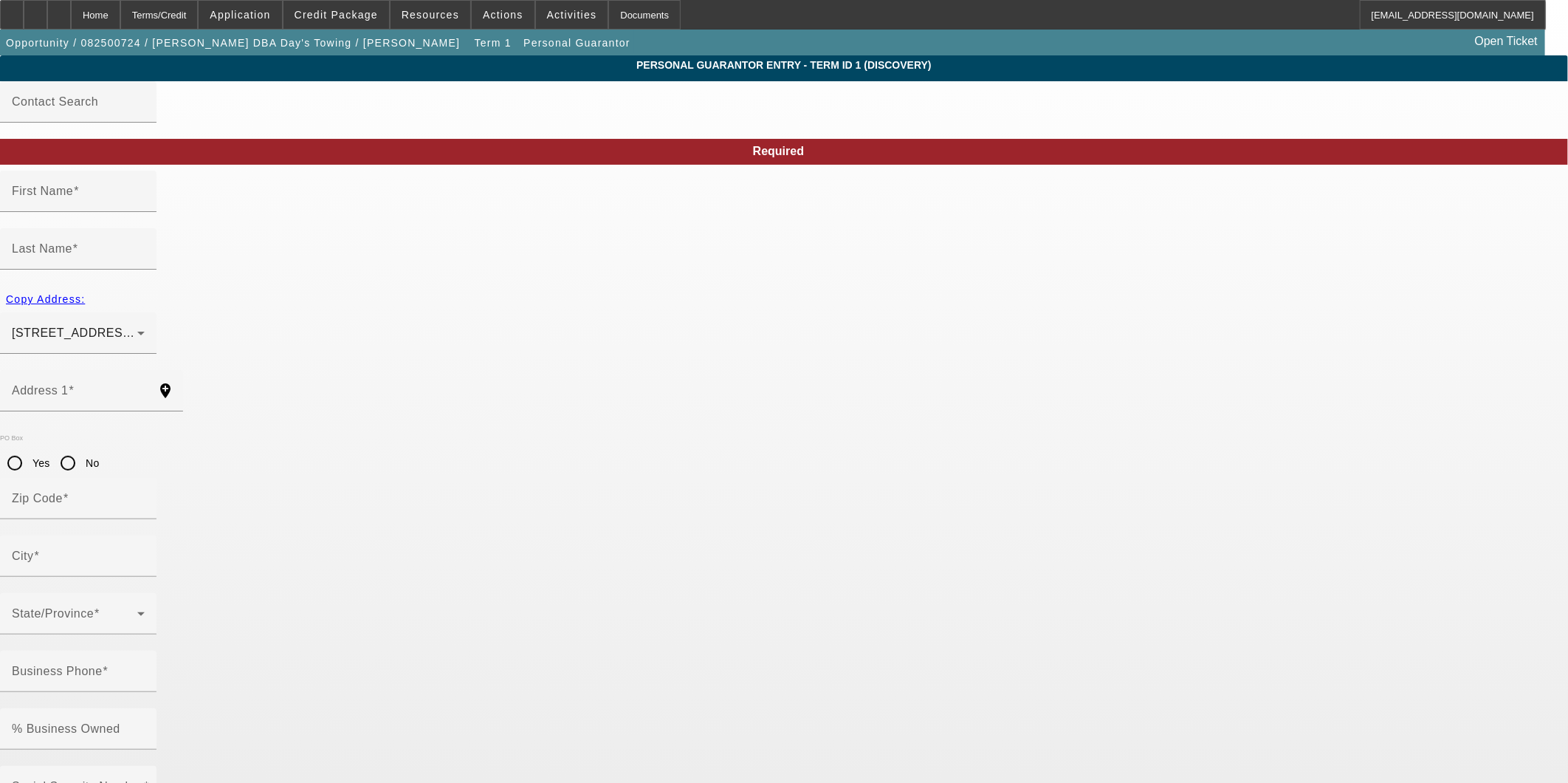
type input "GASTON"
type input "(803) 796-7847"
type input "0"
type input "251-17-1918"
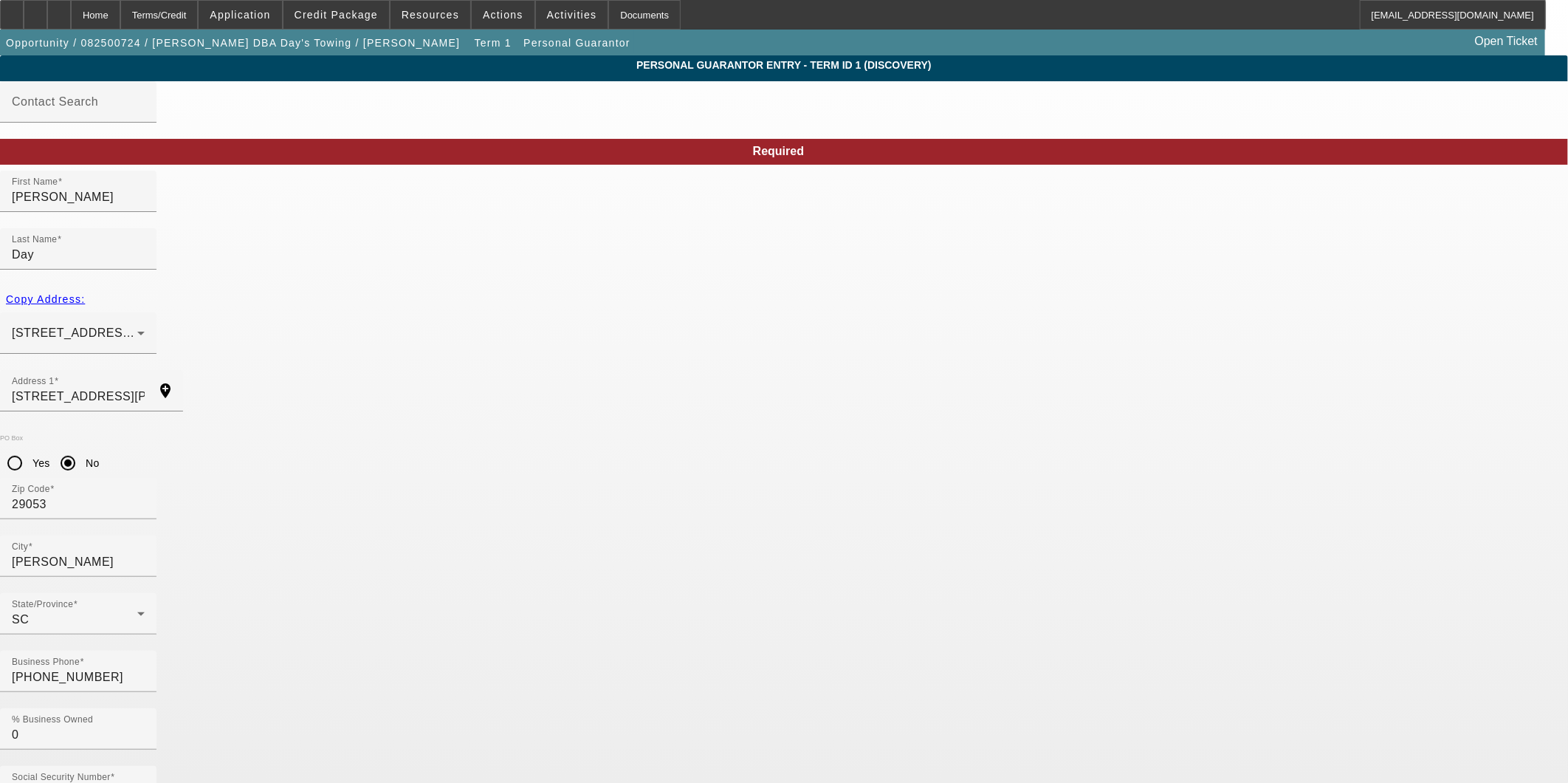
type input "daystowing@yahoo.co"
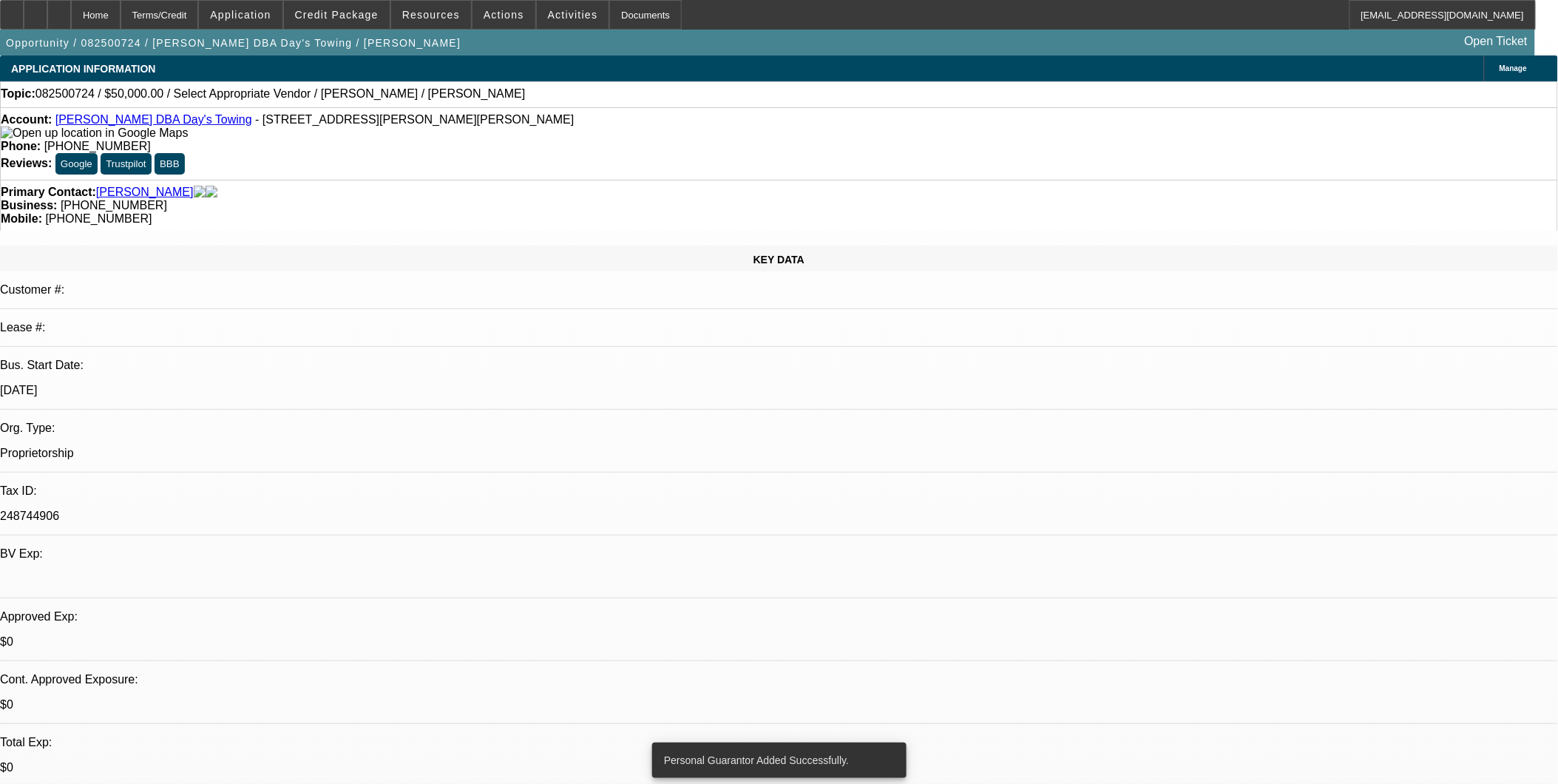
select select "0"
select select "2"
select select "0.1"
select select "4"
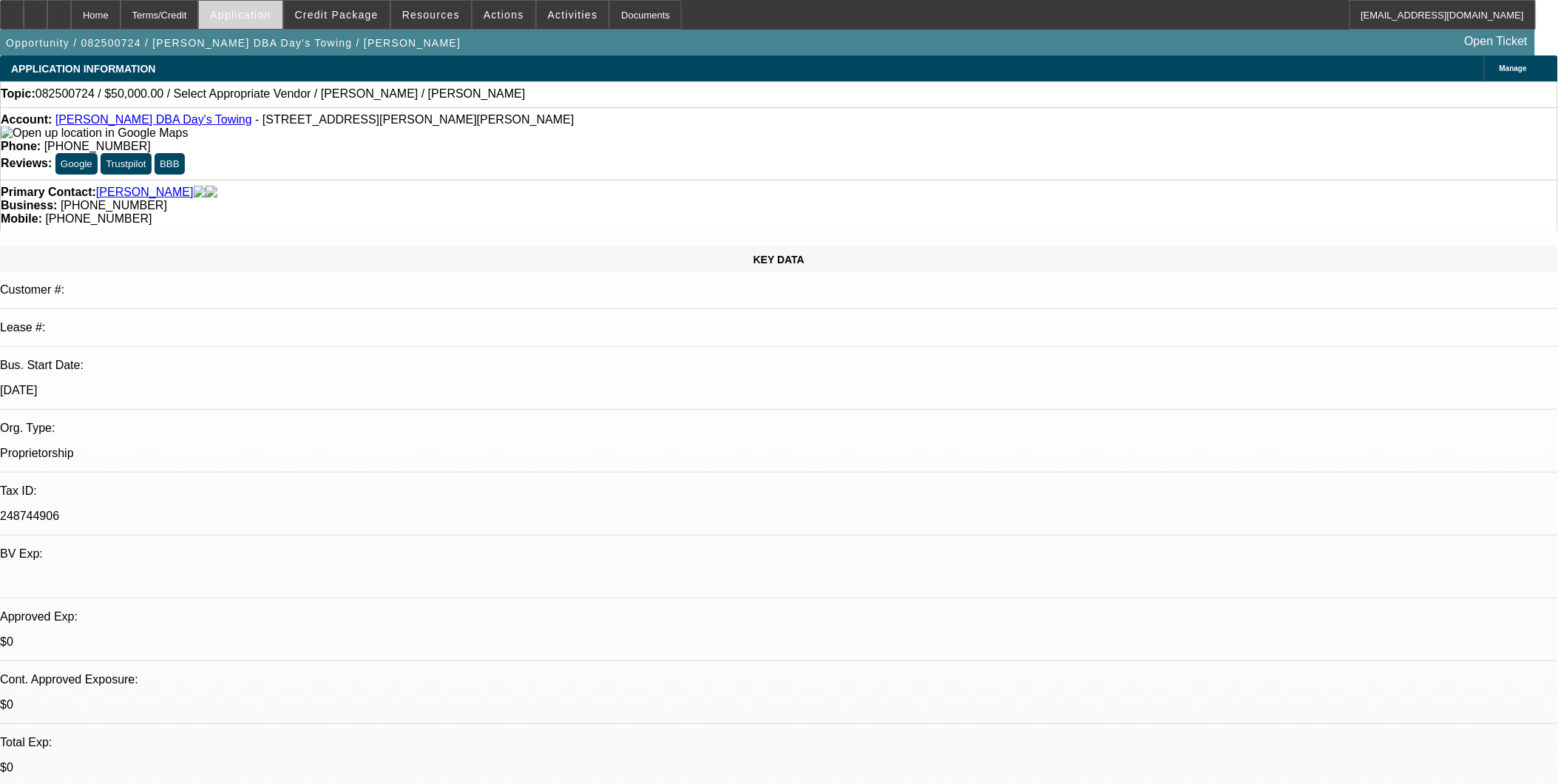
click at [281, 15] on span at bounding box center [241, 14] width 83 height 35
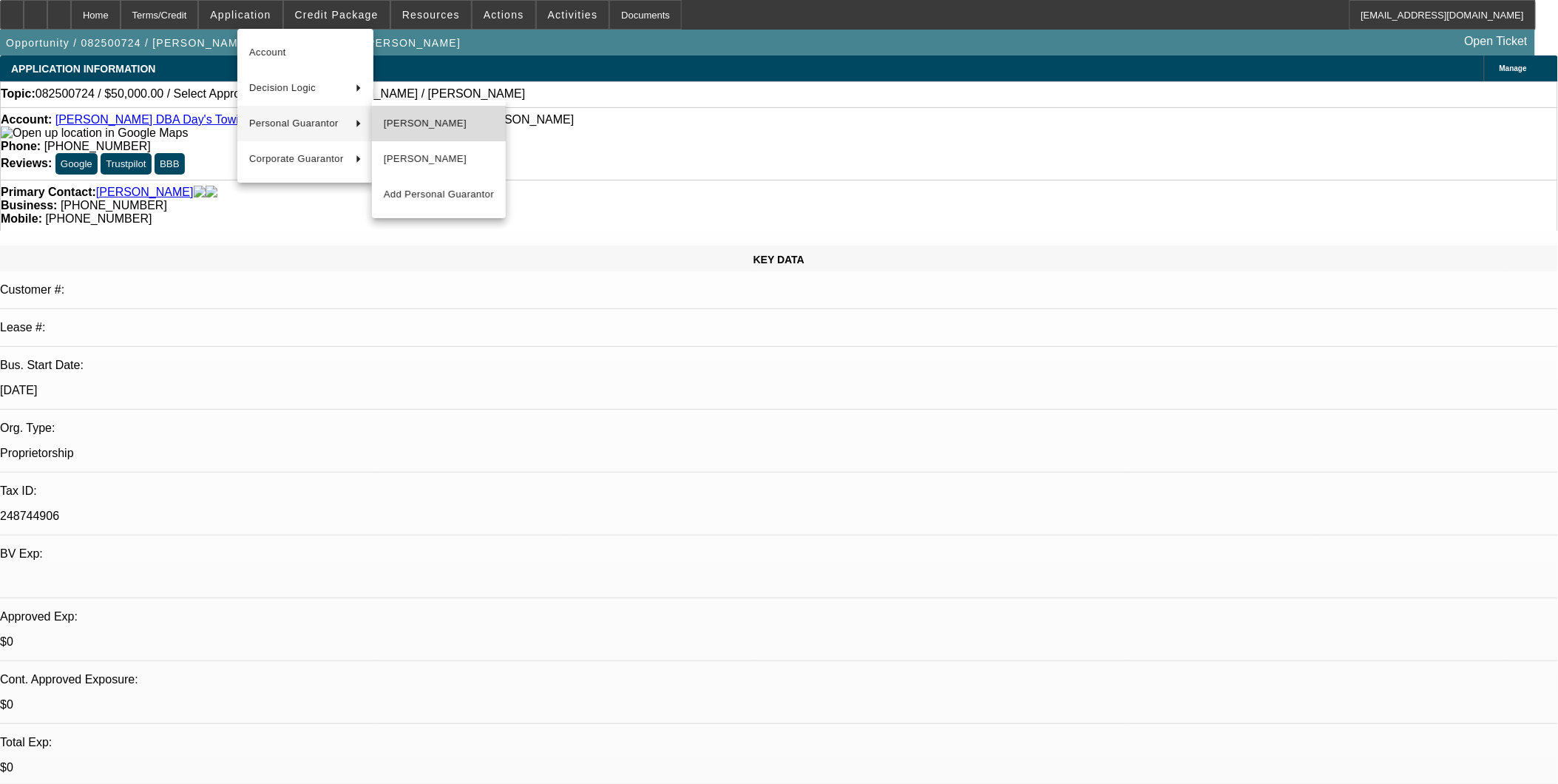
click at [466, 129] on span "William Day" at bounding box center [439, 123] width 110 height 18
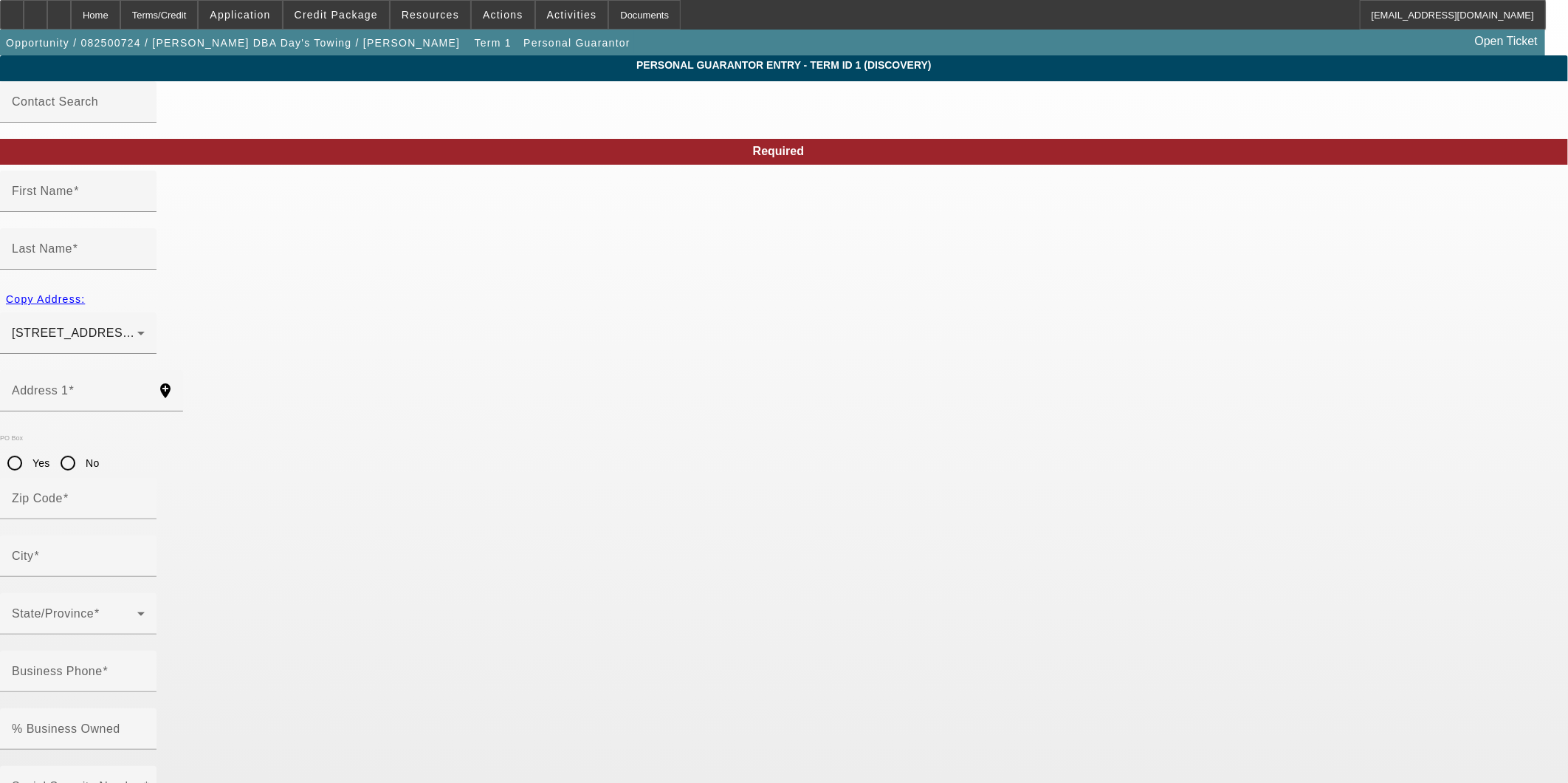
type input "William"
type input "Day"
type input "900 MACK ST."
radio input "true"
type input "29053"
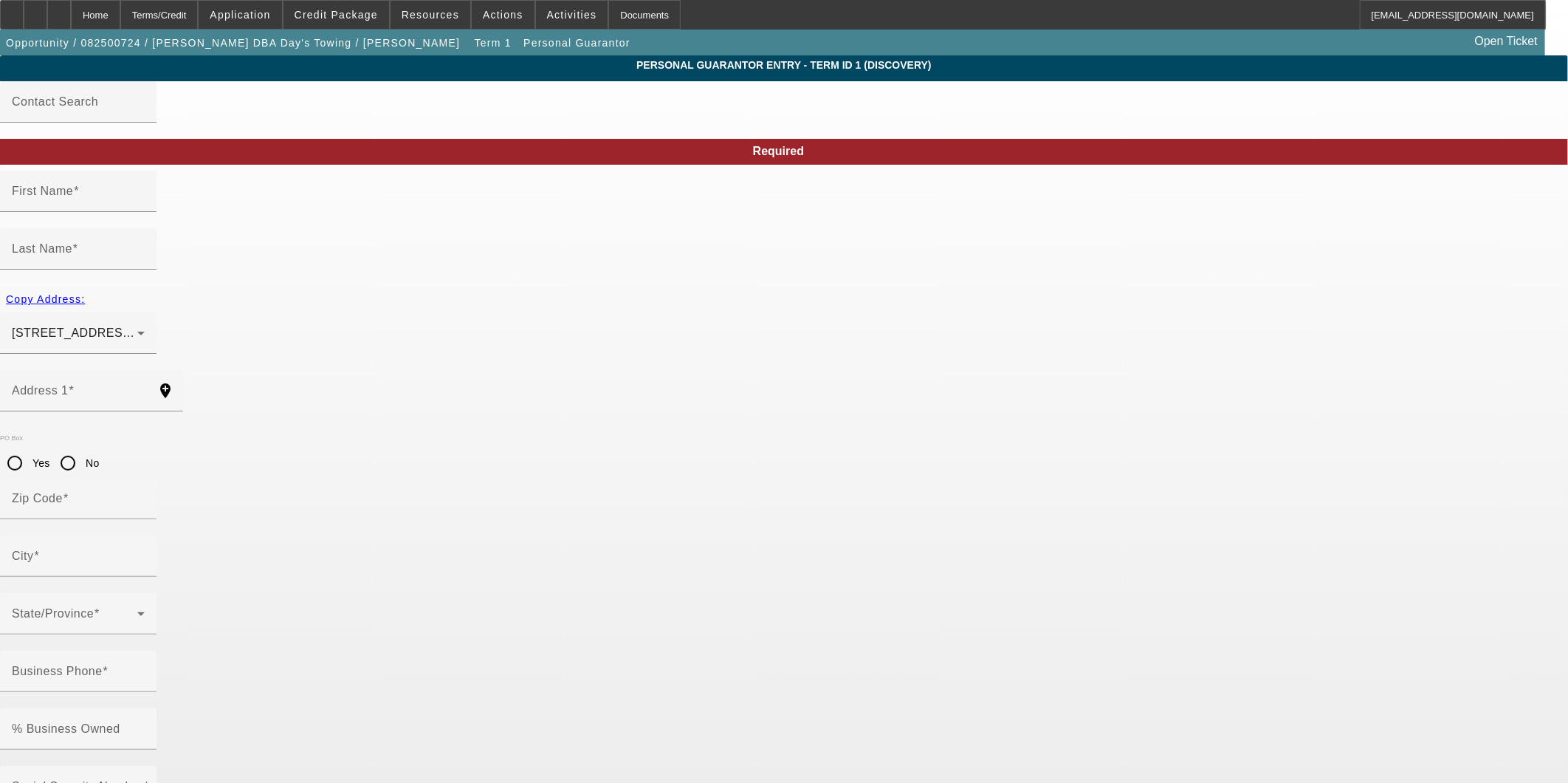
type input "GASTON"
type input "(803) 796-5096"
type input "100"
type input "248-74-4906"
type input "daystowing@yahoo.com"
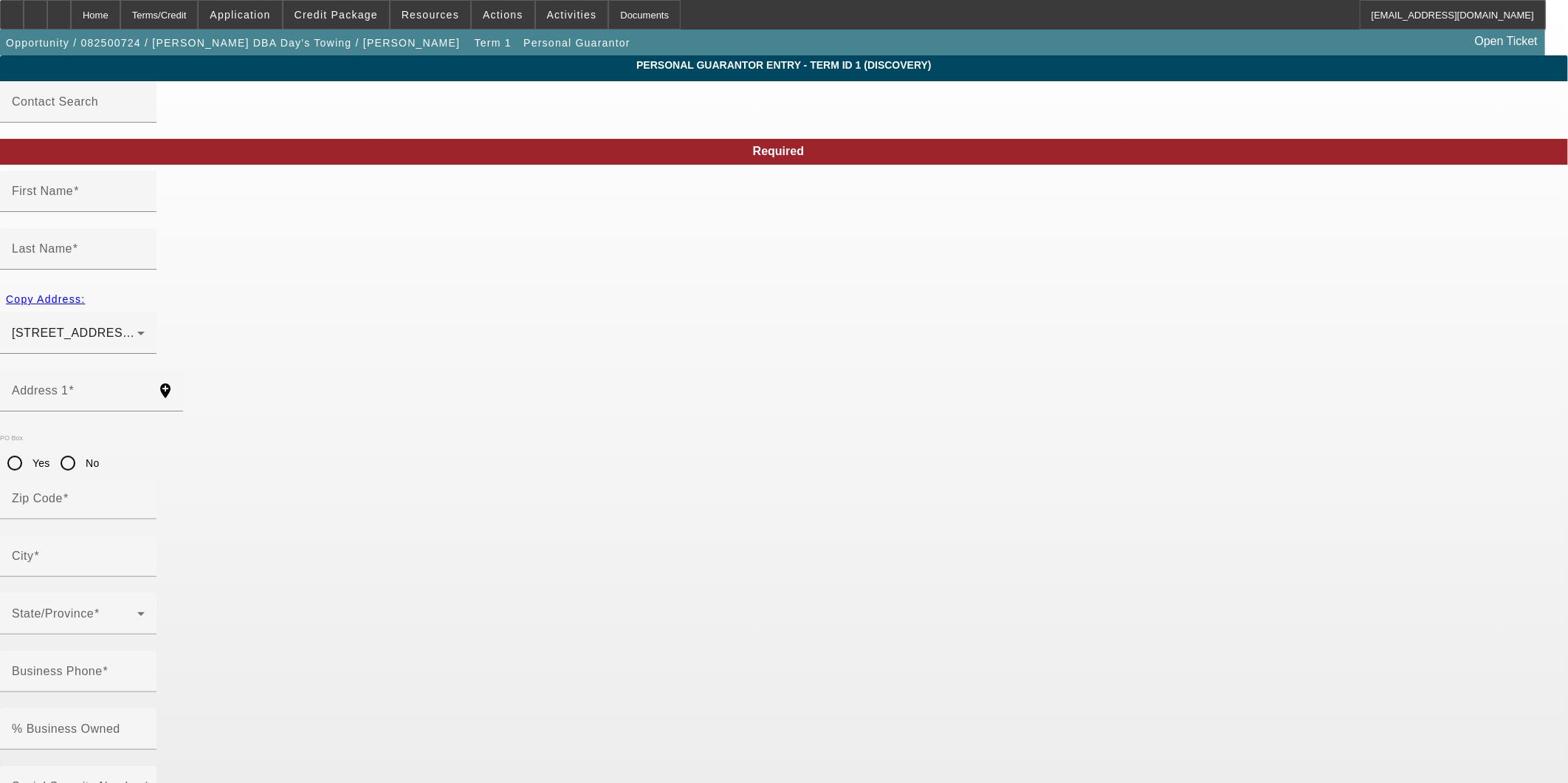
type input "(803) 796-7847"
type input "daystowing@yahoo.co"
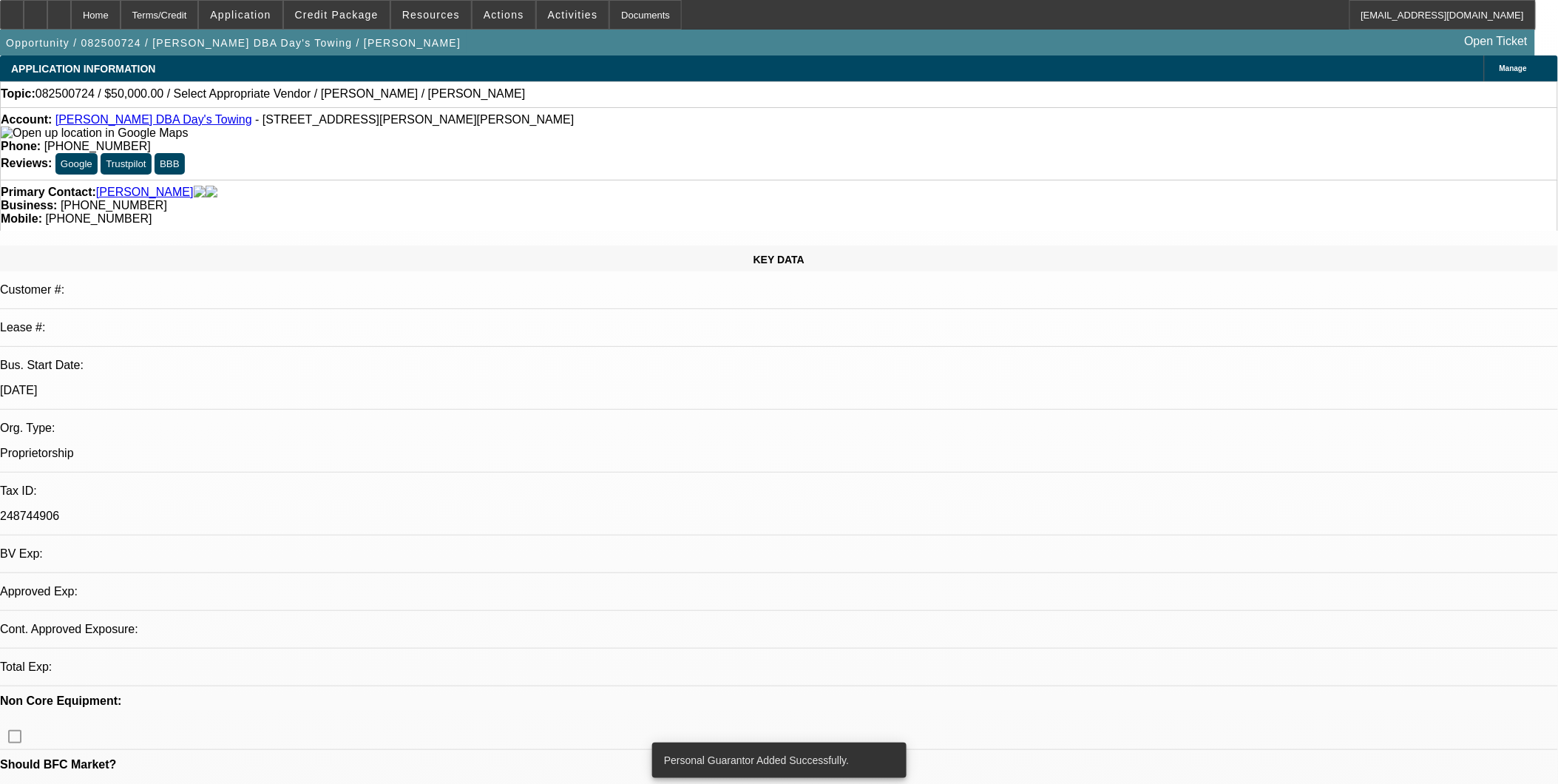
select select "0"
select select "2"
select select "0.1"
select select "4"
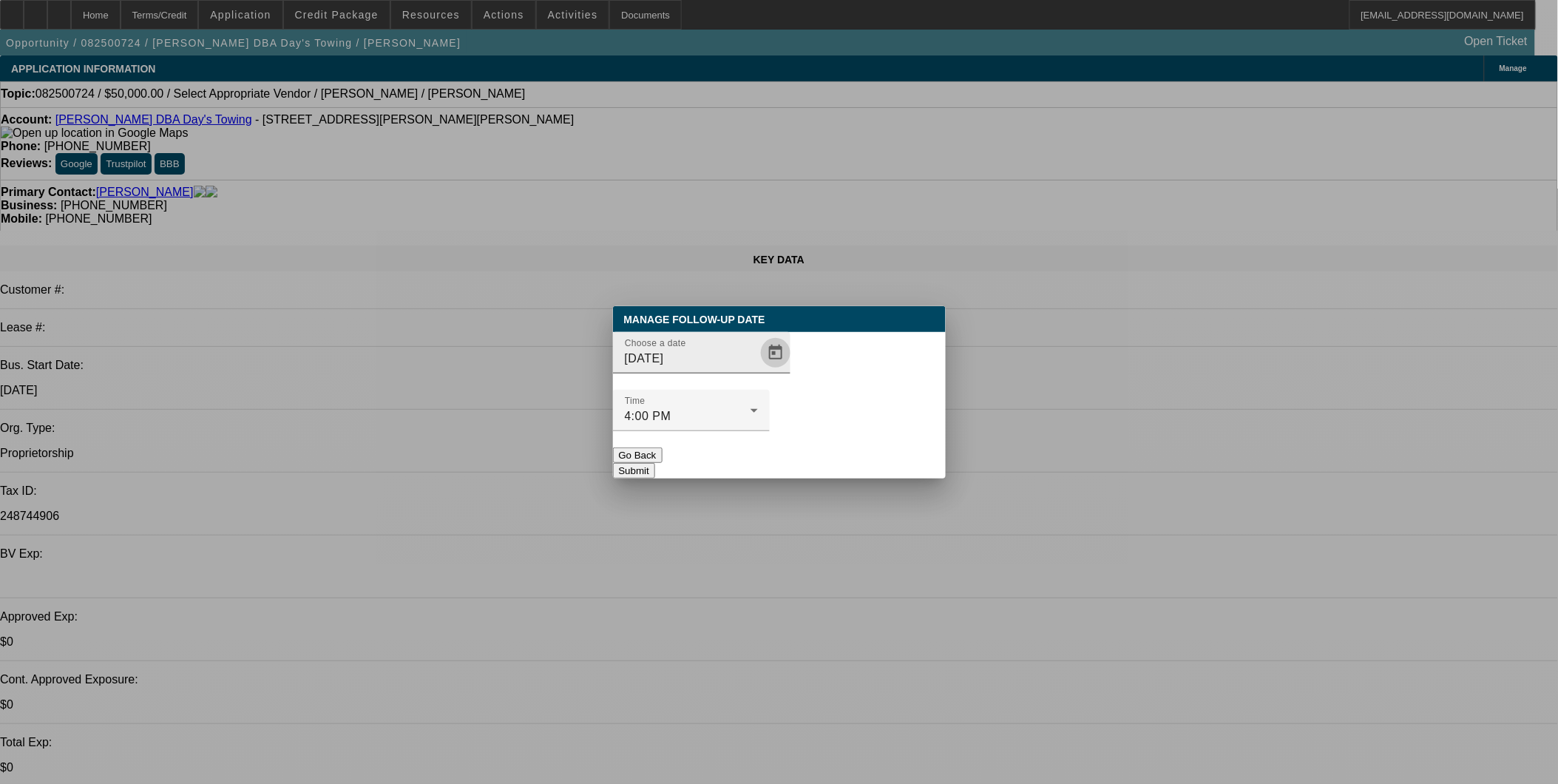
click at [758, 370] on span "Open calendar" at bounding box center [775, 352] width 35 height 35
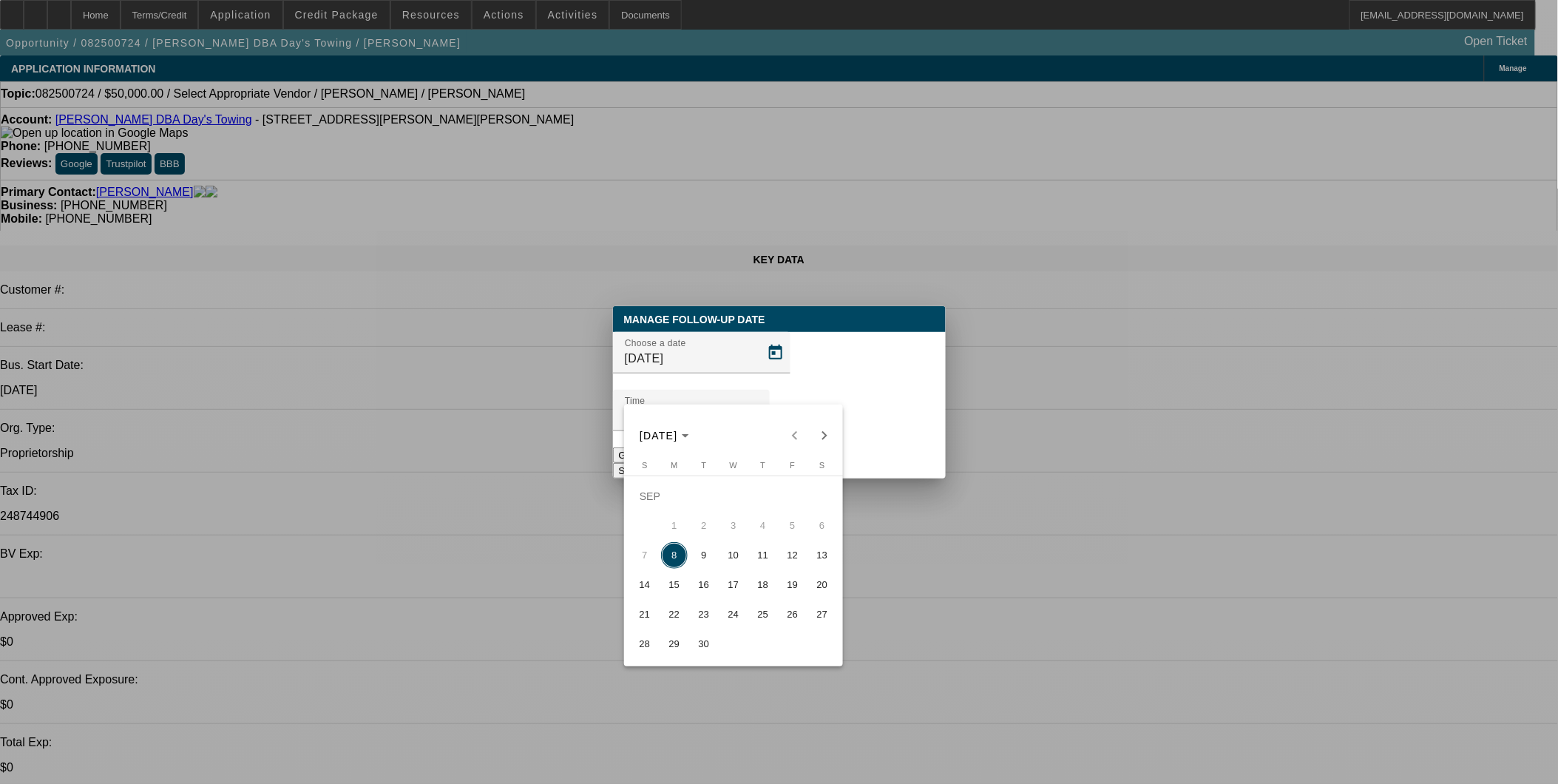
click at [787, 555] on span "12" at bounding box center [792, 555] width 26 height 26
type input "9/12/2025"
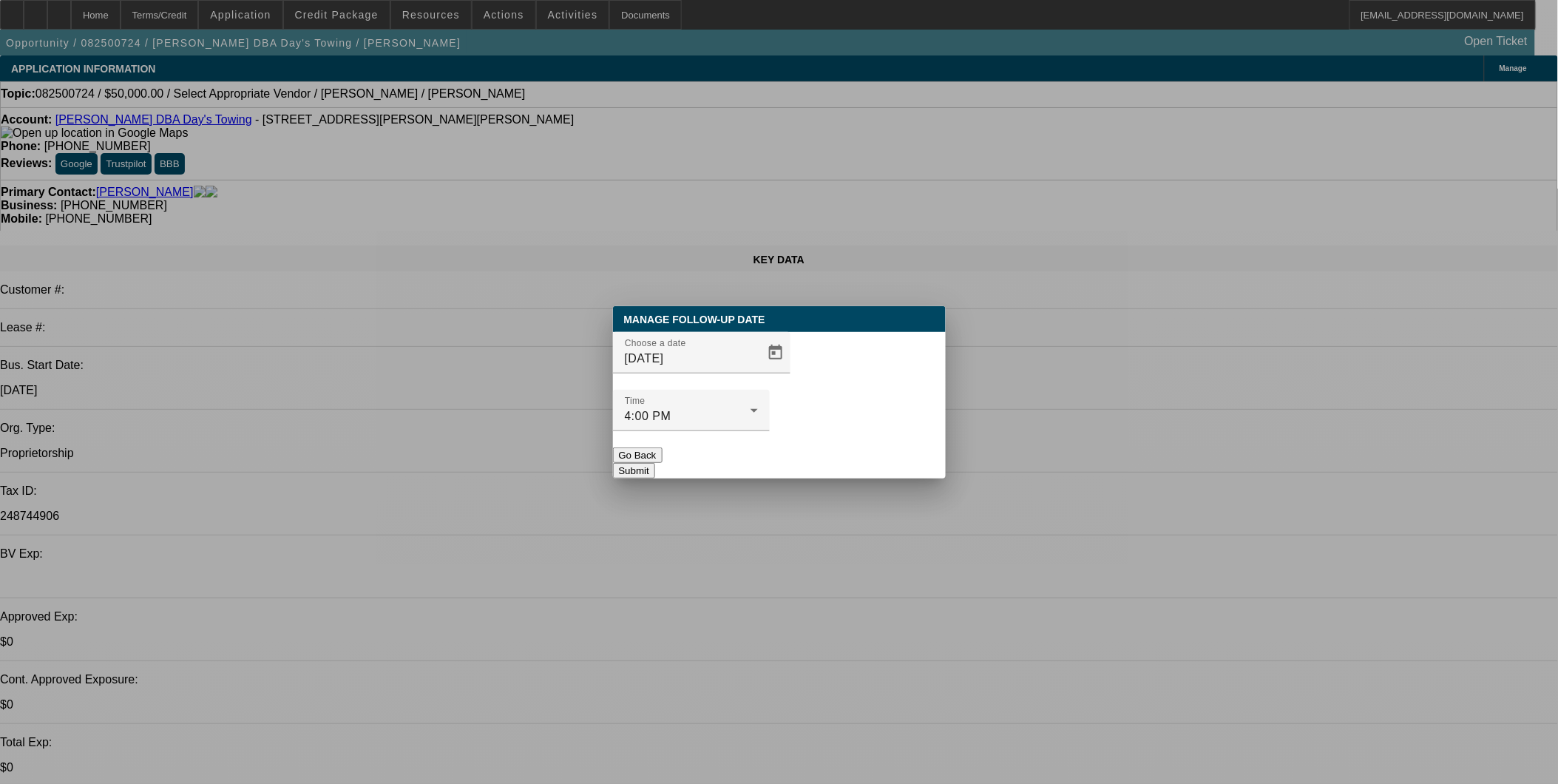
click at [655, 463] on button "Submit" at bounding box center [634, 470] width 42 height 15
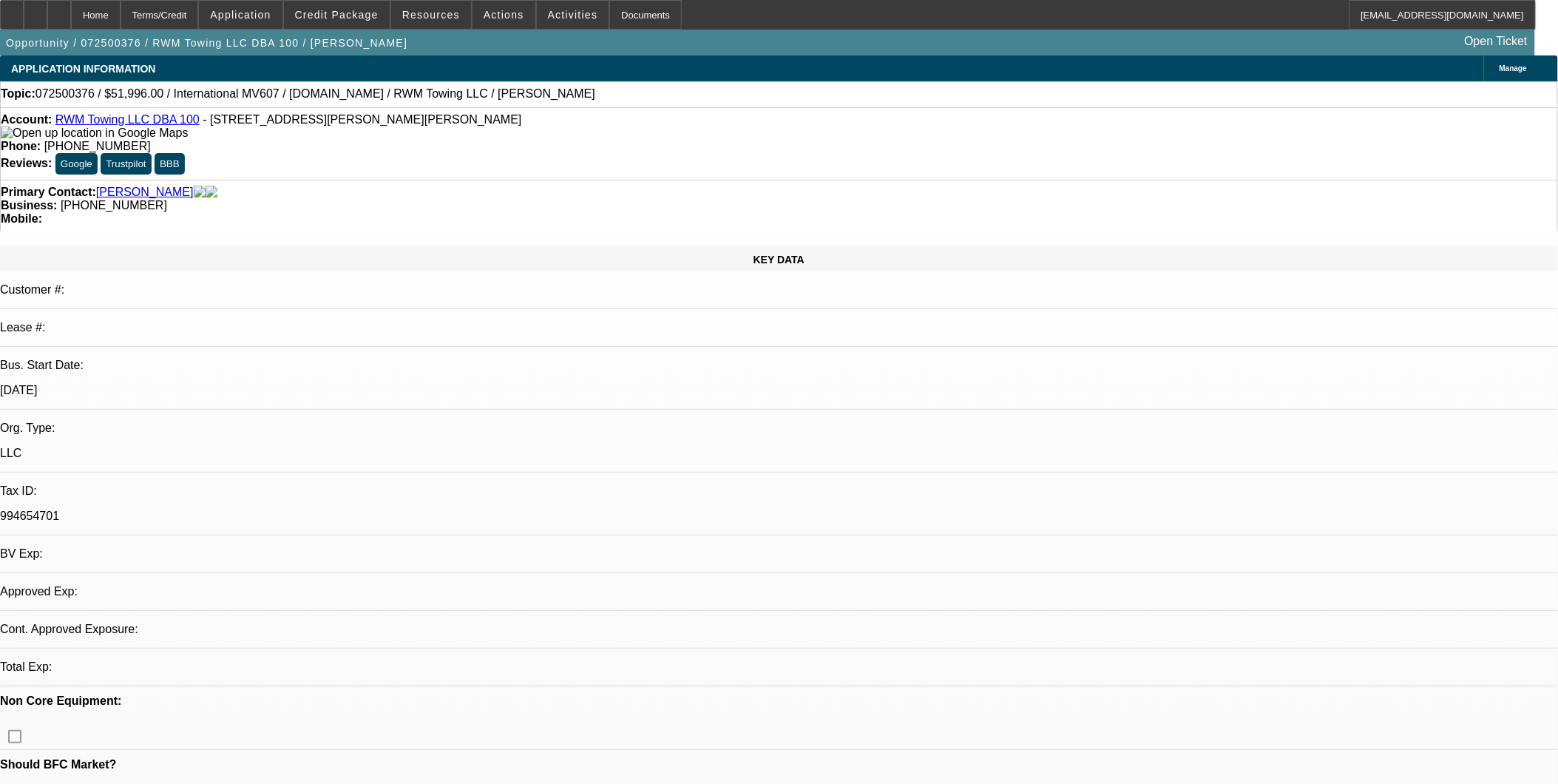
select select "0.2"
select select "2"
select select "0.1"
select select "4"
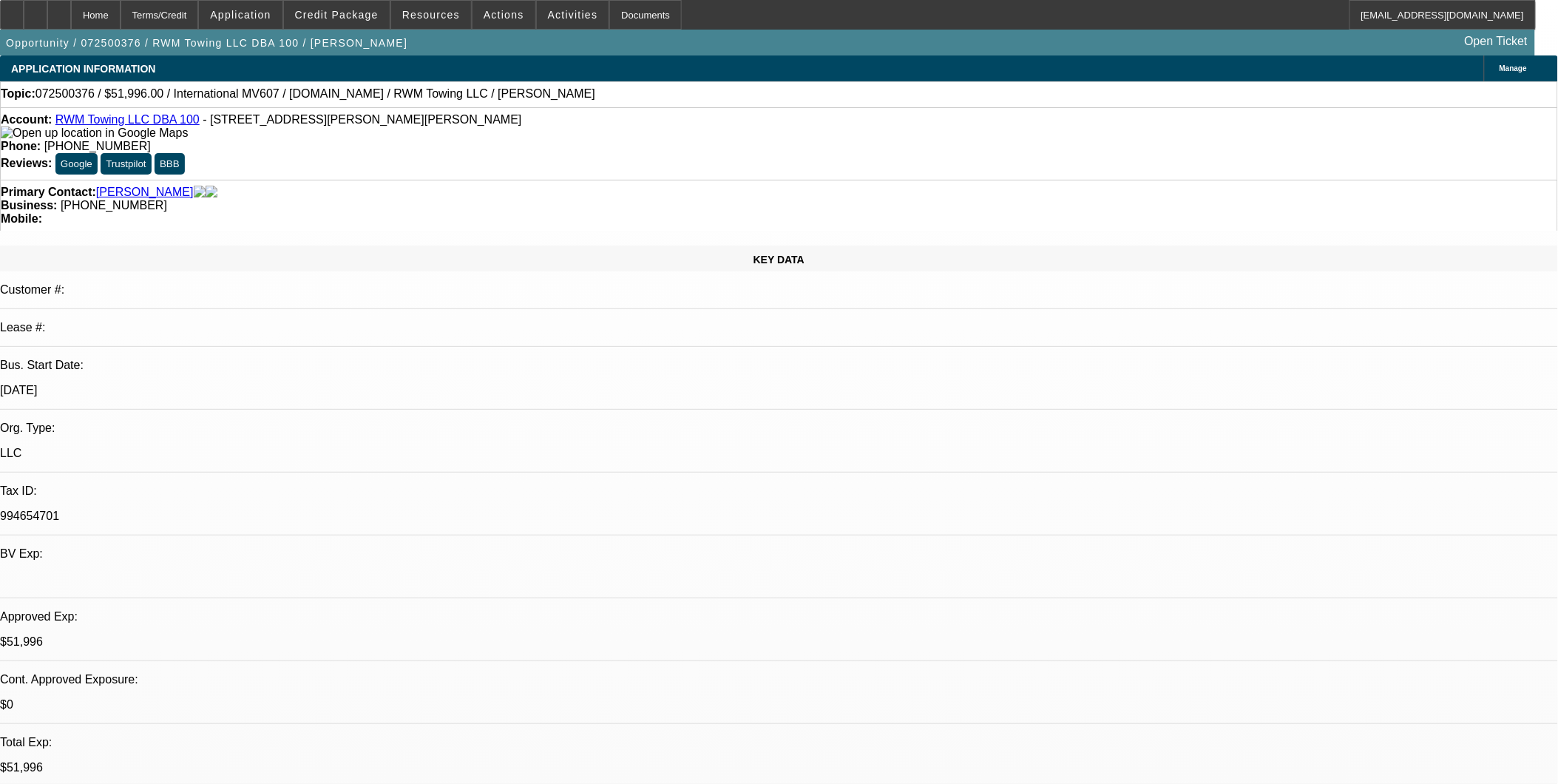
click at [166, 122] on link "RWM Towing LLC DBA 100" at bounding box center [127, 120] width 144 height 13
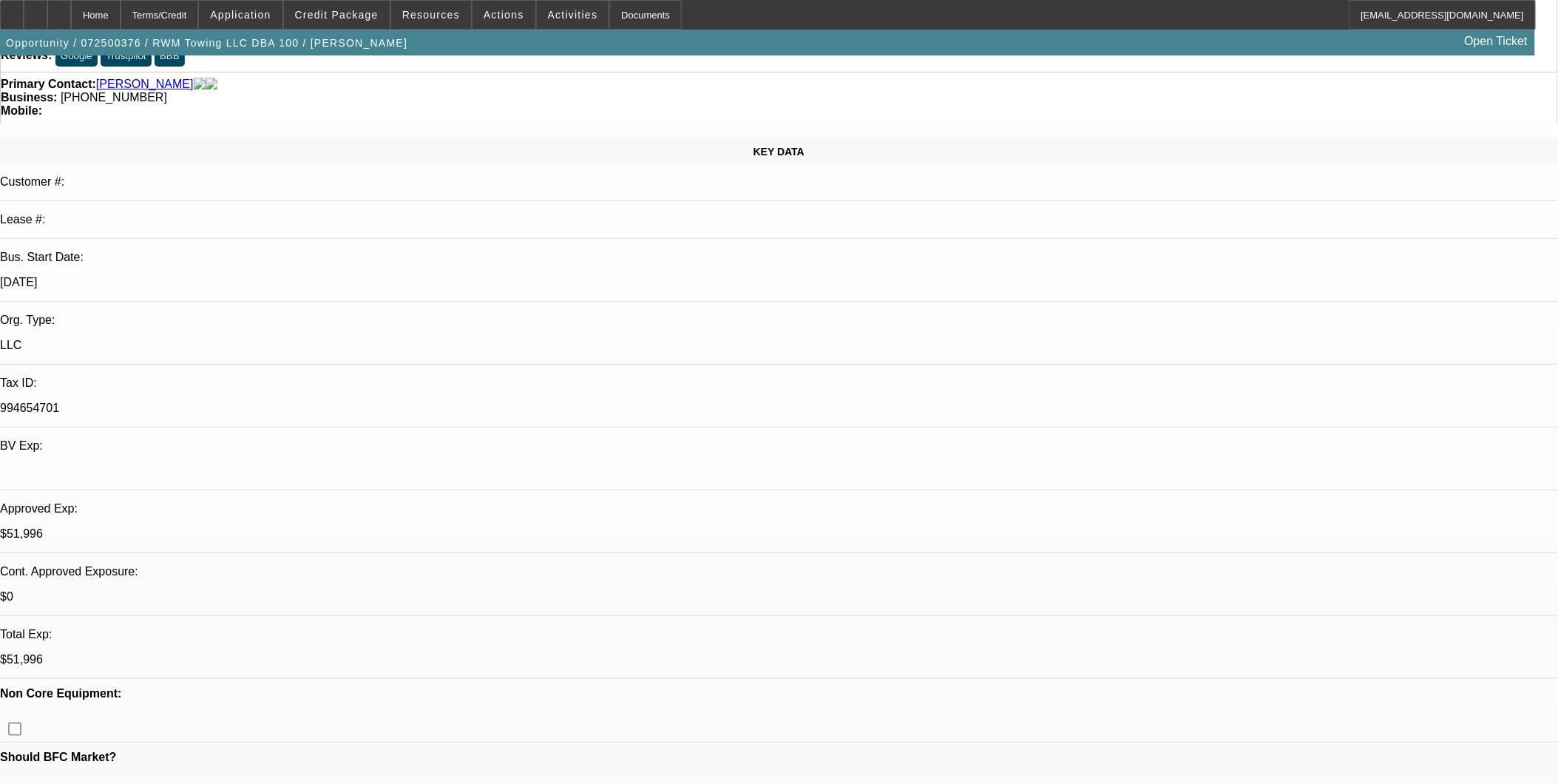
scroll to position [246, 0]
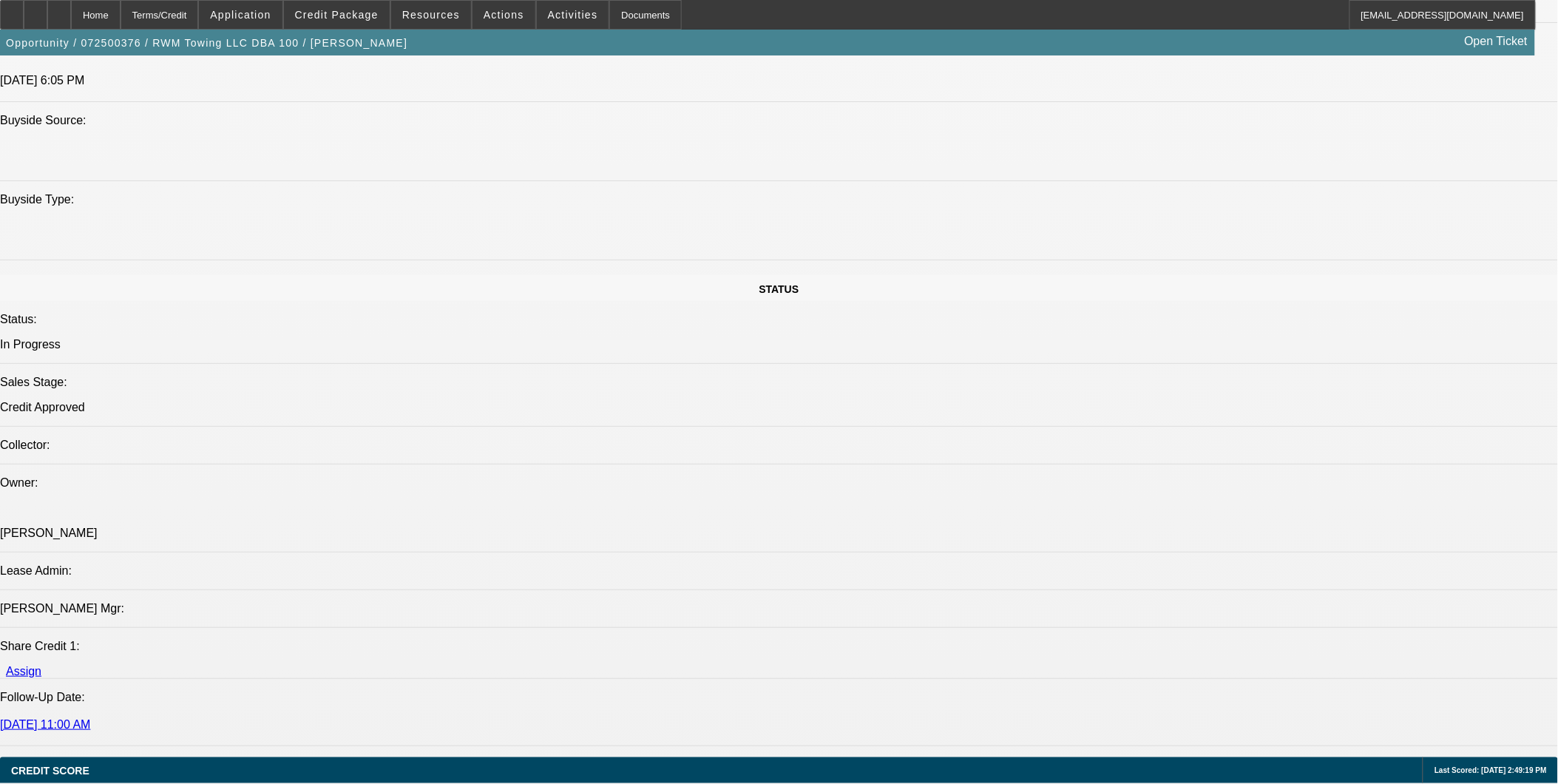
scroll to position [1643, 0]
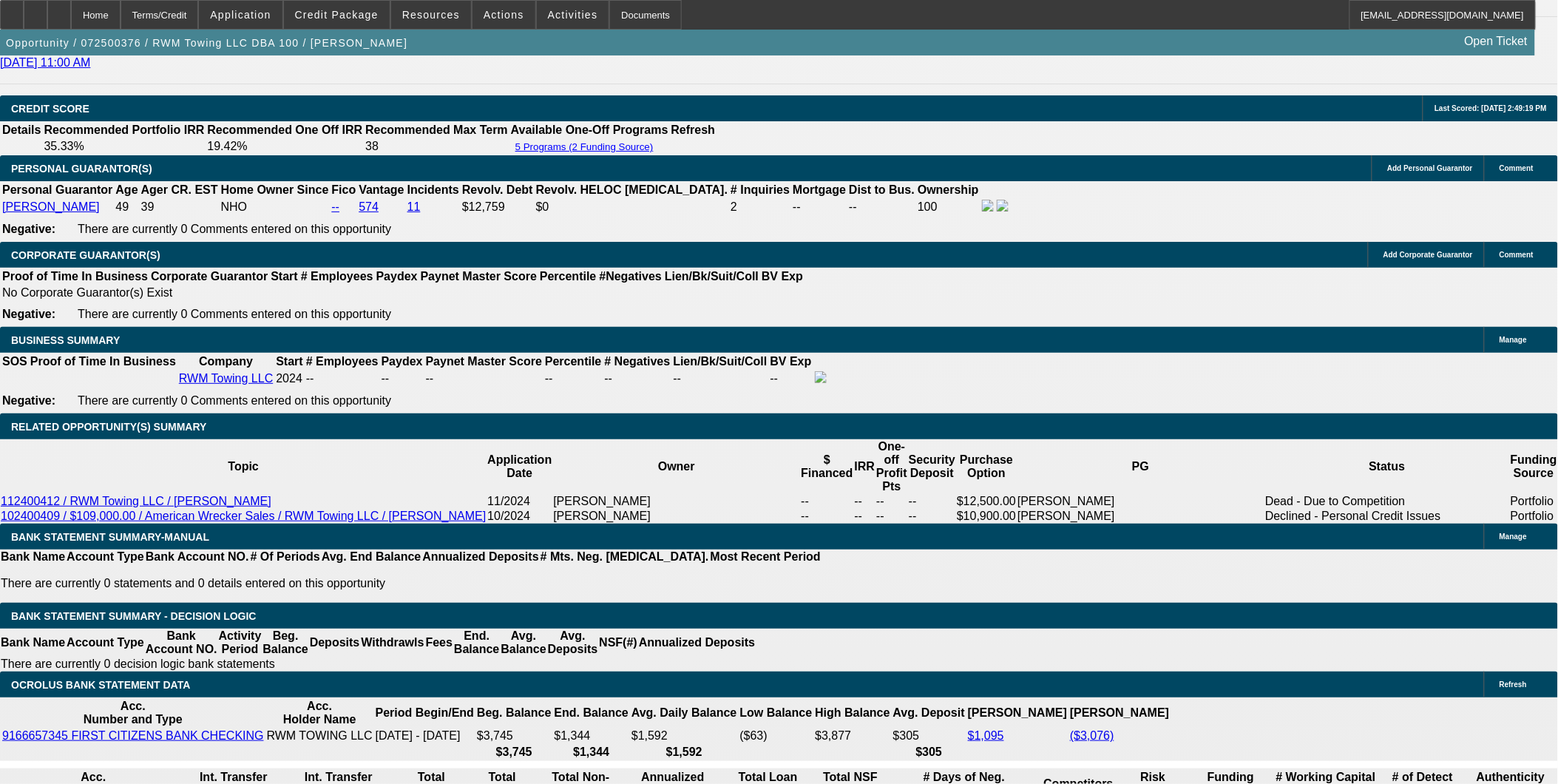
scroll to position [2300, 0]
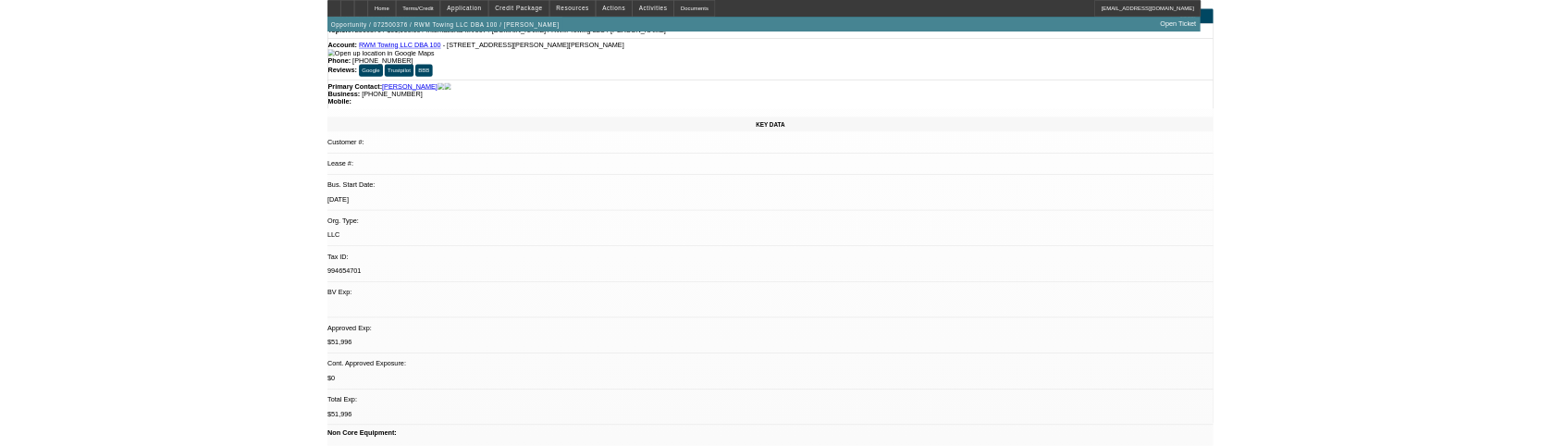
scroll to position [0, 0]
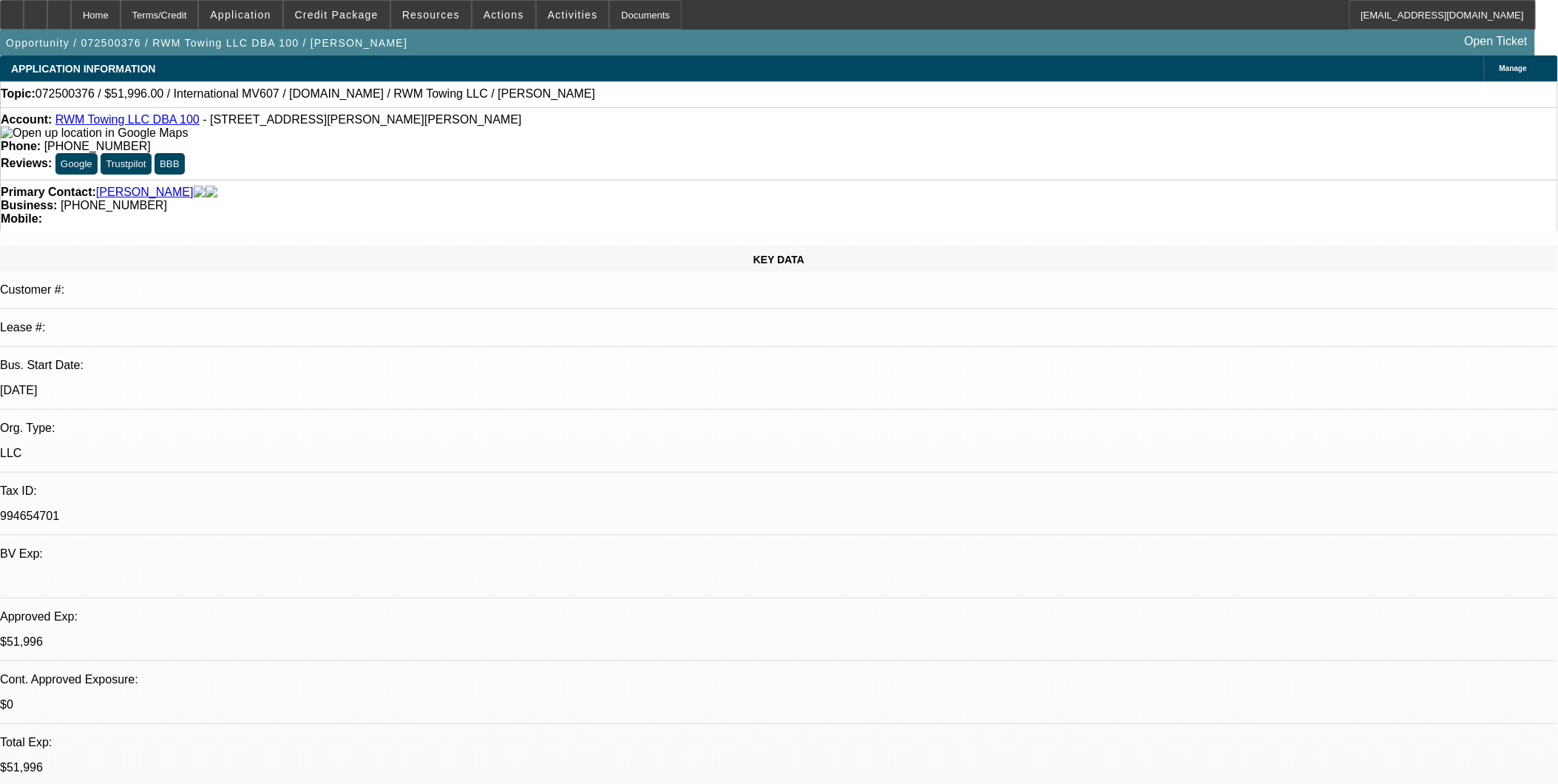
click at [152, 124] on link "RWM Towing LLC DBA 100" at bounding box center [127, 120] width 144 height 13
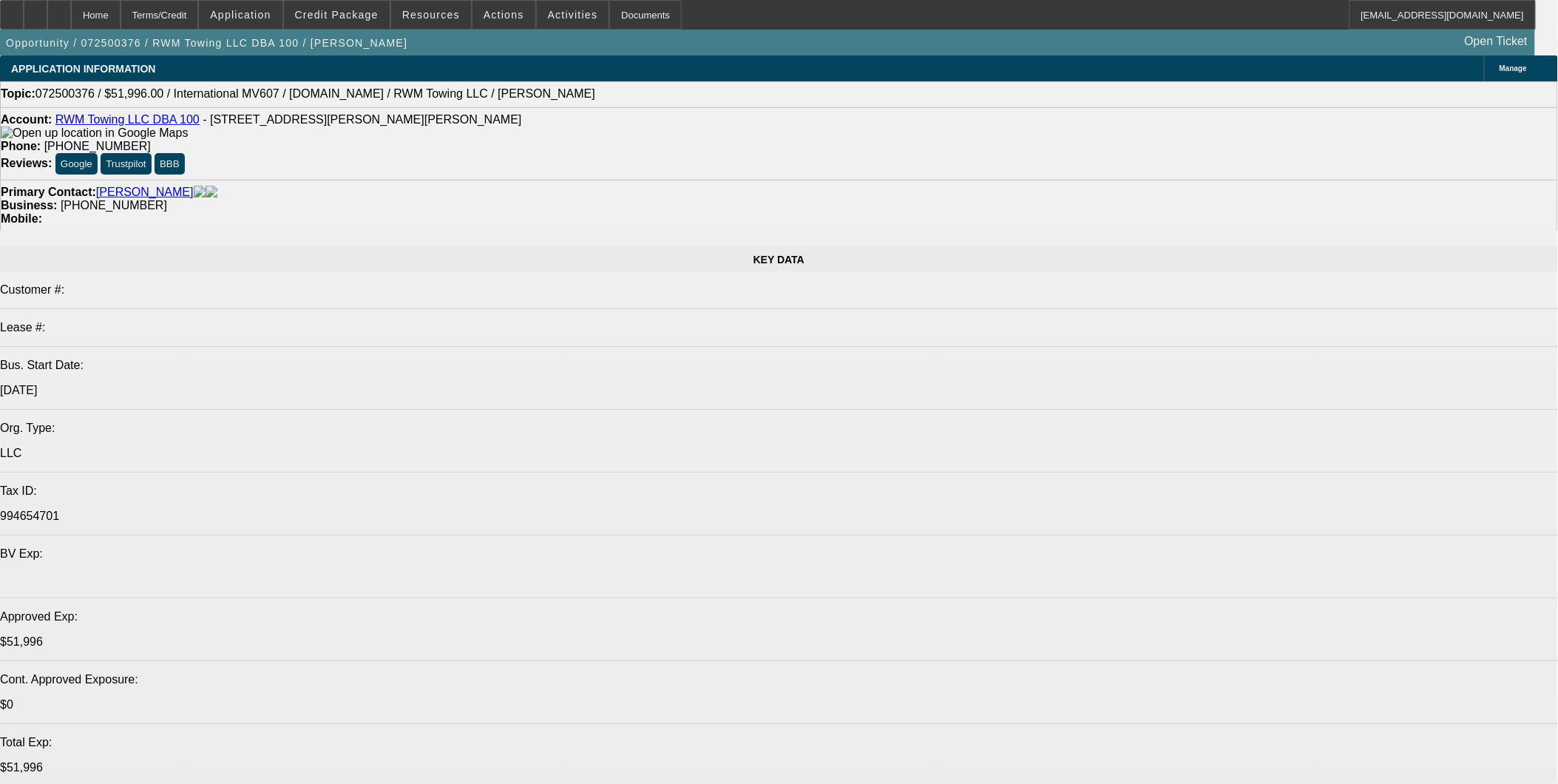
select select "0.2"
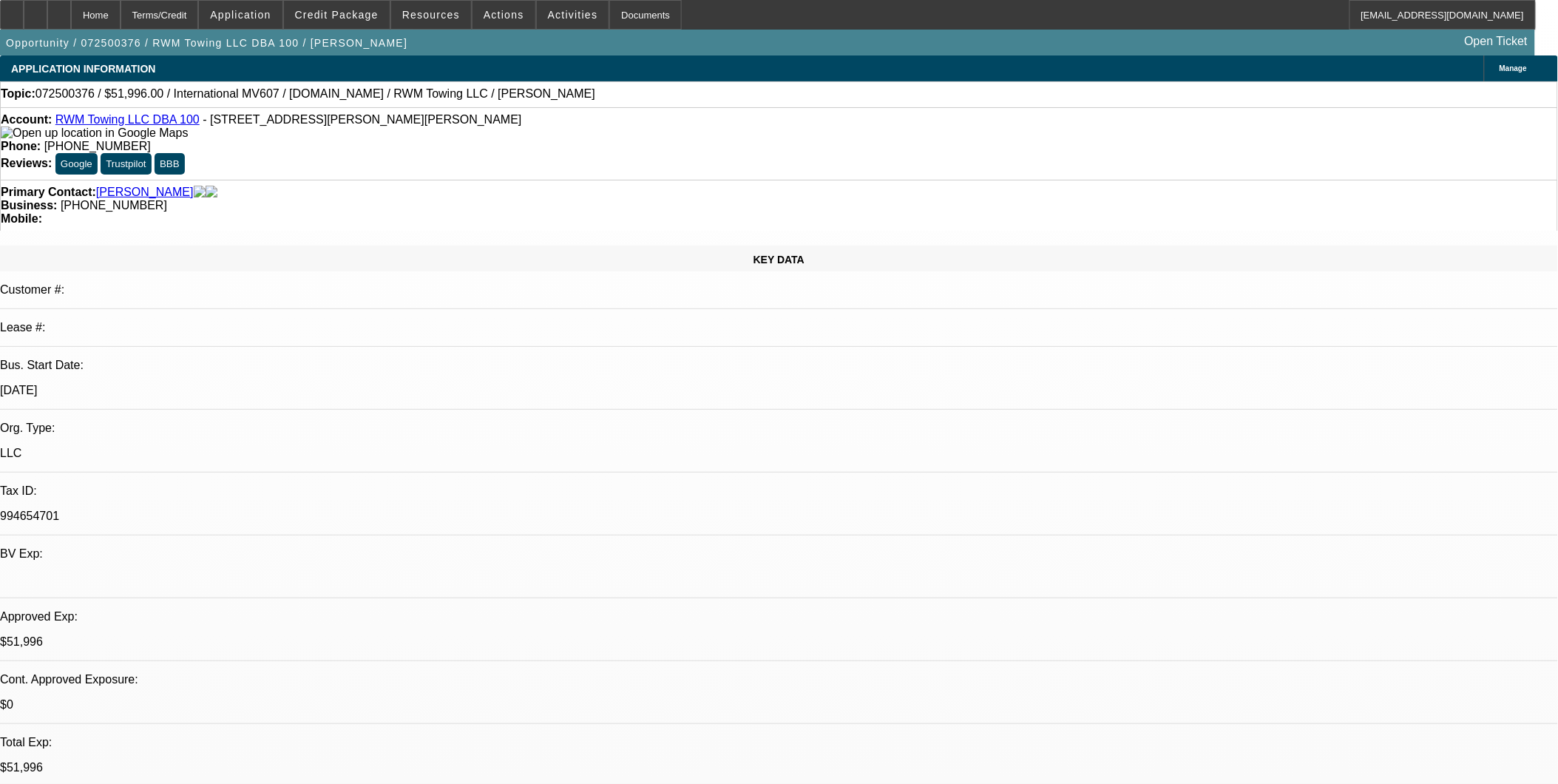
select select "2"
select select "0.1"
select select "4"
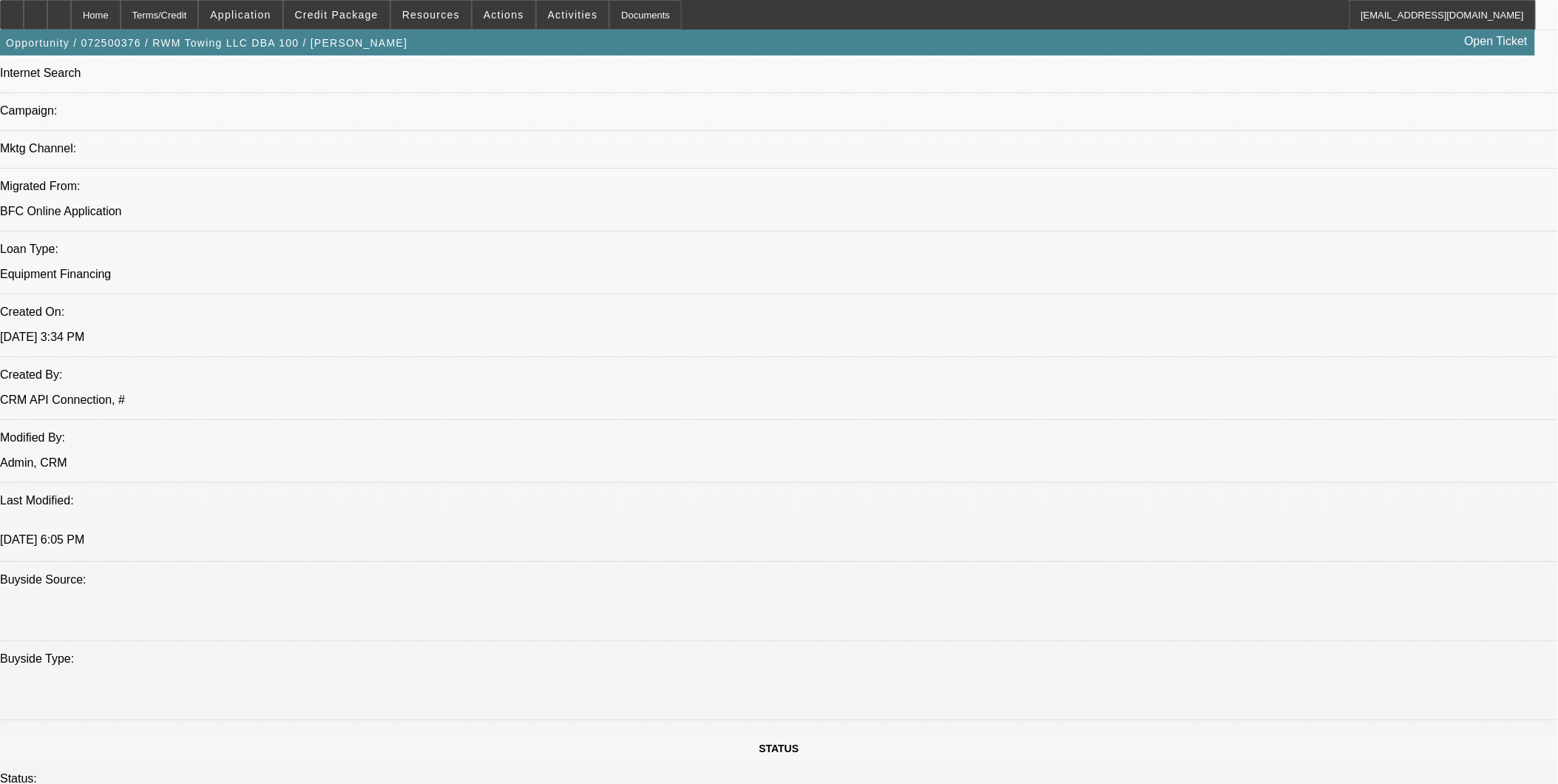
scroll to position [985, 0]
drag, startPoint x: 1055, startPoint y: 488, endPoint x: 1533, endPoint y: 506, distance: 478.3
copy div "7/24: Got [PERSON_NAME] approved and he is telling me that he needs more time t…"
drag, startPoint x: 1533, startPoint y: 506, endPoint x: 1349, endPoint y: 625, distance: 219.1
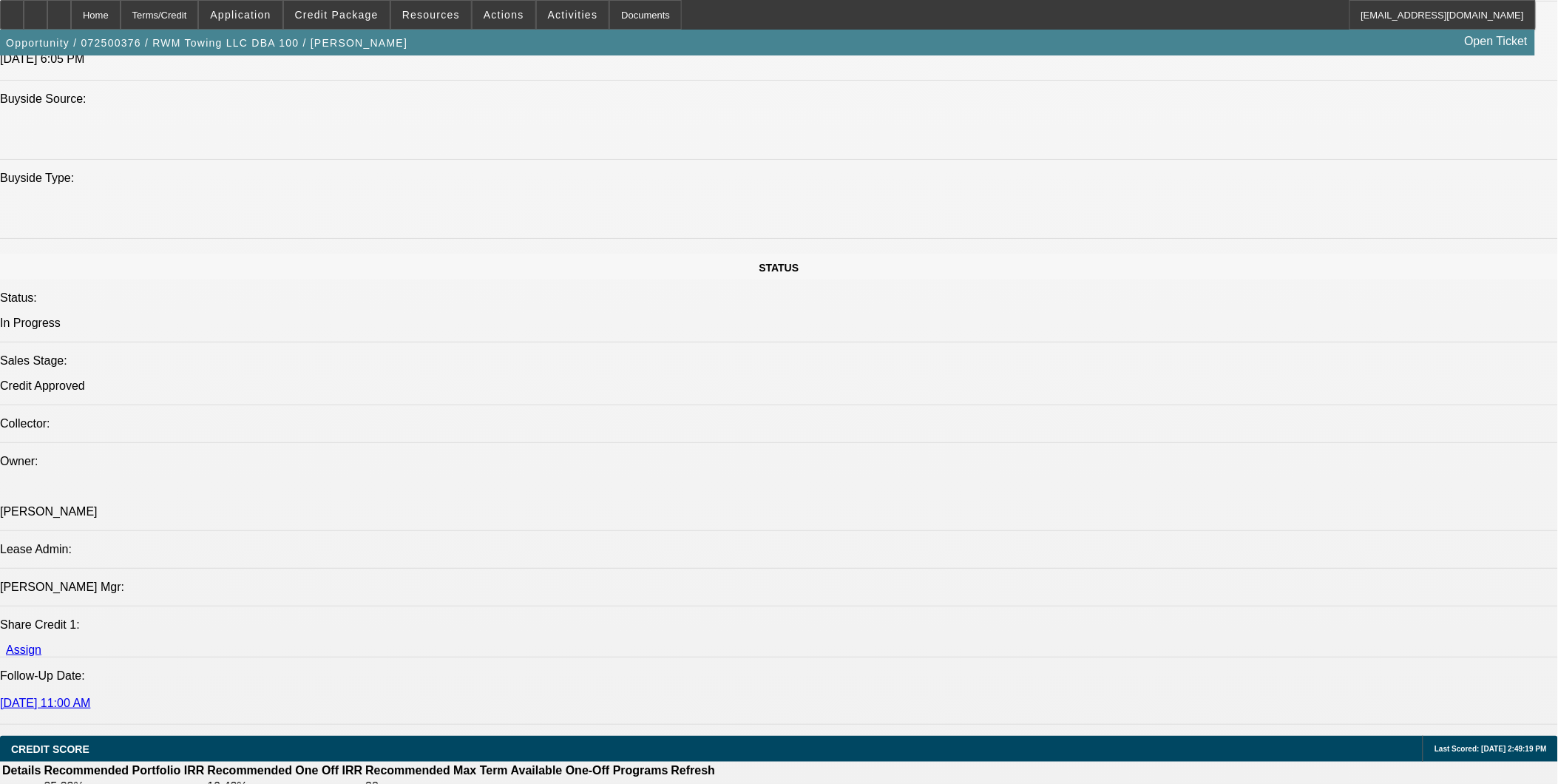
scroll to position [1643, 0]
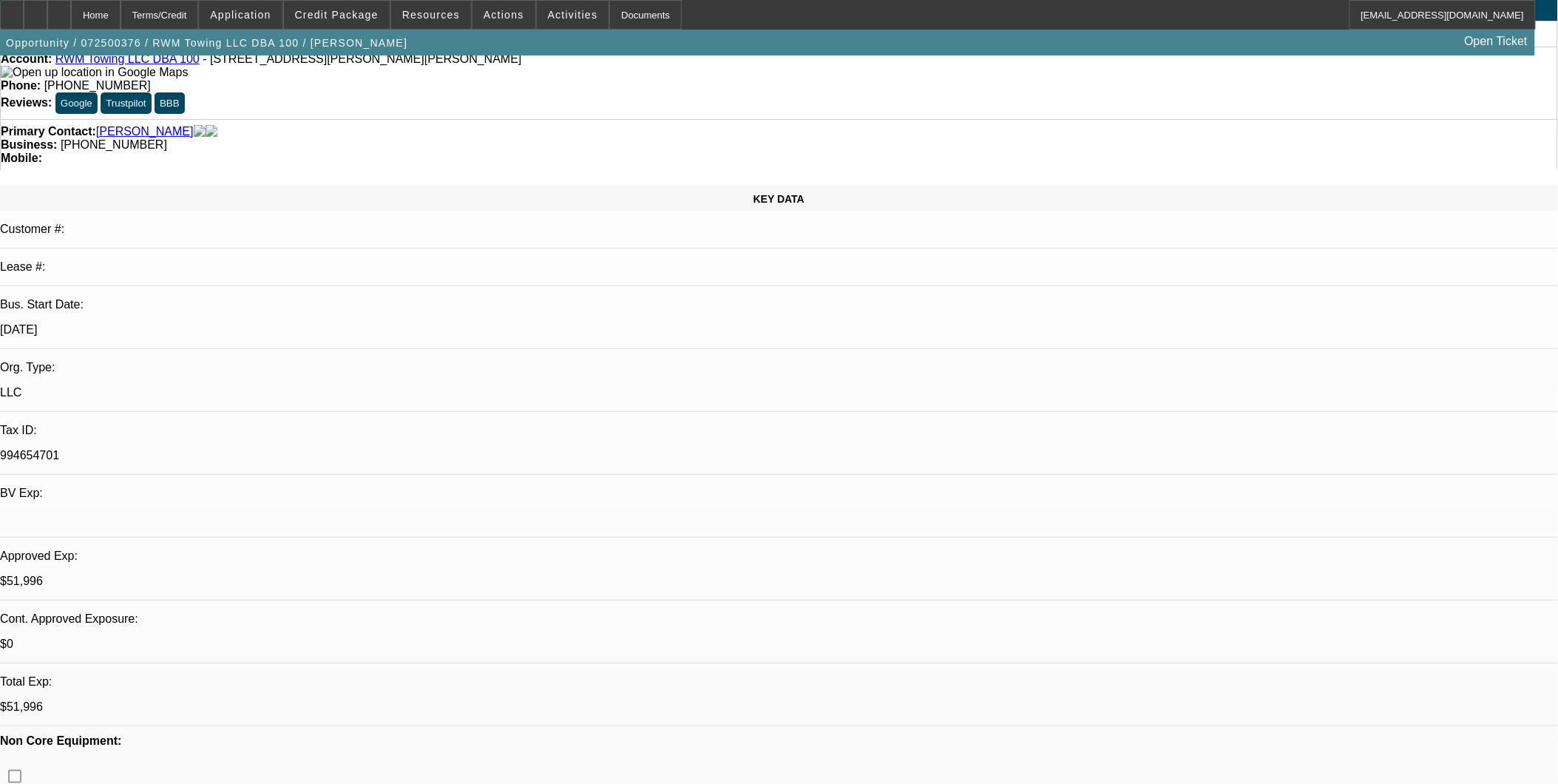
scroll to position [0, 0]
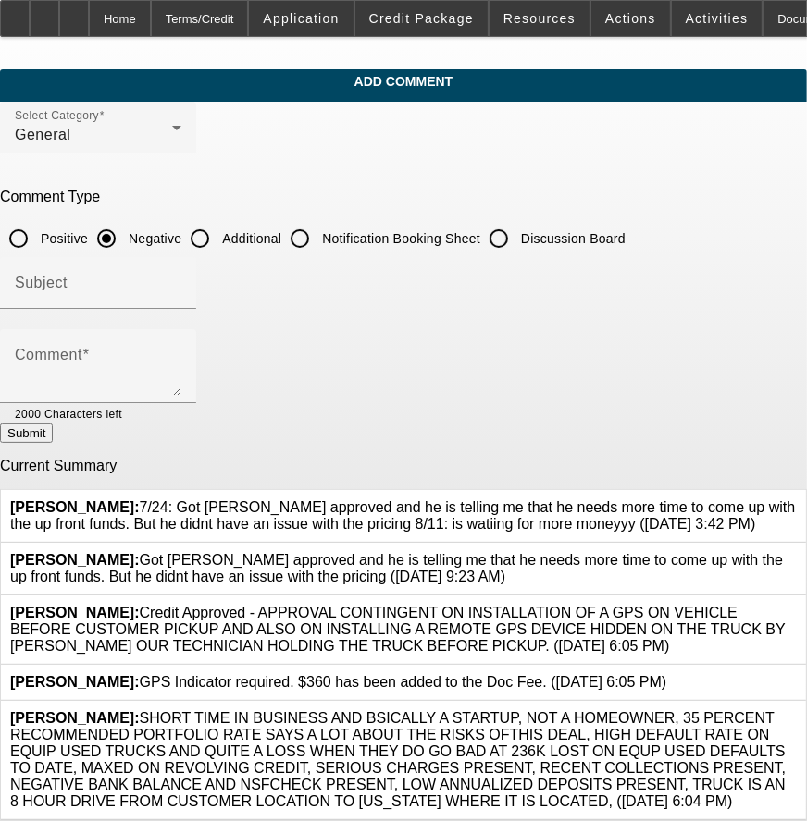
click at [218, 239] on input "Additional" at bounding box center [199, 238] width 37 height 37
radio input "true"
click at [181, 285] on input "Subject" at bounding box center [98, 290] width 167 height 22
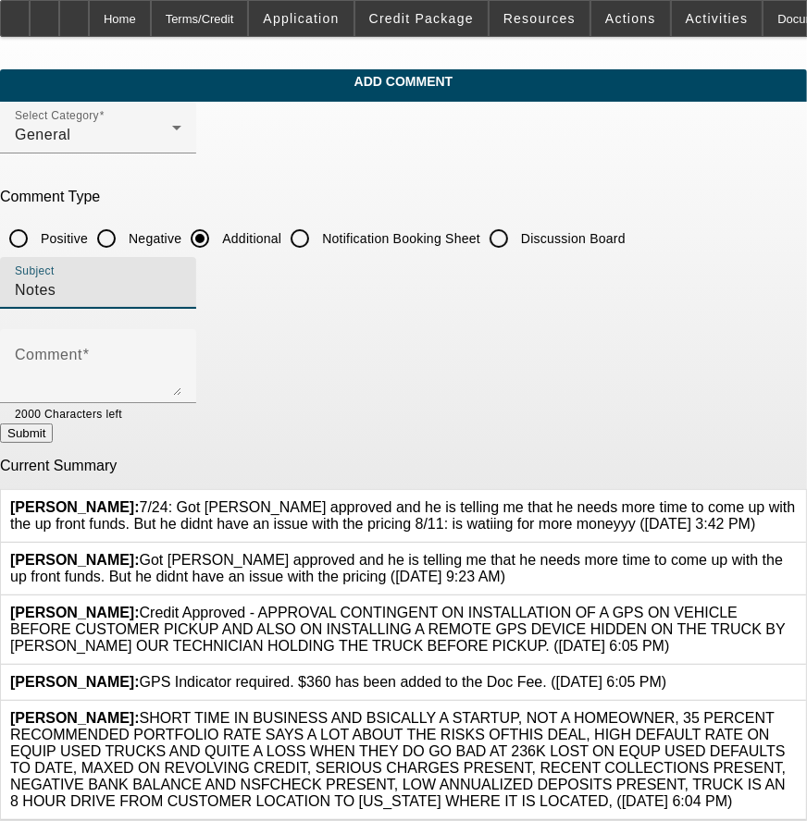
type input "Notes"
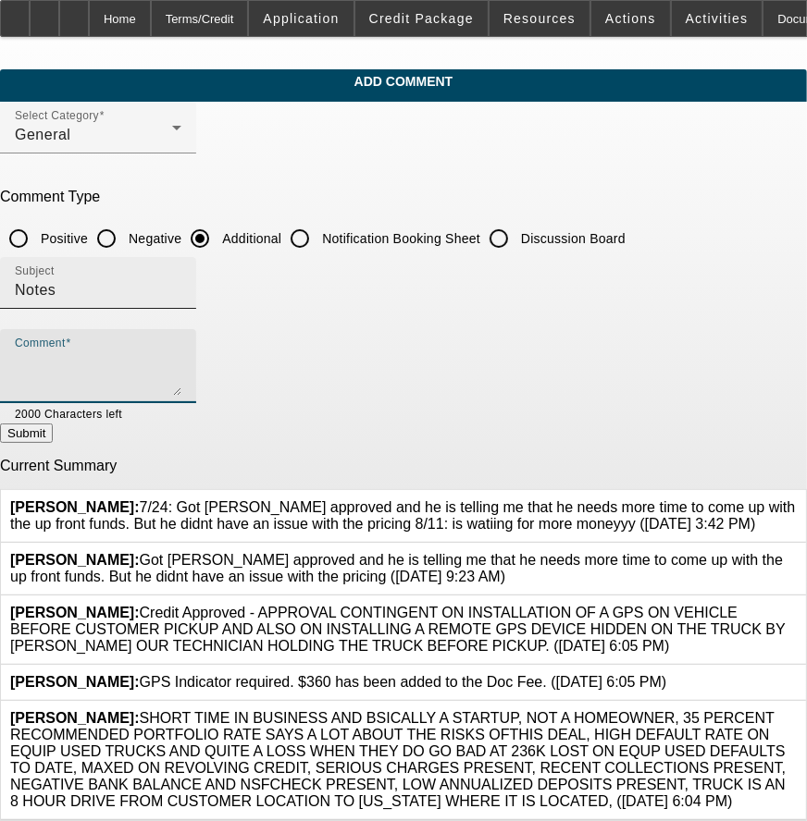
paste textarea "7/24: Got [PERSON_NAME] approved and he is telling me that he needs more time t…"
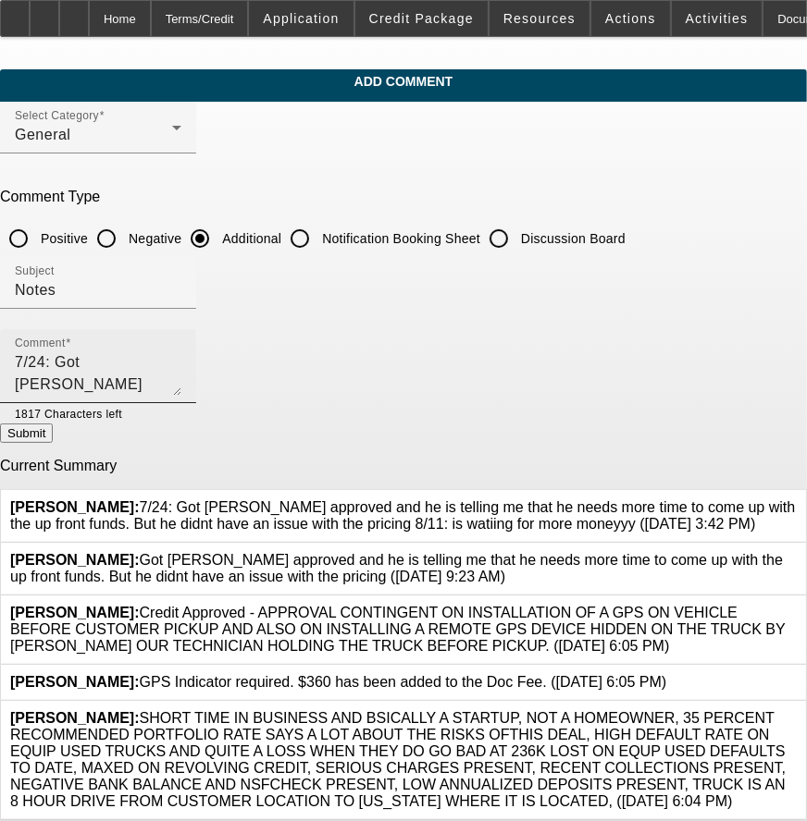
click at [81, 357] on div "Comment 7/24: Got [PERSON_NAME] approved and he is telling me that he needs mor…" at bounding box center [98, 366] width 196 height 74
drag, startPoint x: 87, startPoint y: 356, endPoint x: 97, endPoint y: 355, distance: 10.2
click at [88, 355] on textarea "7/24: Got [PERSON_NAME] approved and he is telling me that he needs more time t…" at bounding box center [98, 374] width 167 height 44
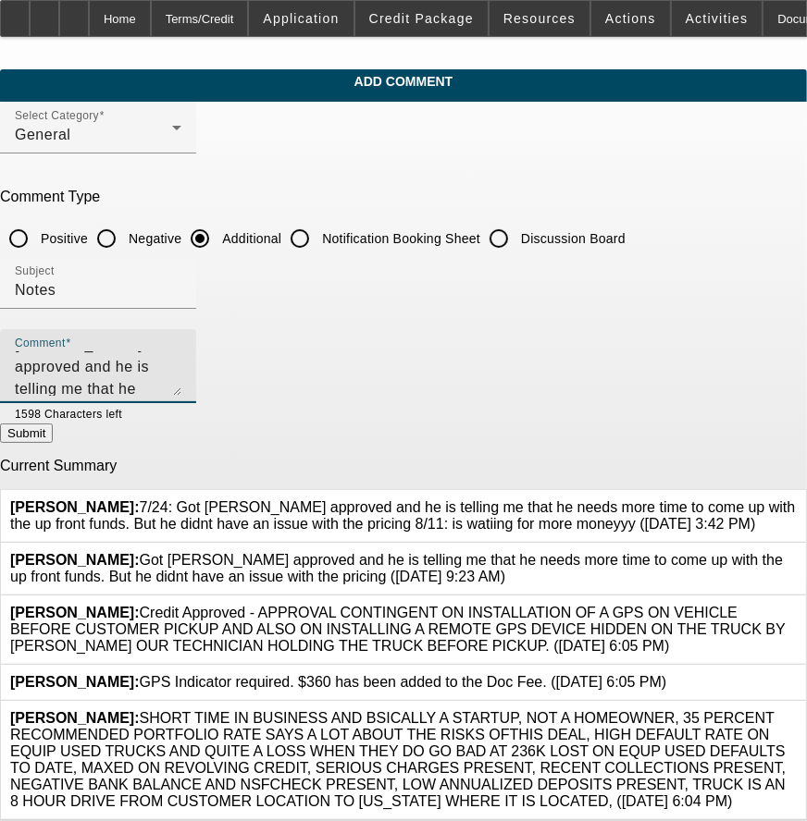
type textarea "7/24: Got [PERSON_NAME] approved and he is telling me that he needs more time t…"
click at [53, 443] on button "Submit" at bounding box center [26, 433] width 53 height 19
radio input "true"
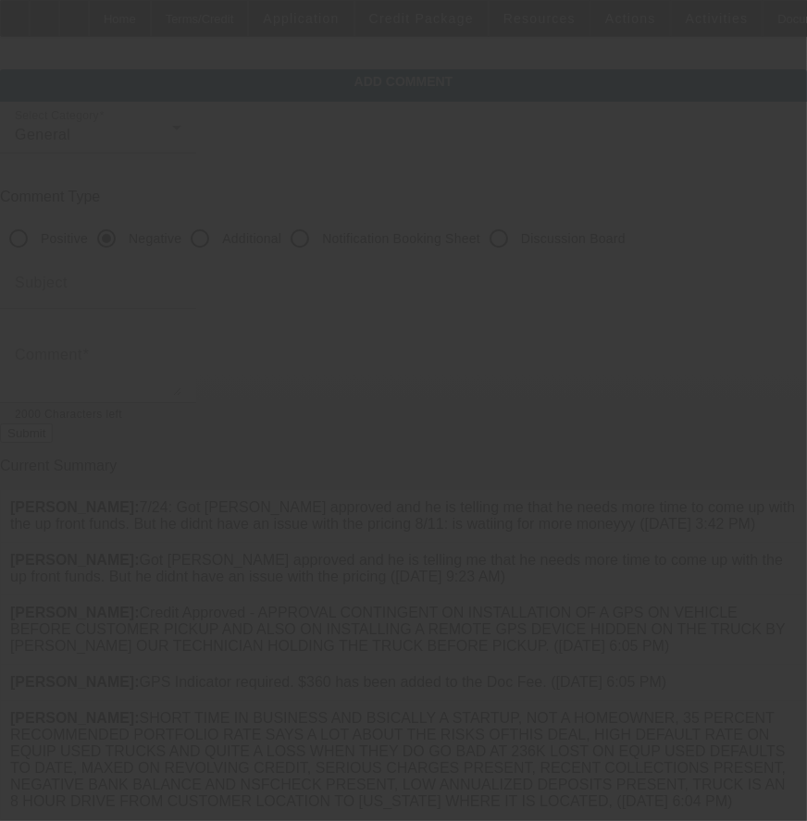
scroll to position [0, 0]
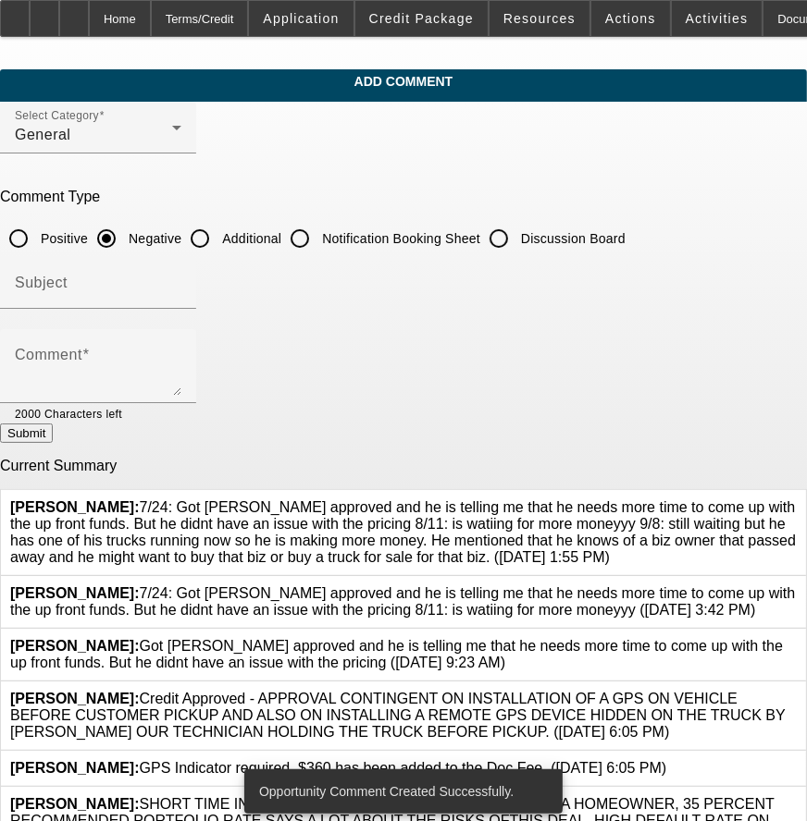
click at [797, 586] on icon at bounding box center [797, 586] width 0 height 0
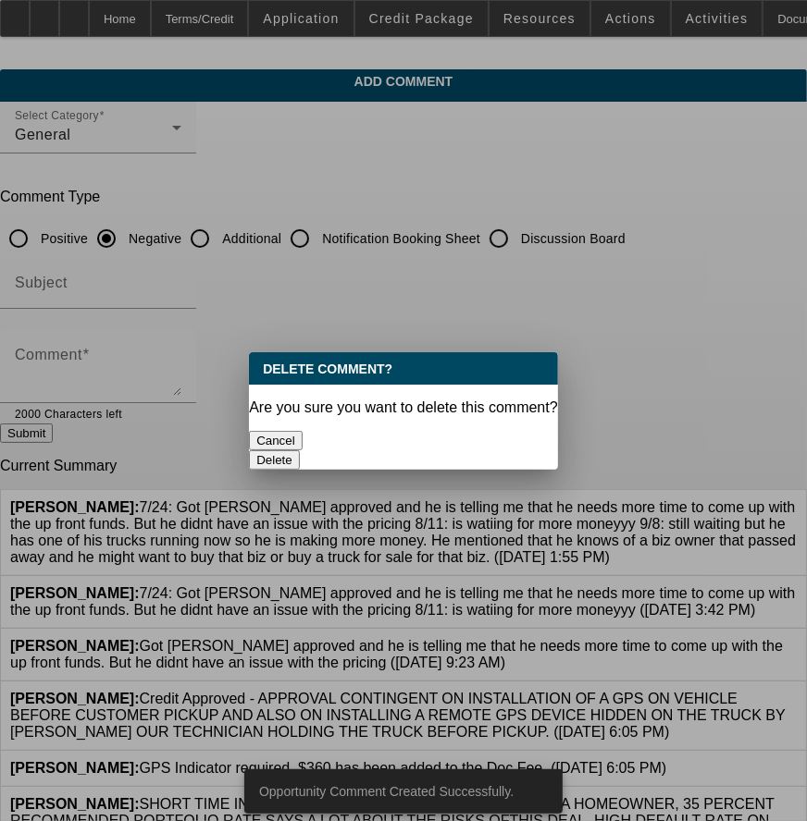
click at [300, 451] on button "Delete" at bounding box center [274, 460] width 51 height 19
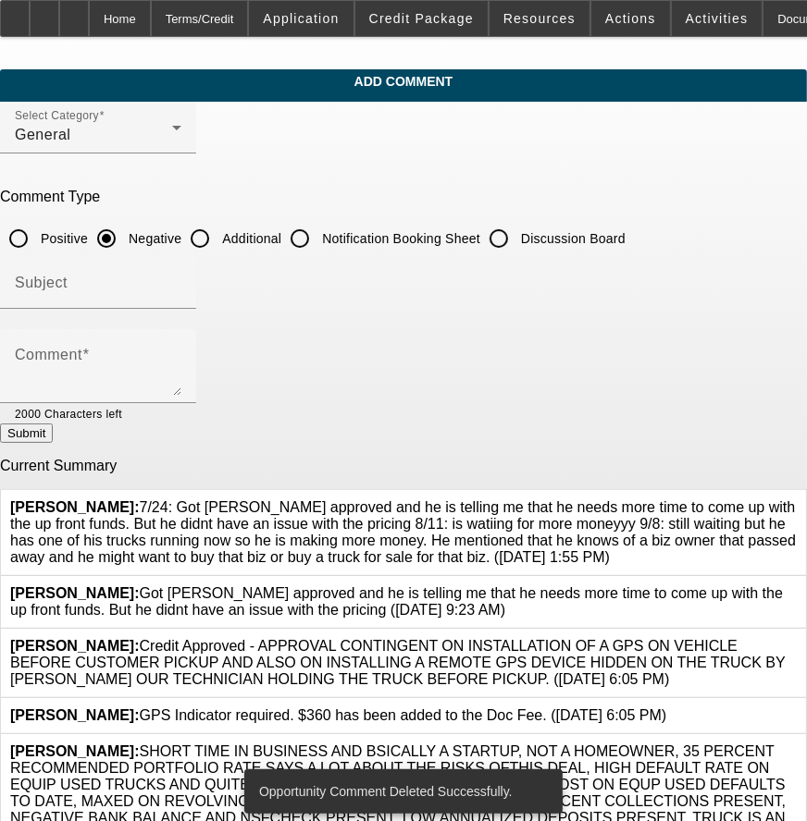
click at [797, 586] on icon at bounding box center [797, 586] width 0 height 0
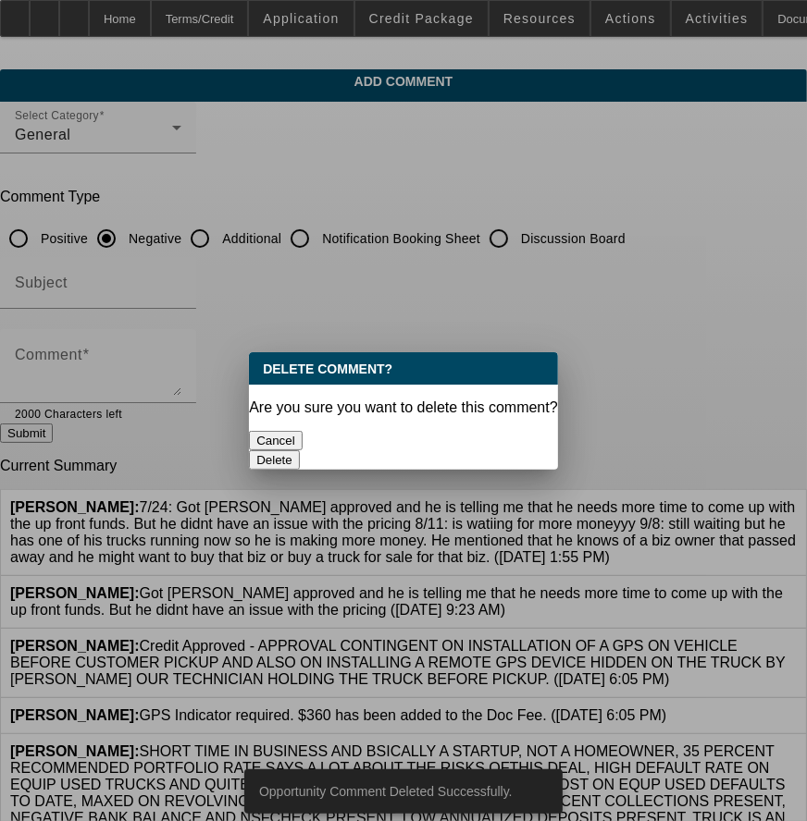
click at [492, 408] on div "Are you sure you want to delete this comment?" at bounding box center [403, 408] width 309 height 17
click at [300, 451] on button "Delete" at bounding box center [274, 460] width 51 height 19
